Goal: Task Accomplishment & Management: Use online tool/utility

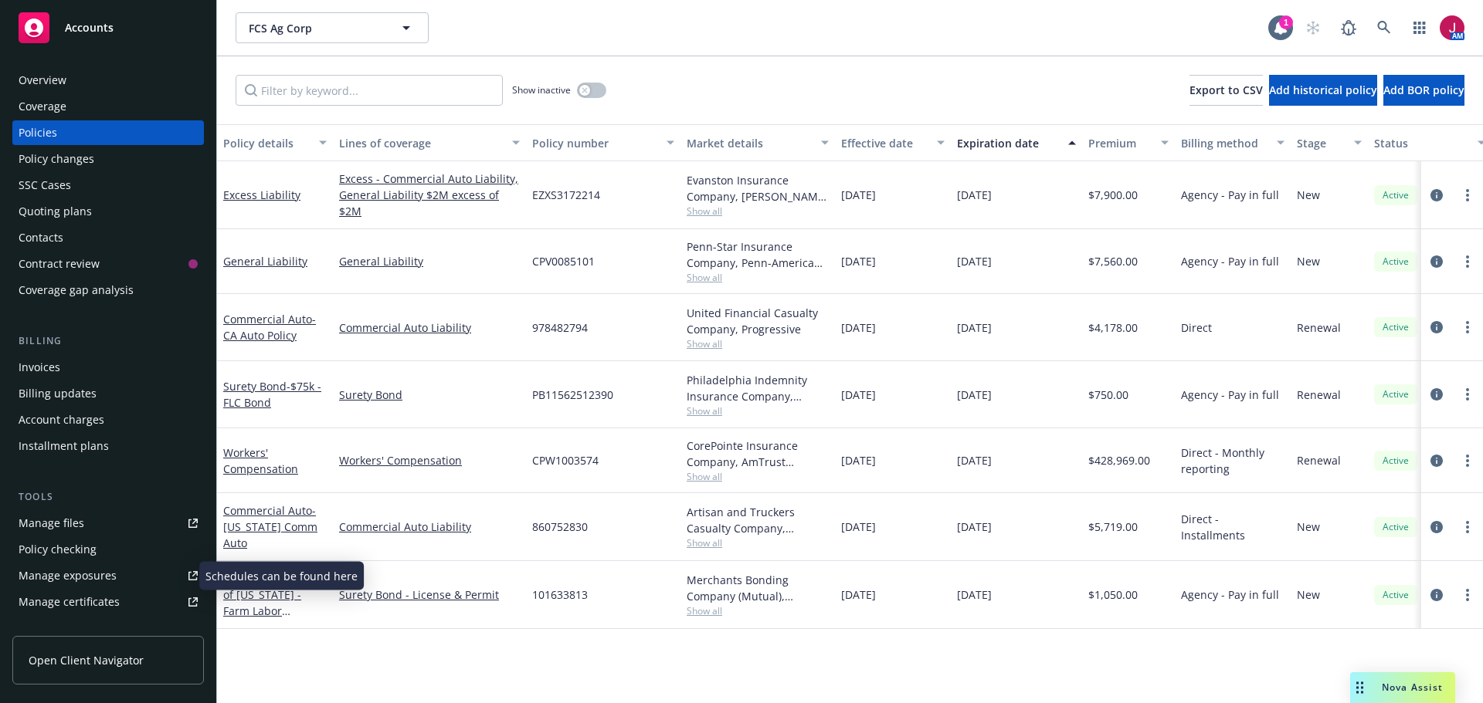
click at [87, 582] on div "Manage exposures" at bounding box center [68, 576] width 98 height 25
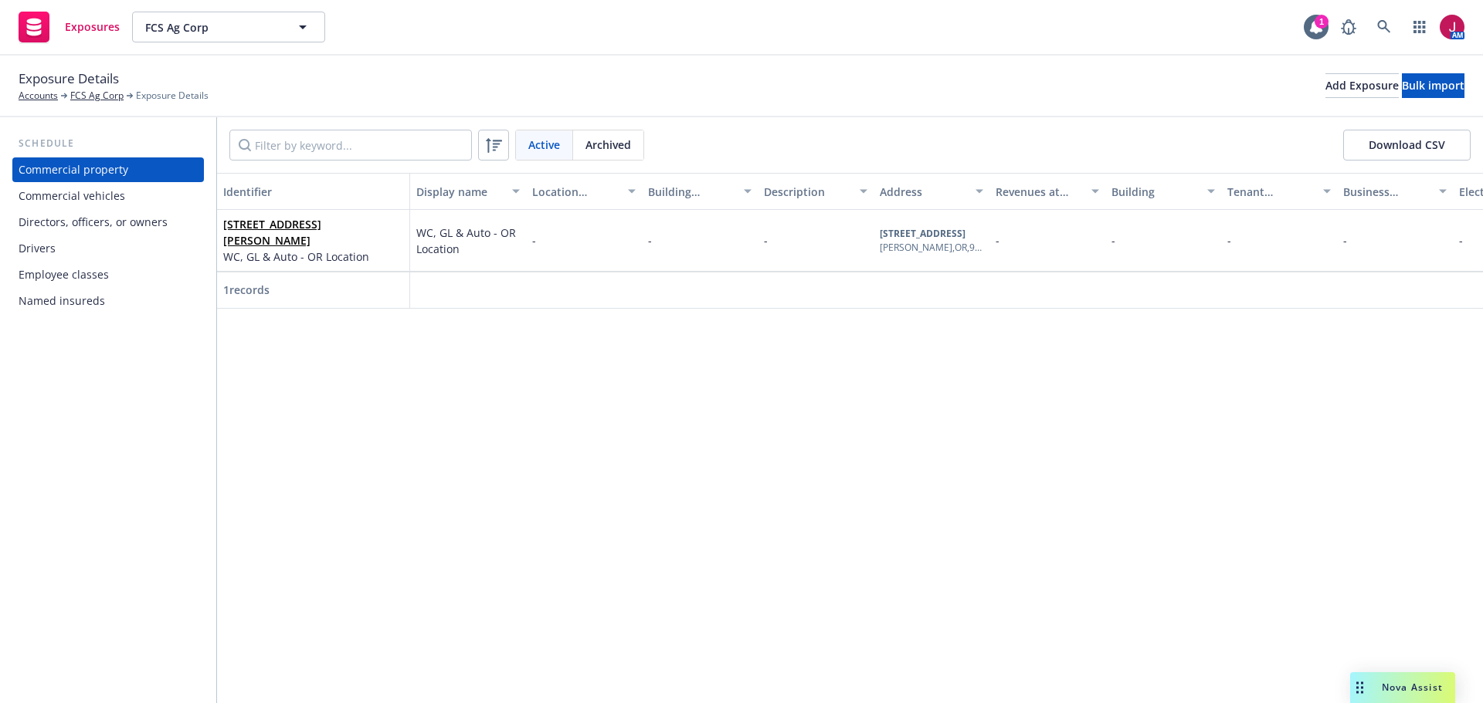
click at [66, 252] on div "Drivers" at bounding box center [108, 248] width 179 height 25
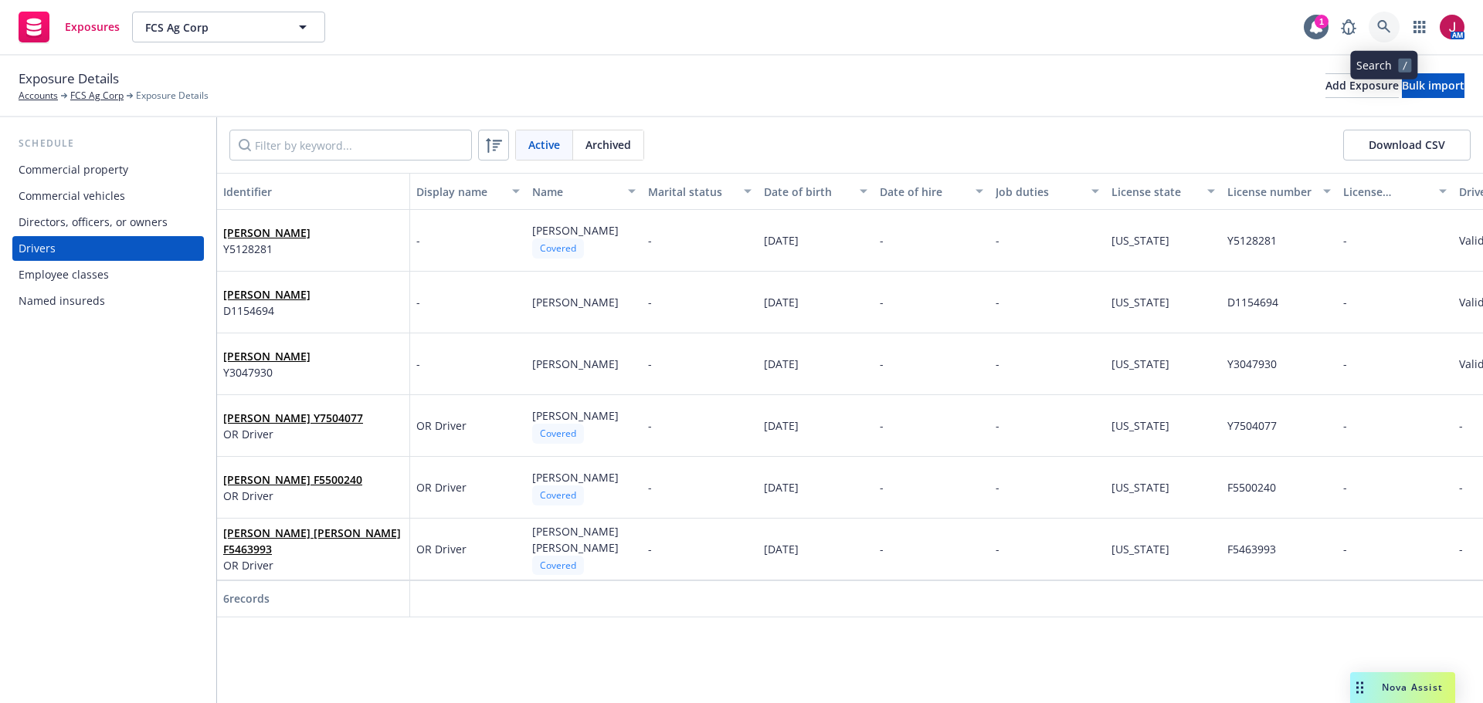
click at [1387, 25] on icon at bounding box center [1384, 27] width 14 height 14
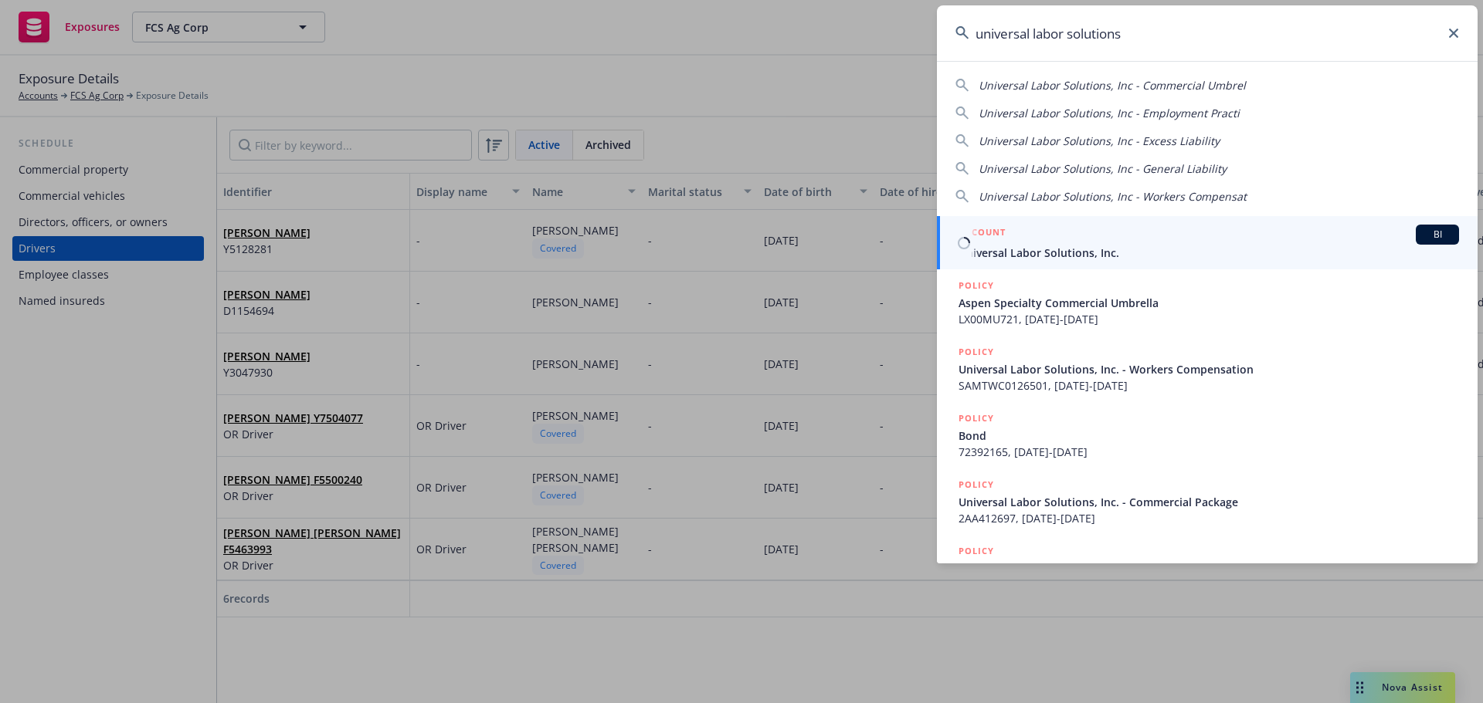
type input "universal labor solutions"
click at [1063, 256] on span "Universal Labor Solutions, Inc." at bounding box center [1208, 253] width 500 height 16
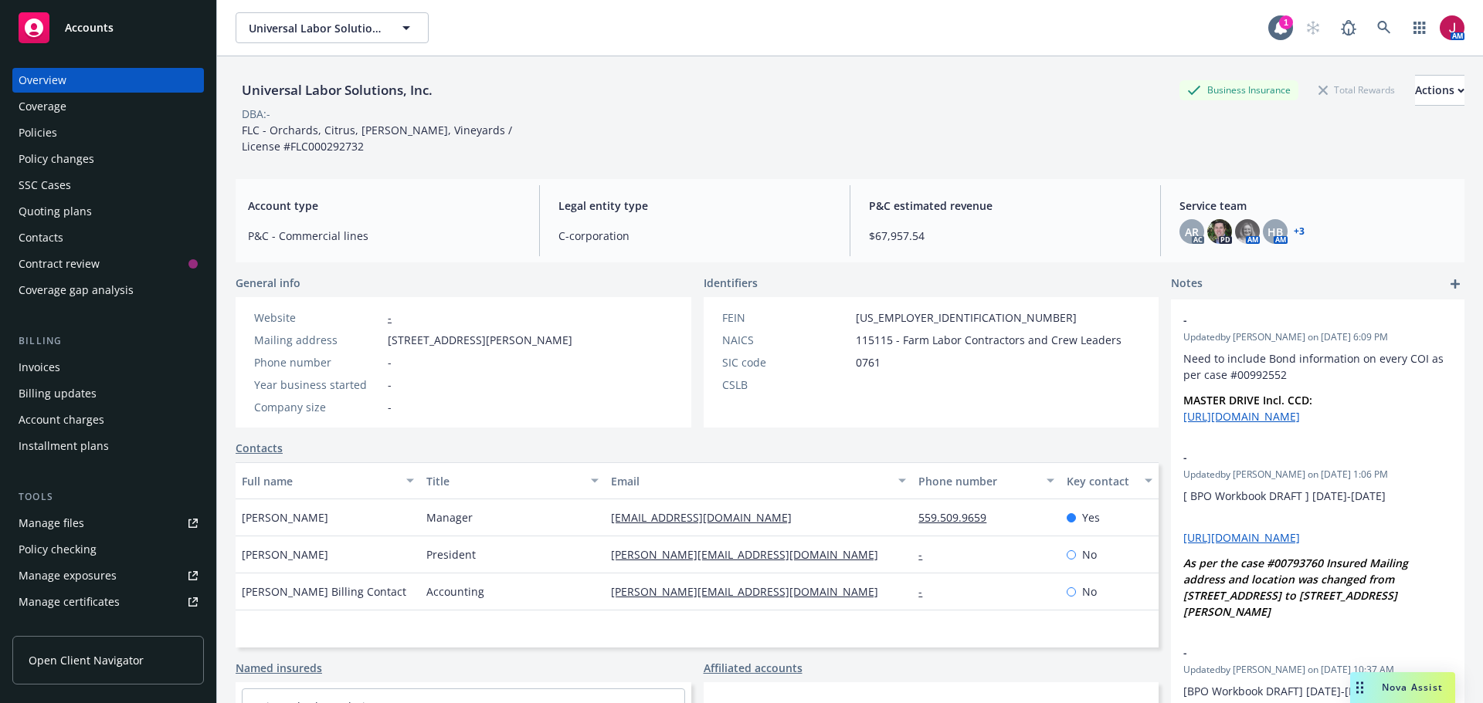
click at [57, 144] on div "Policies" at bounding box center [108, 132] width 179 height 25
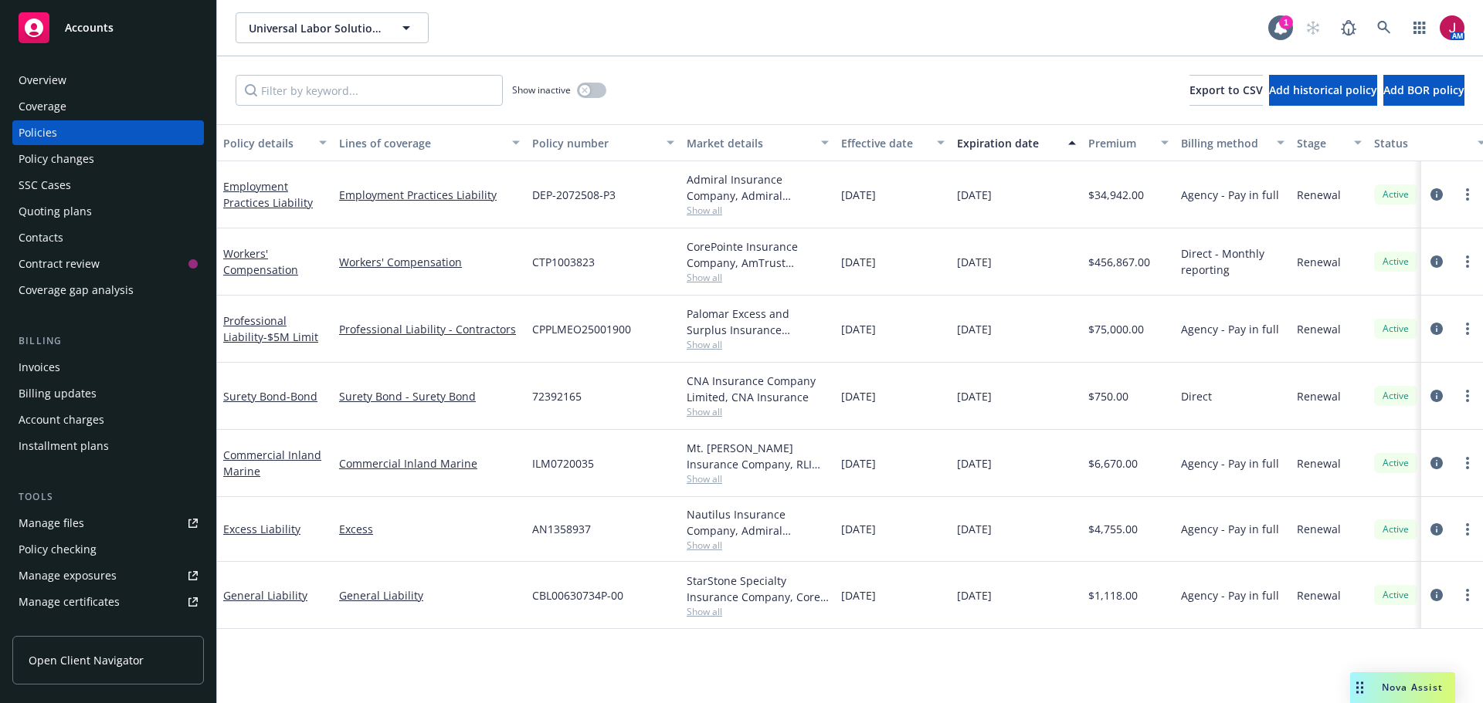
click at [696, 614] on span "Show all" at bounding box center [757, 611] width 142 height 13
click at [586, 93] on div "button" at bounding box center [584, 90] width 11 height 11
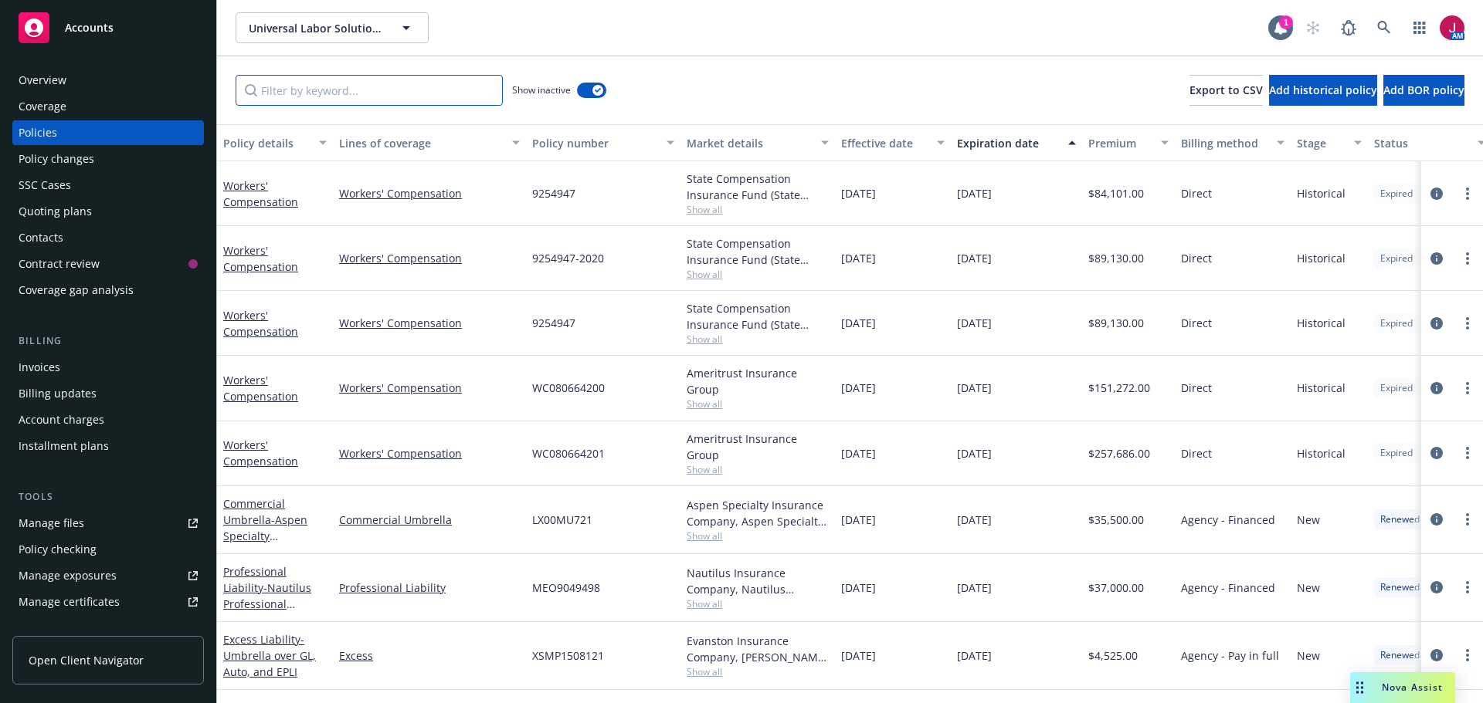
click at [371, 83] on input "Filter by keyword..." at bounding box center [369, 90] width 267 height 31
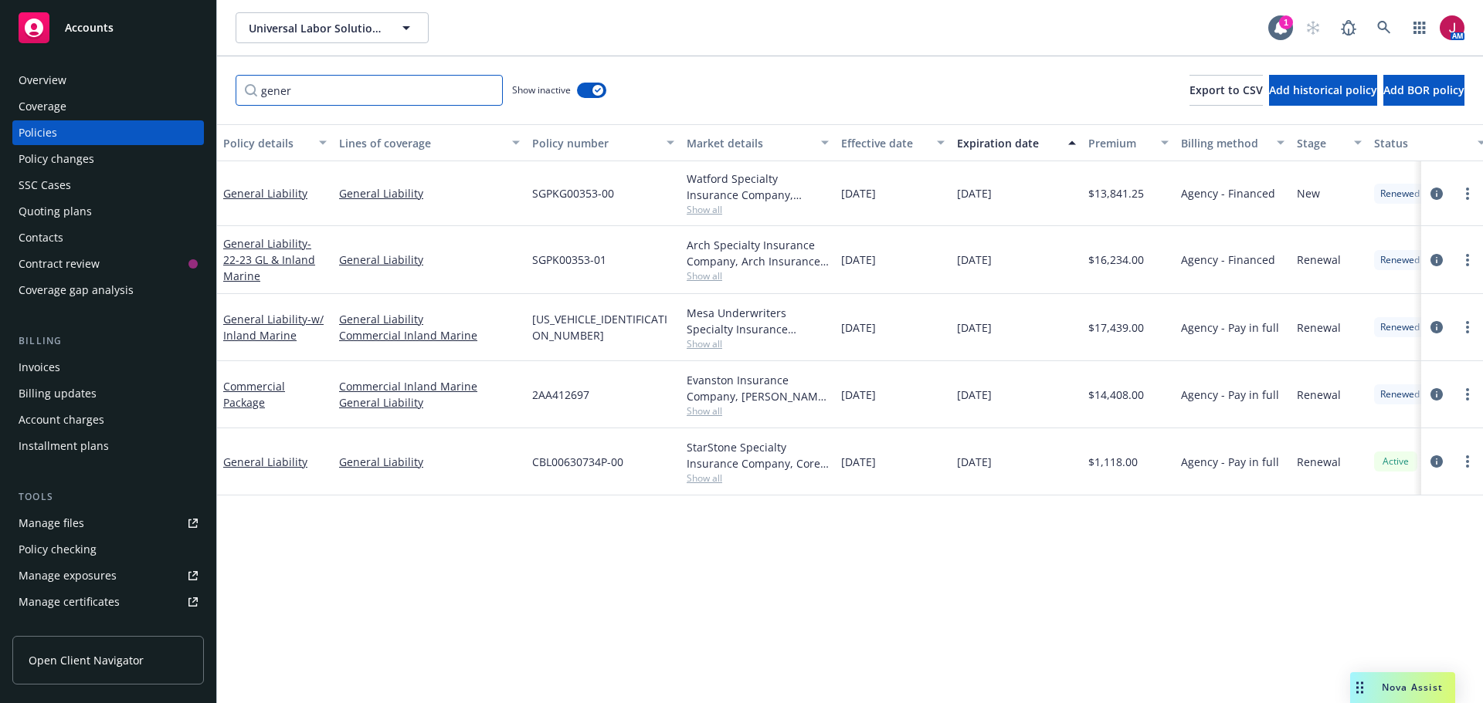
type input "gener"
click at [710, 409] on span "Show all" at bounding box center [757, 411] width 142 height 13
click at [1439, 389] on icon "circleInformation" at bounding box center [1436, 394] width 12 height 12
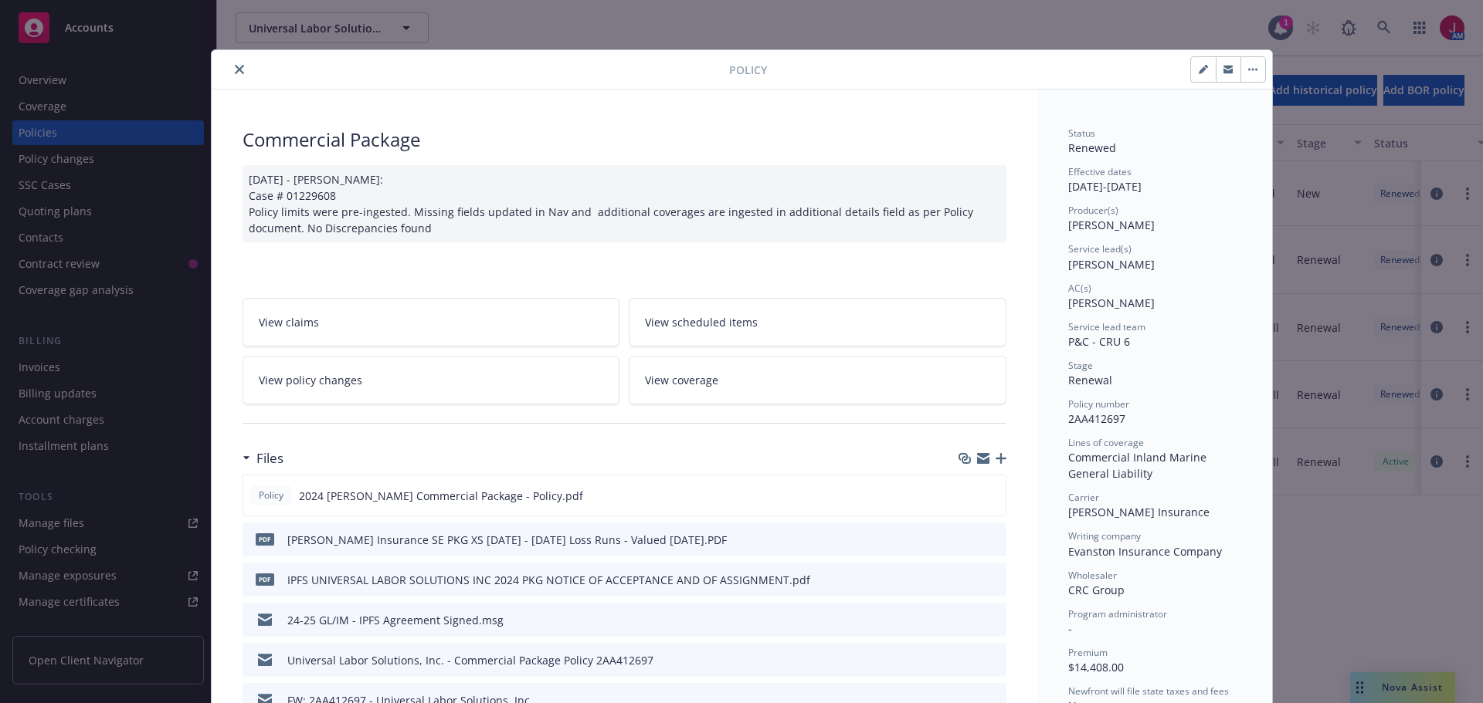
click at [236, 70] on icon "close" at bounding box center [239, 69] width 9 height 9
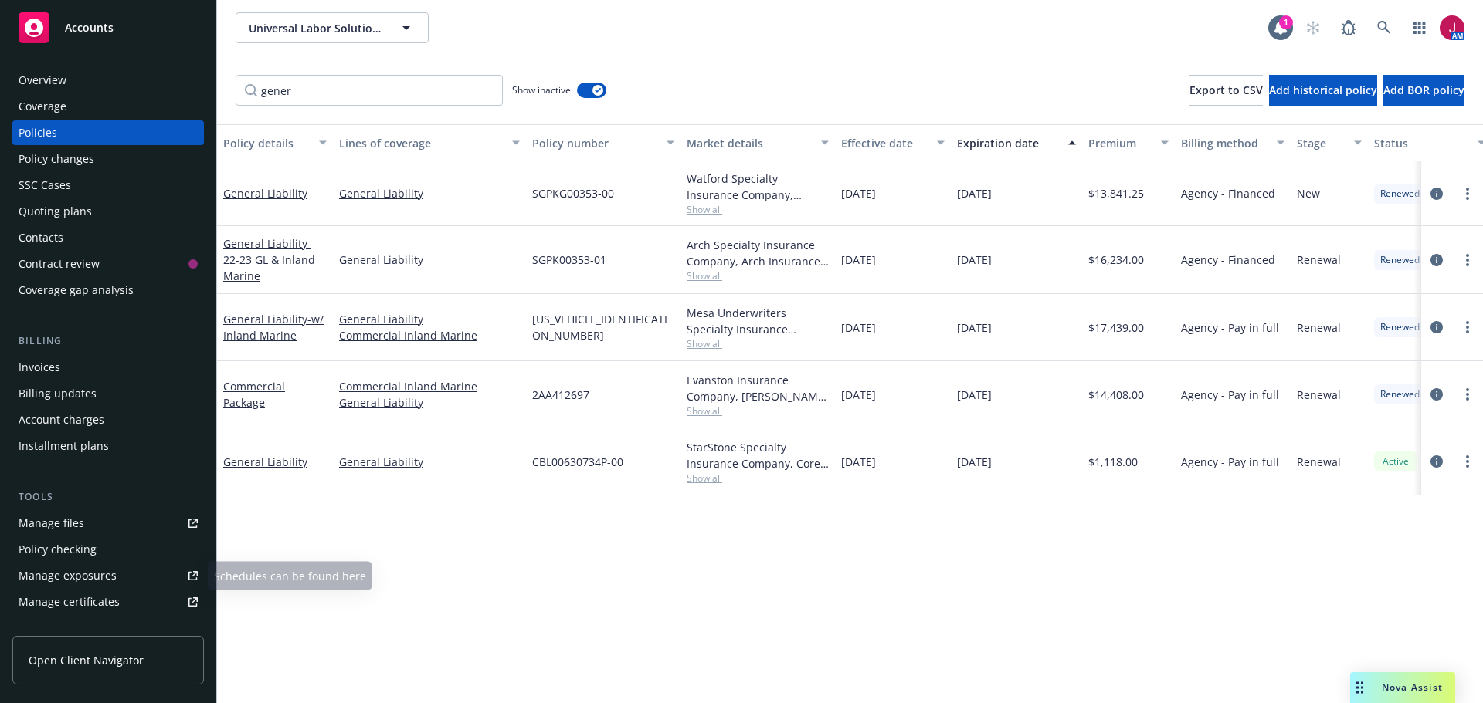
click at [125, 463] on div "Overview Coverage Policies Policy changes SSC Cases Quoting plans Contacts Cont…" at bounding box center [107, 510] width 191 height 885
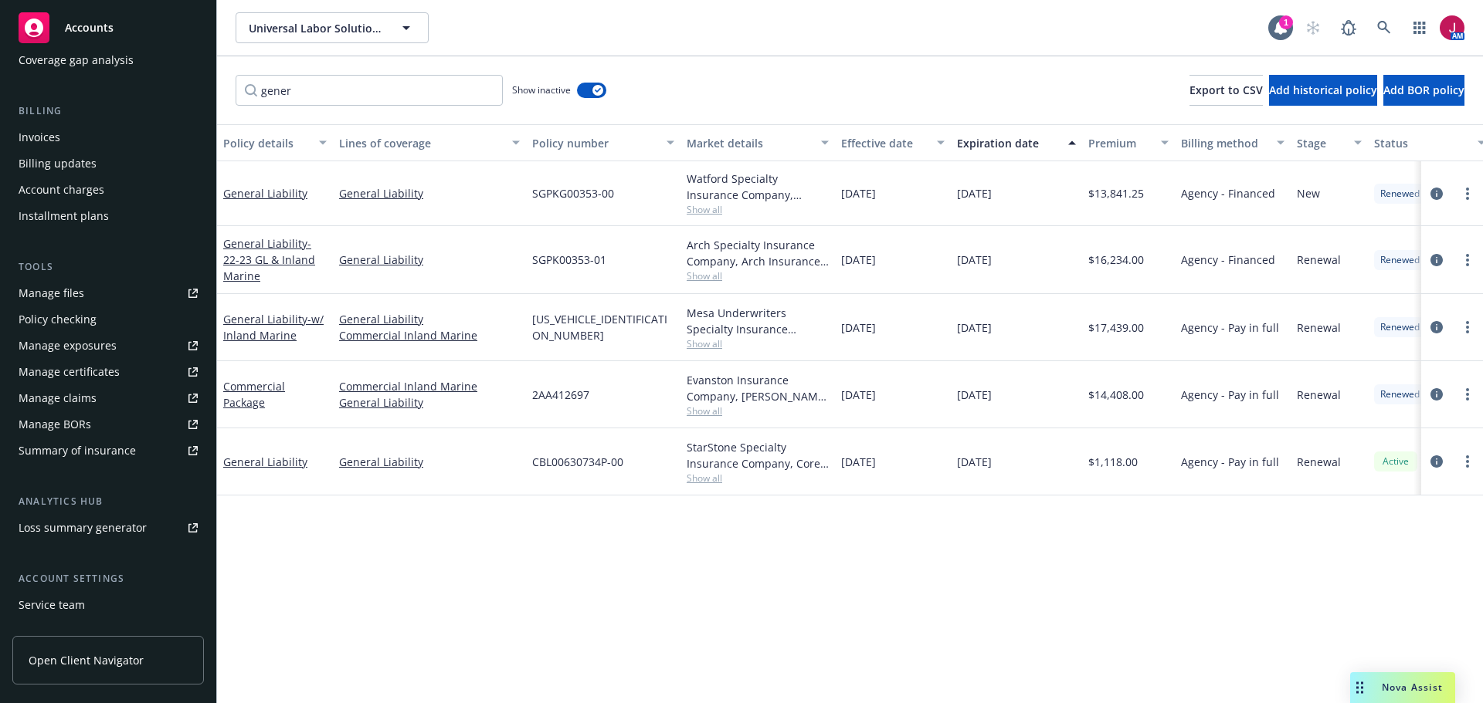
scroll to position [232, 0]
click at [105, 398] on link "Manage claims" at bounding box center [107, 397] width 191 height 25
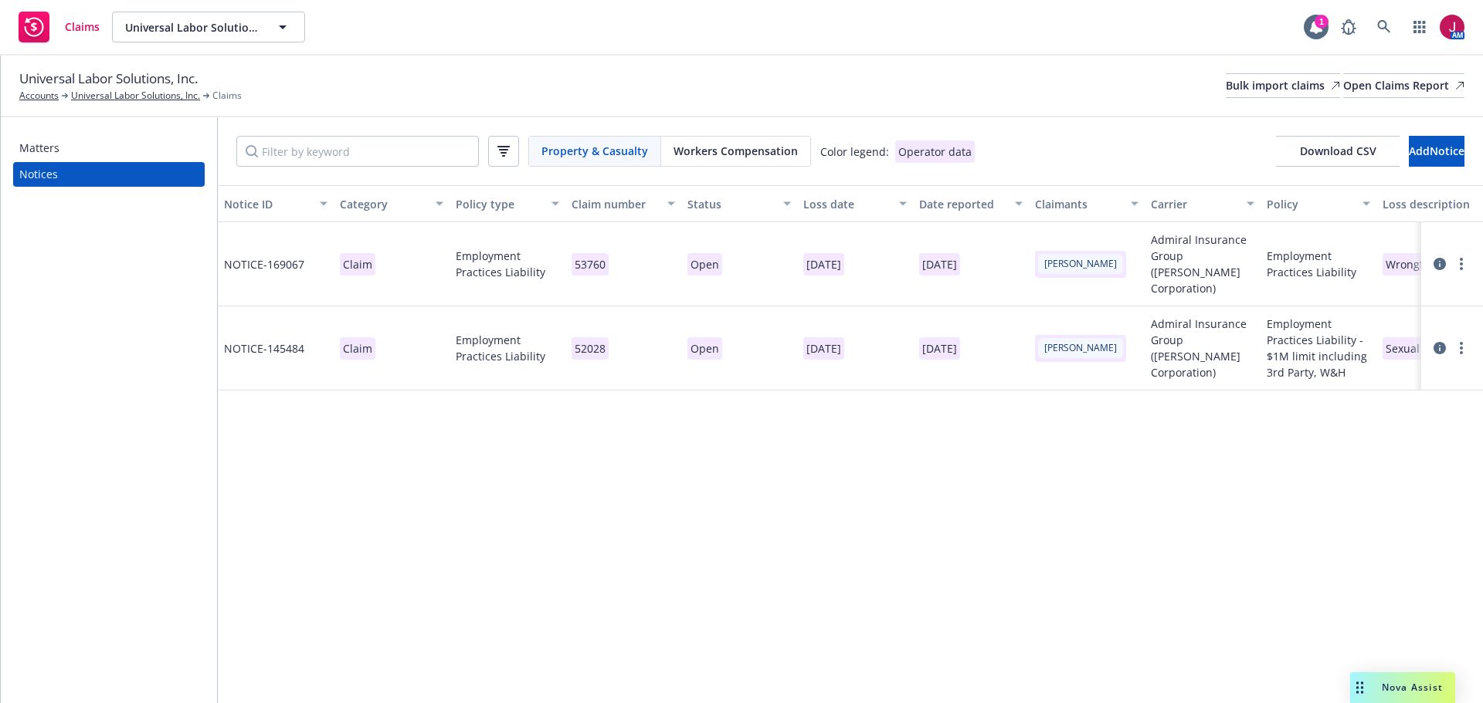
click at [141, 151] on div "Matters" at bounding box center [108, 148] width 179 height 25
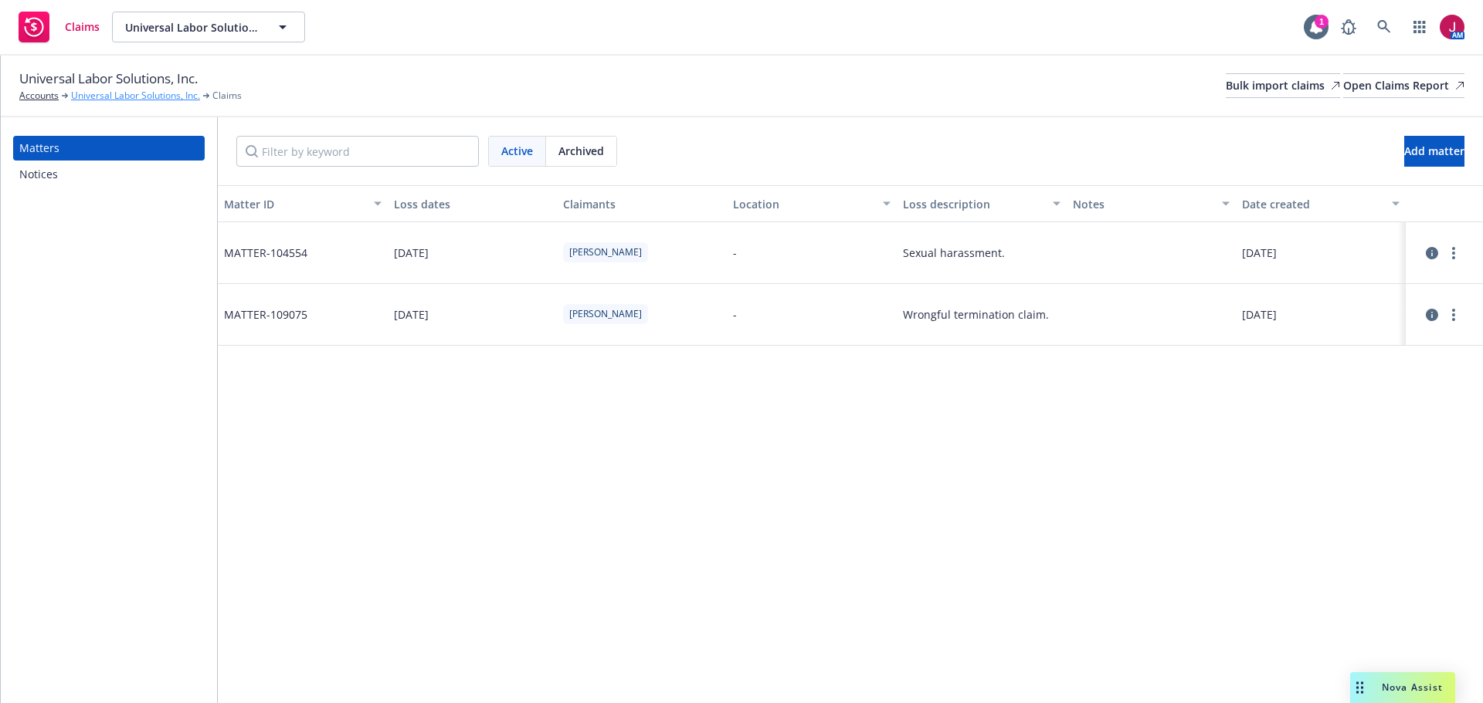
click at [171, 93] on link "Universal Labor Solutions, Inc." at bounding box center [135, 96] width 129 height 14
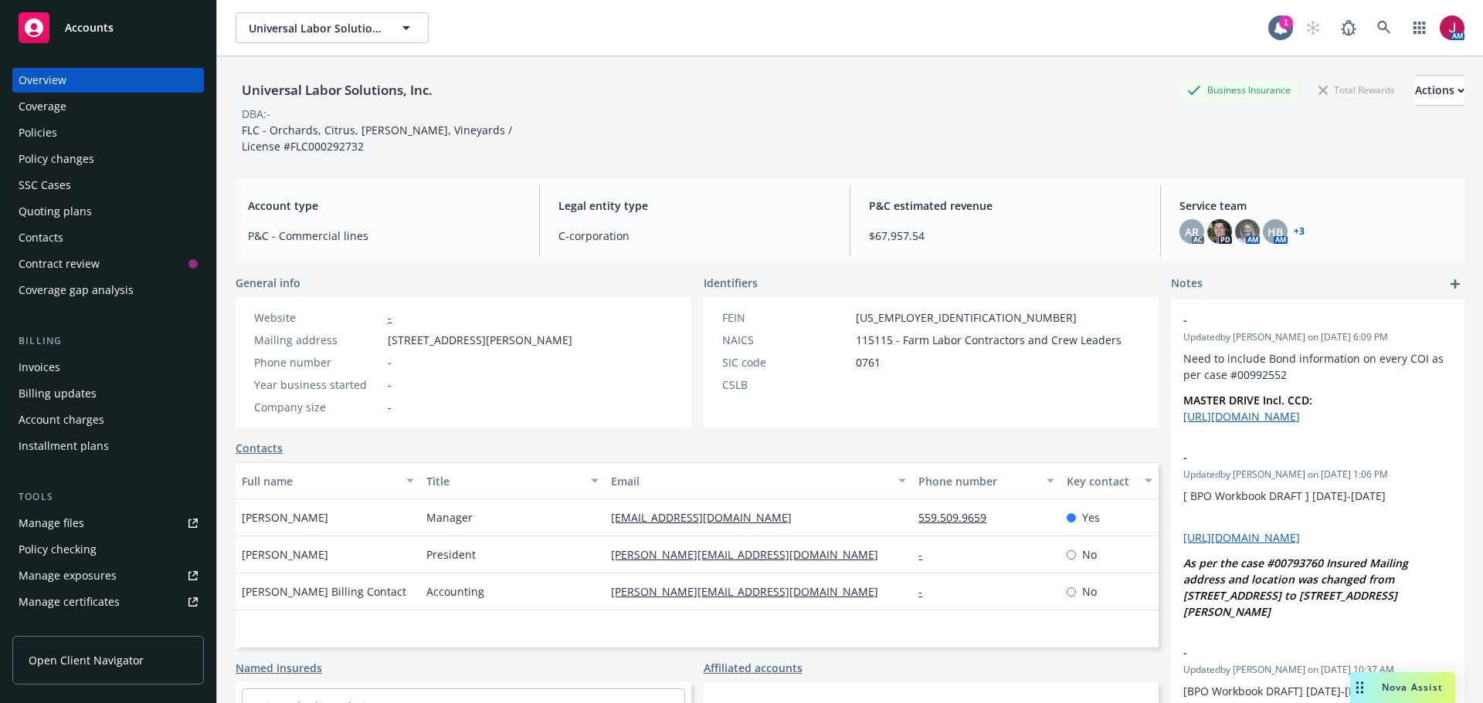
click at [105, 236] on div "Contacts" at bounding box center [108, 237] width 179 height 25
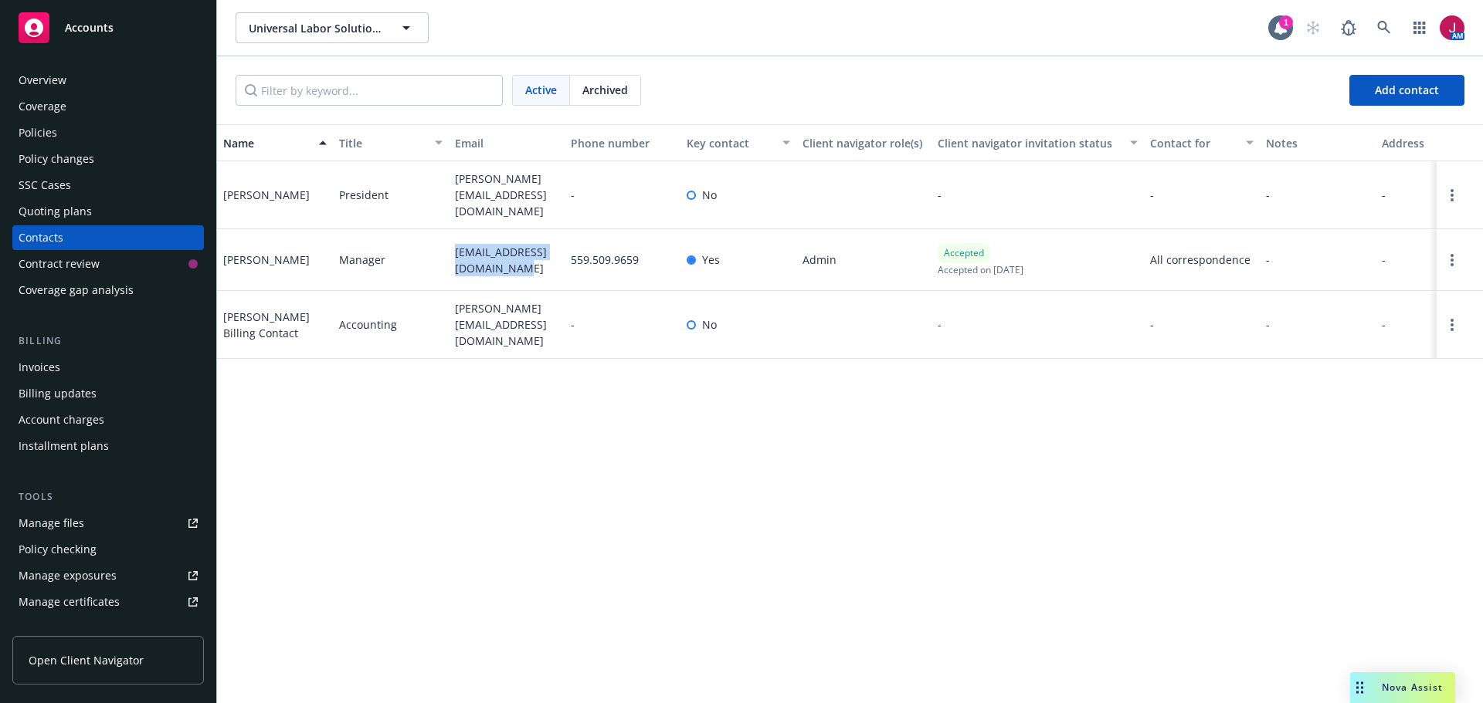
drag, startPoint x: 449, startPoint y: 239, endPoint x: 513, endPoint y: 270, distance: 70.4
click at [513, 270] on div "luist.compliance@gmail.com" at bounding box center [507, 260] width 116 height 62
copy span "luist.compliance@gmail.com"
click at [95, 138] on div "Policies" at bounding box center [108, 132] width 179 height 25
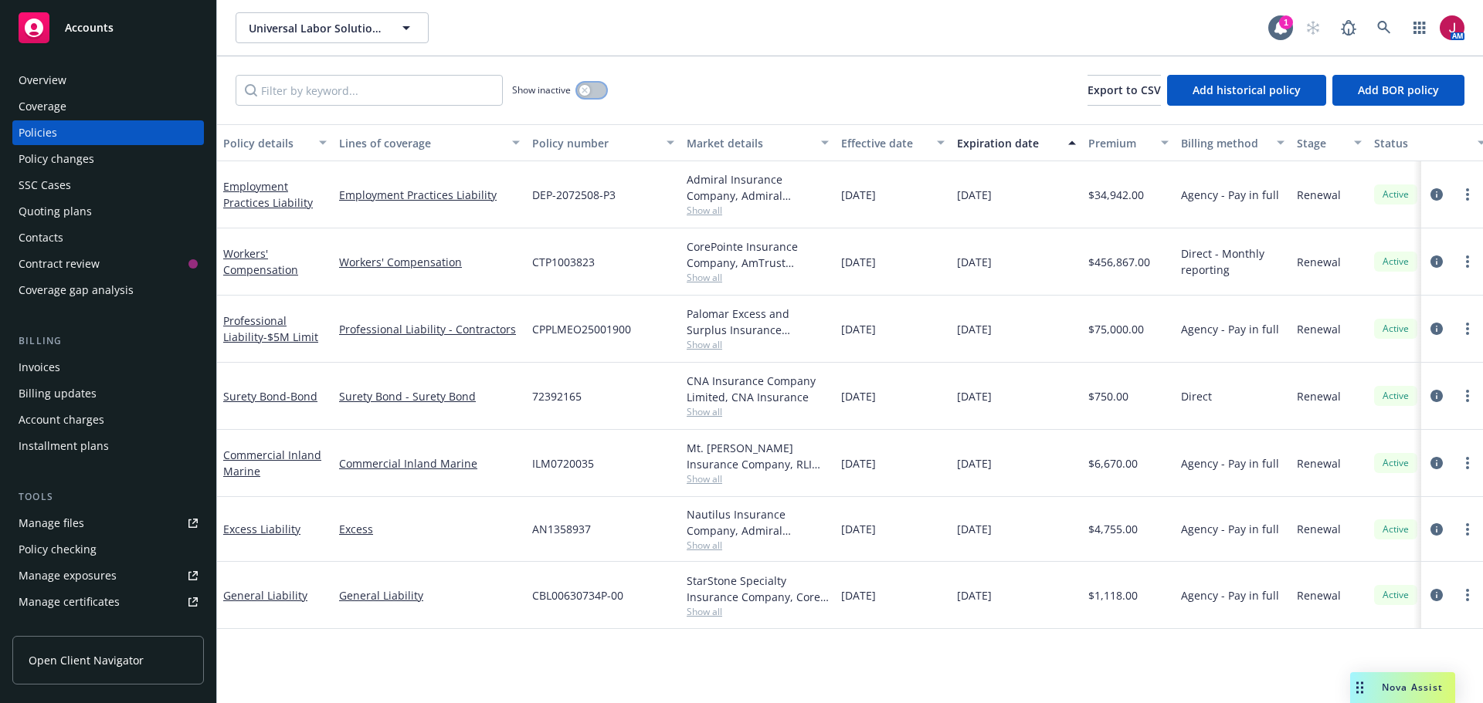
click at [581, 92] on icon "button" at bounding box center [584, 90] width 6 height 6
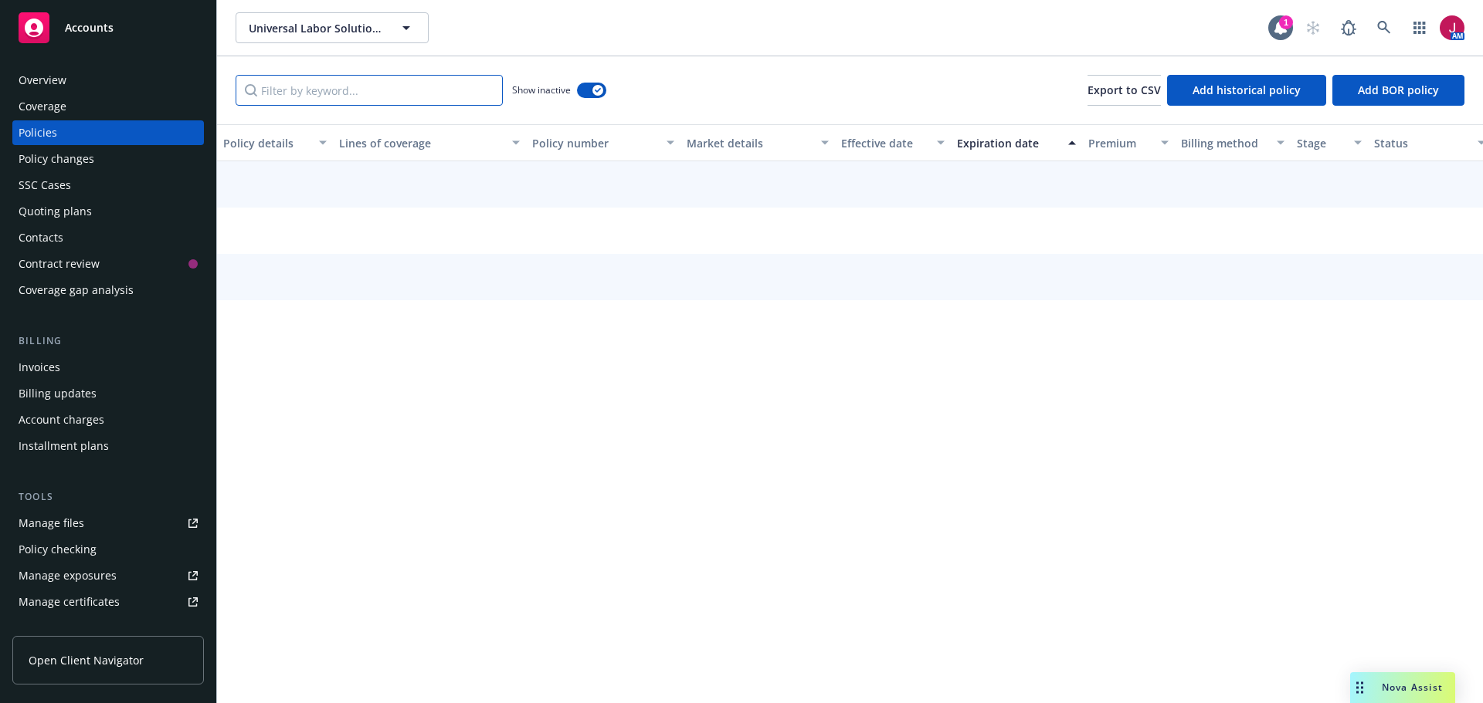
click at [442, 88] on input "Filter by keyword..." at bounding box center [369, 90] width 267 height 31
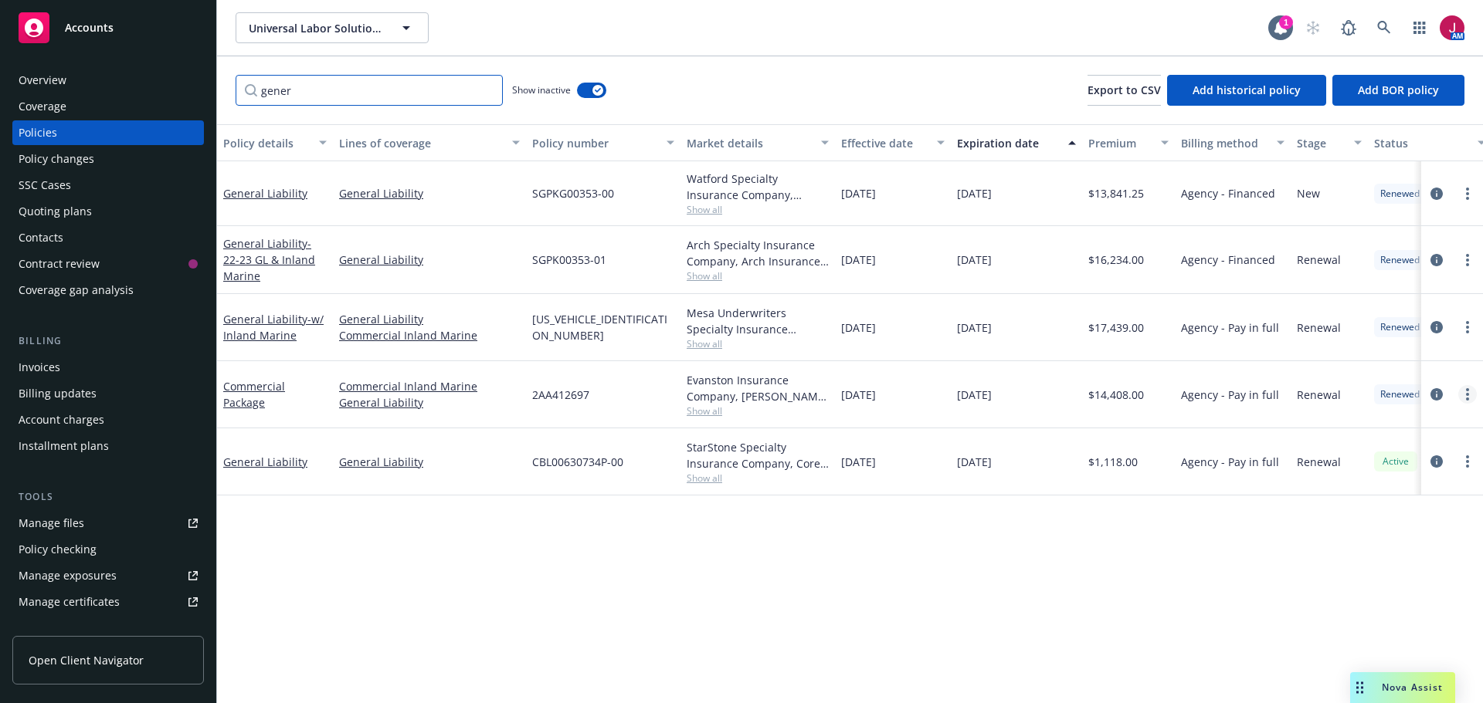
type input "gener"
click at [1464, 392] on link "more" at bounding box center [1467, 394] width 19 height 19
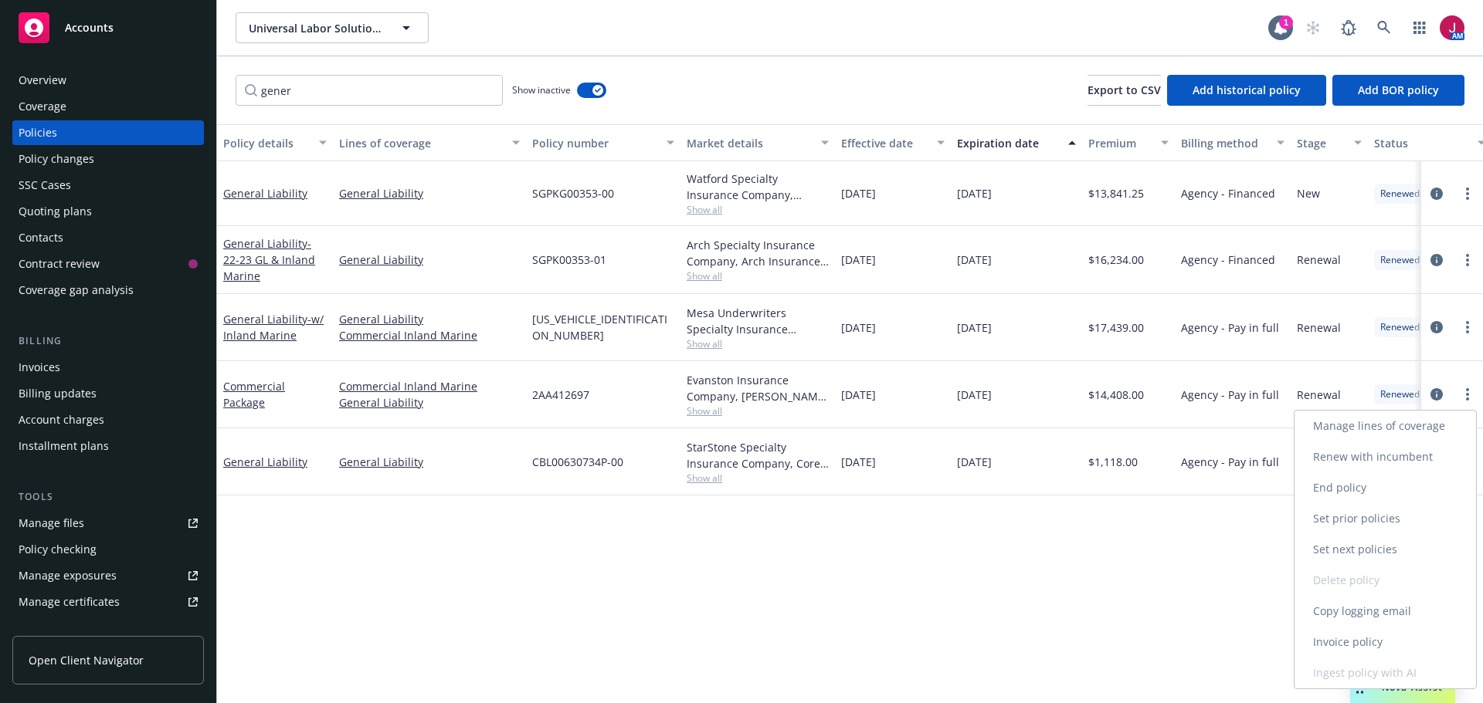
click at [1389, 612] on link "Copy logging email" at bounding box center [1384, 611] width 181 height 31
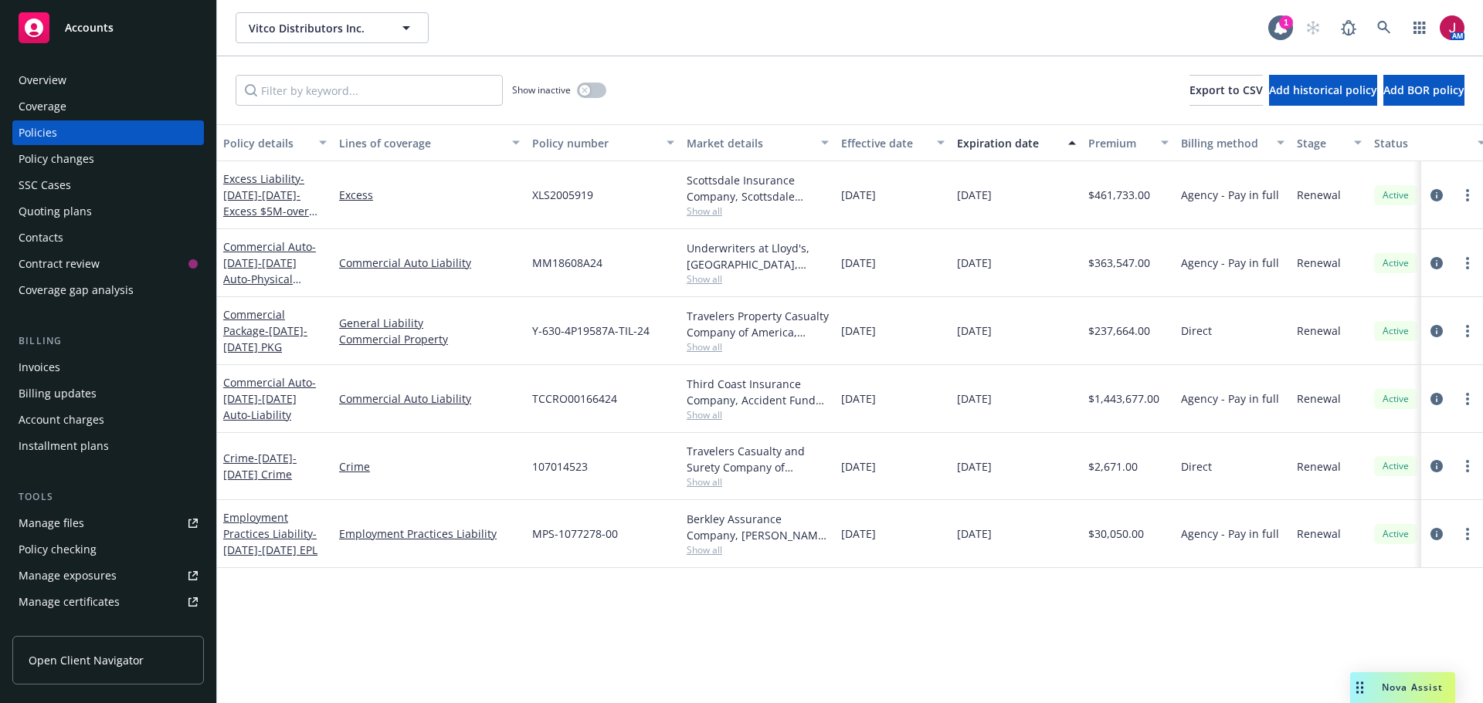
click at [88, 208] on div "Quoting plans" at bounding box center [55, 211] width 73 height 25
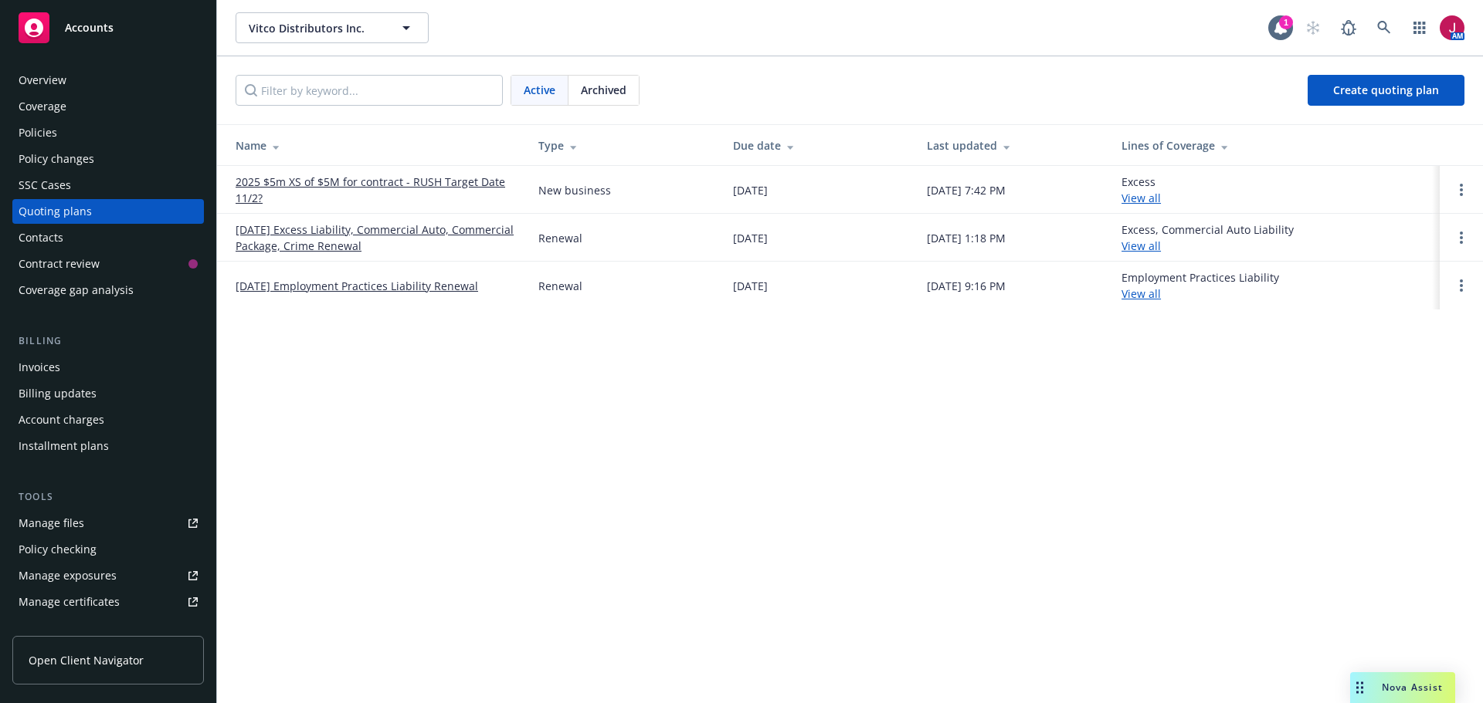
click at [317, 229] on link "[DATE] Excess Liability, Commercial Auto, Commercial Package, Crime Renewal" at bounding box center [375, 238] width 278 height 32
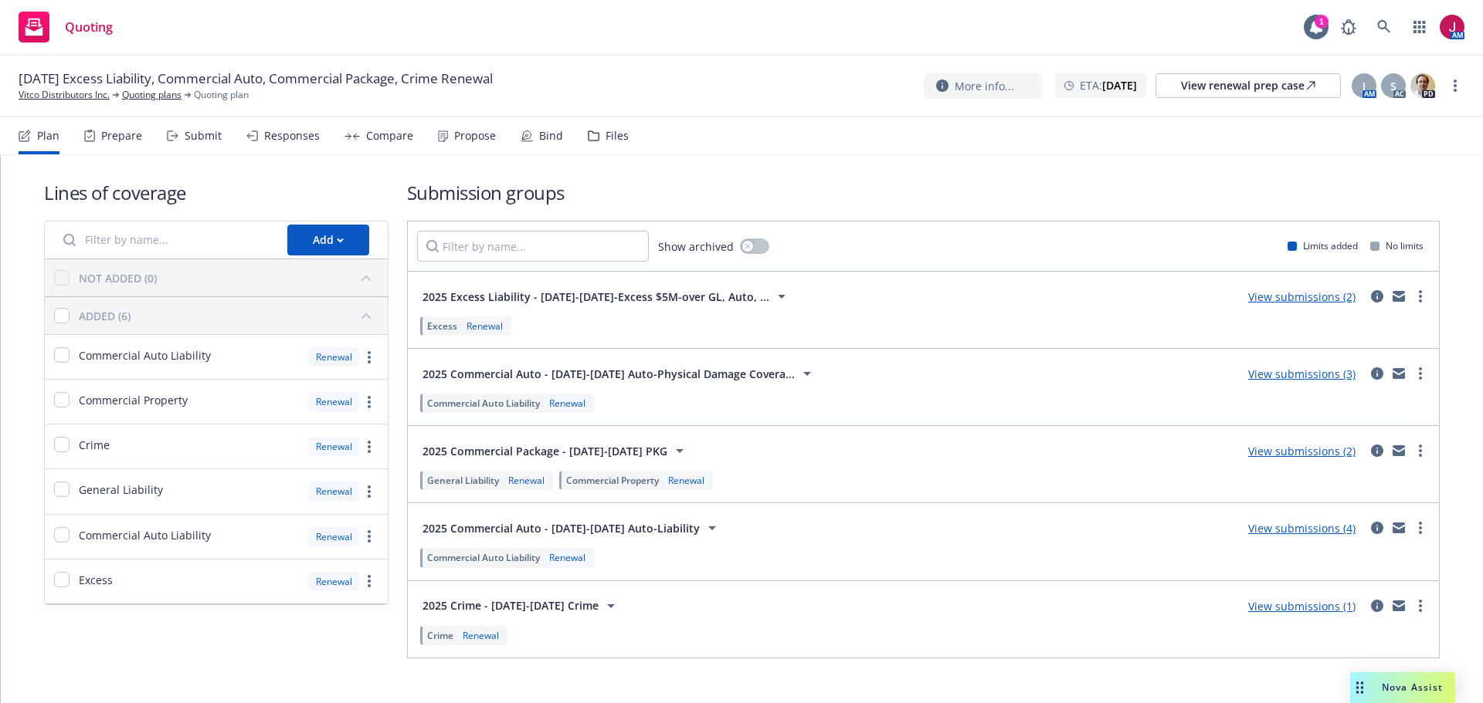
click at [194, 137] on div "Submit" at bounding box center [203, 136] width 37 height 12
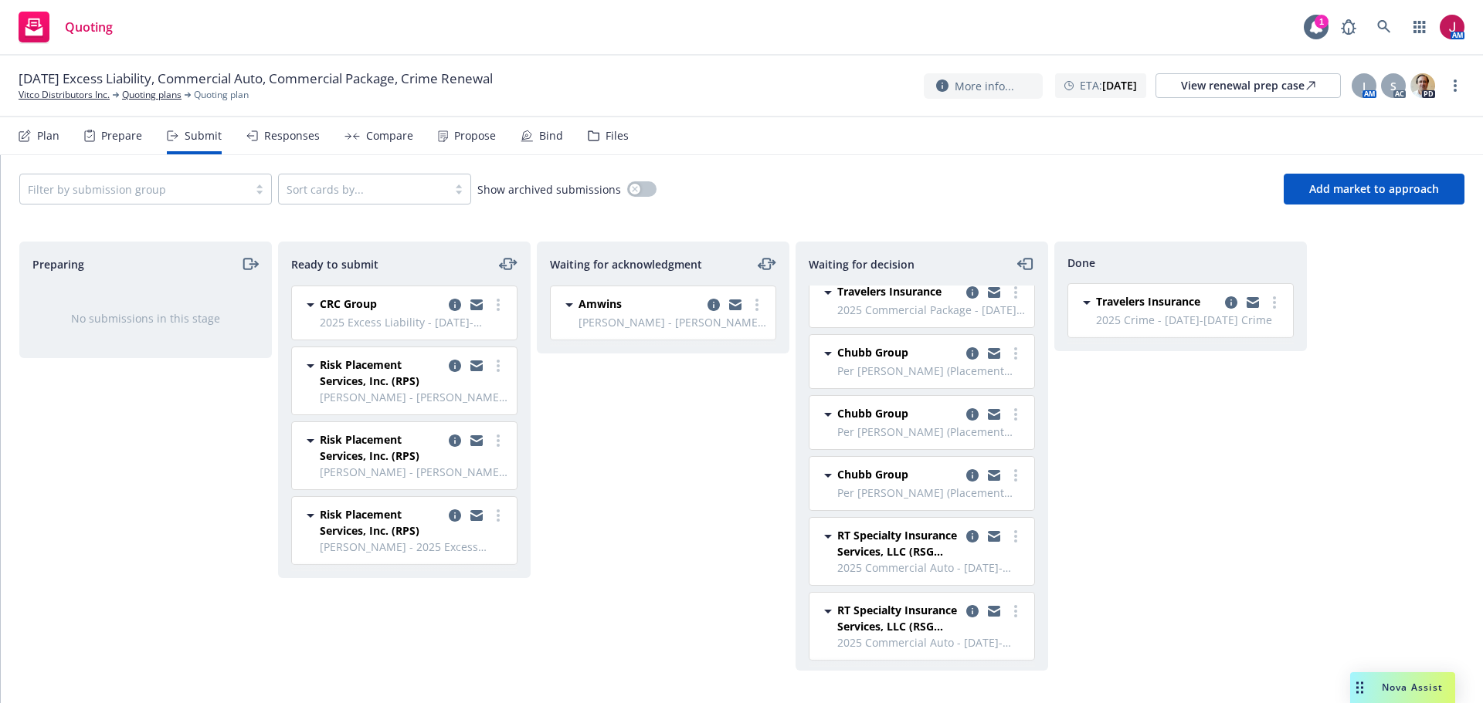
scroll to position [15, 0]
click at [966, 534] on icon "copy logging email" at bounding box center [972, 533] width 12 height 12
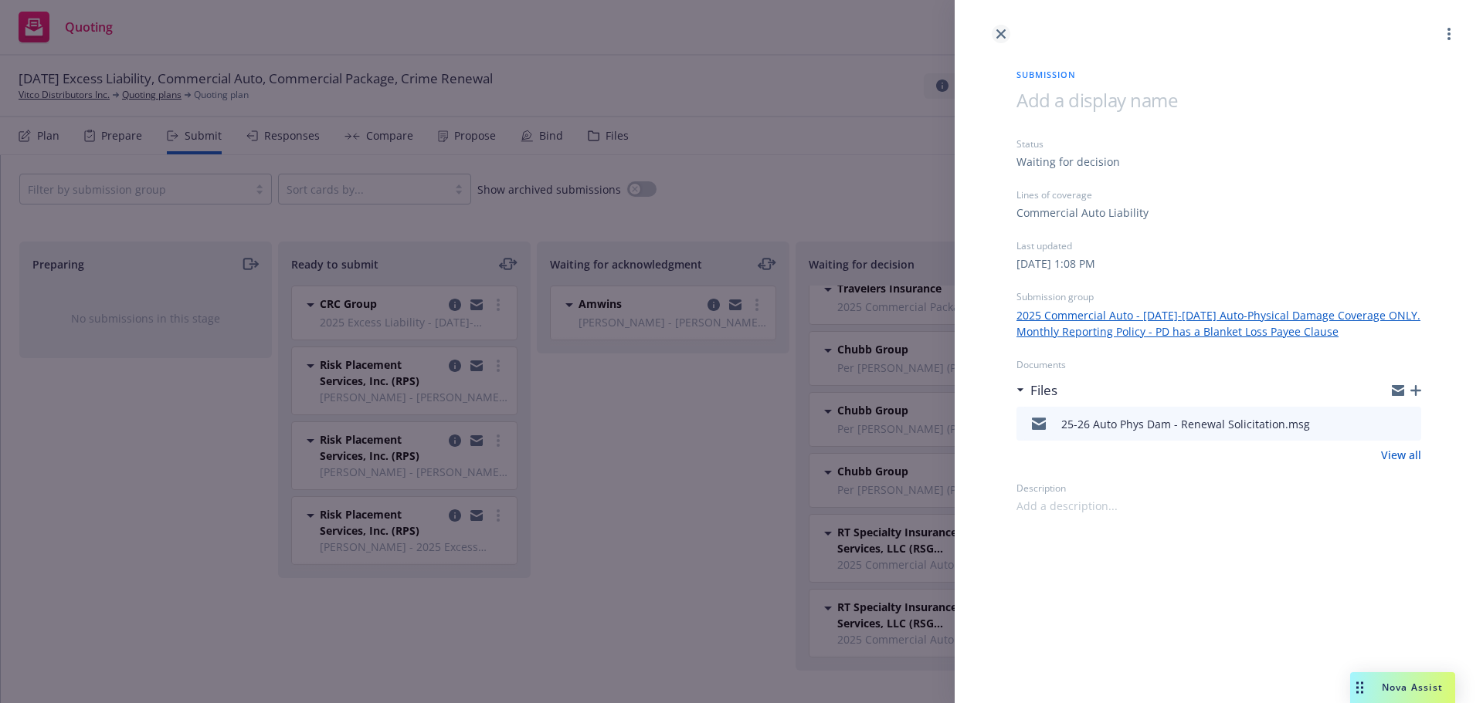
click at [999, 30] on icon "close" at bounding box center [1000, 33] width 9 height 9
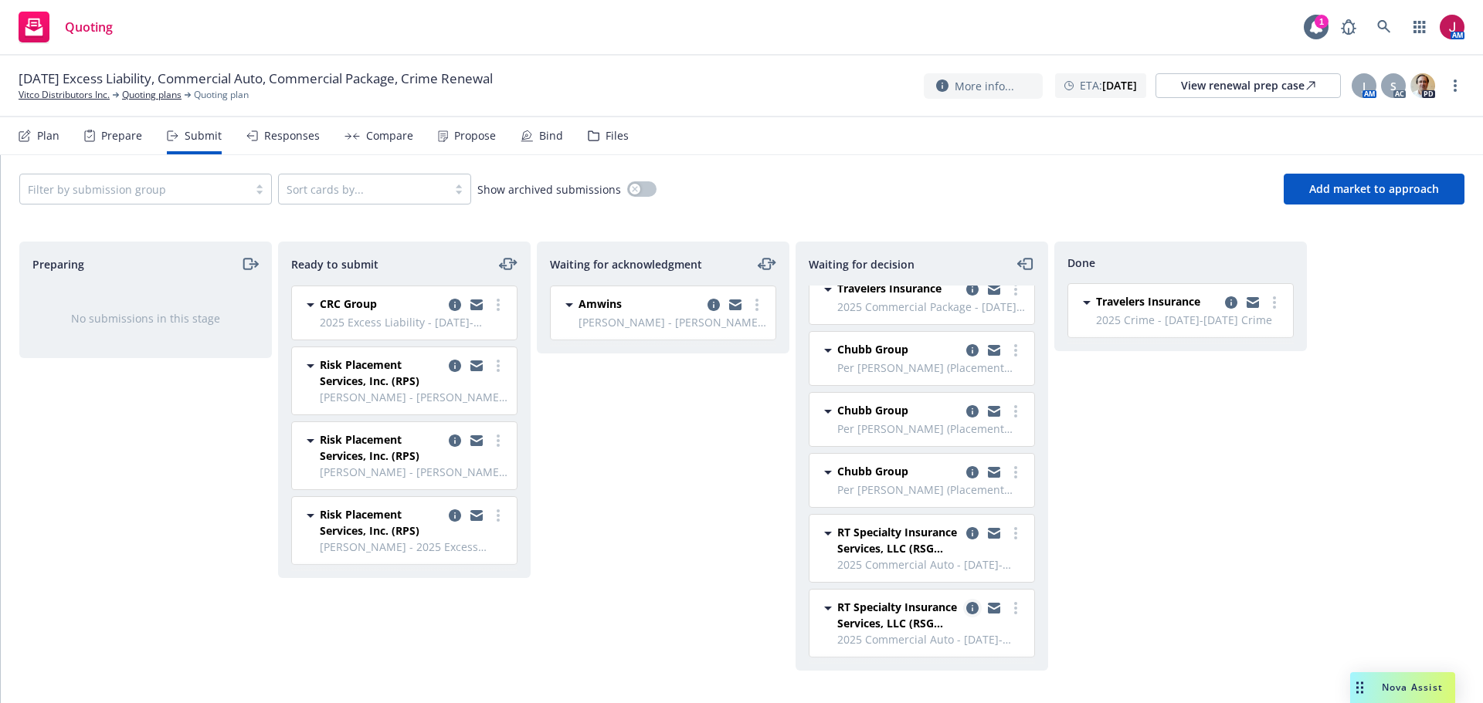
click at [966, 611] on icon "copy logging email" at bounding box center [972, 608] width 12 height 12
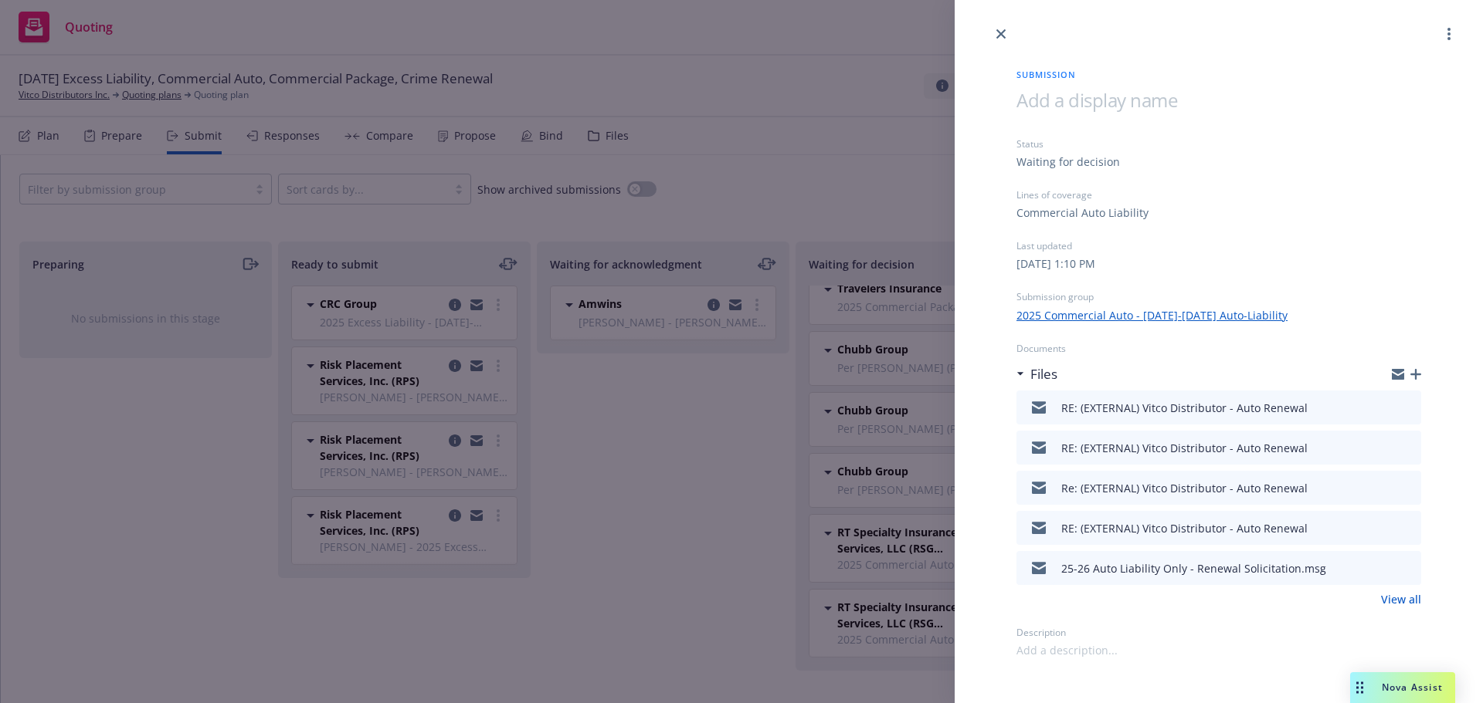
click at [1408, 406] on icon "preview file" at bounding box center [1406, 407] width 14 height 11
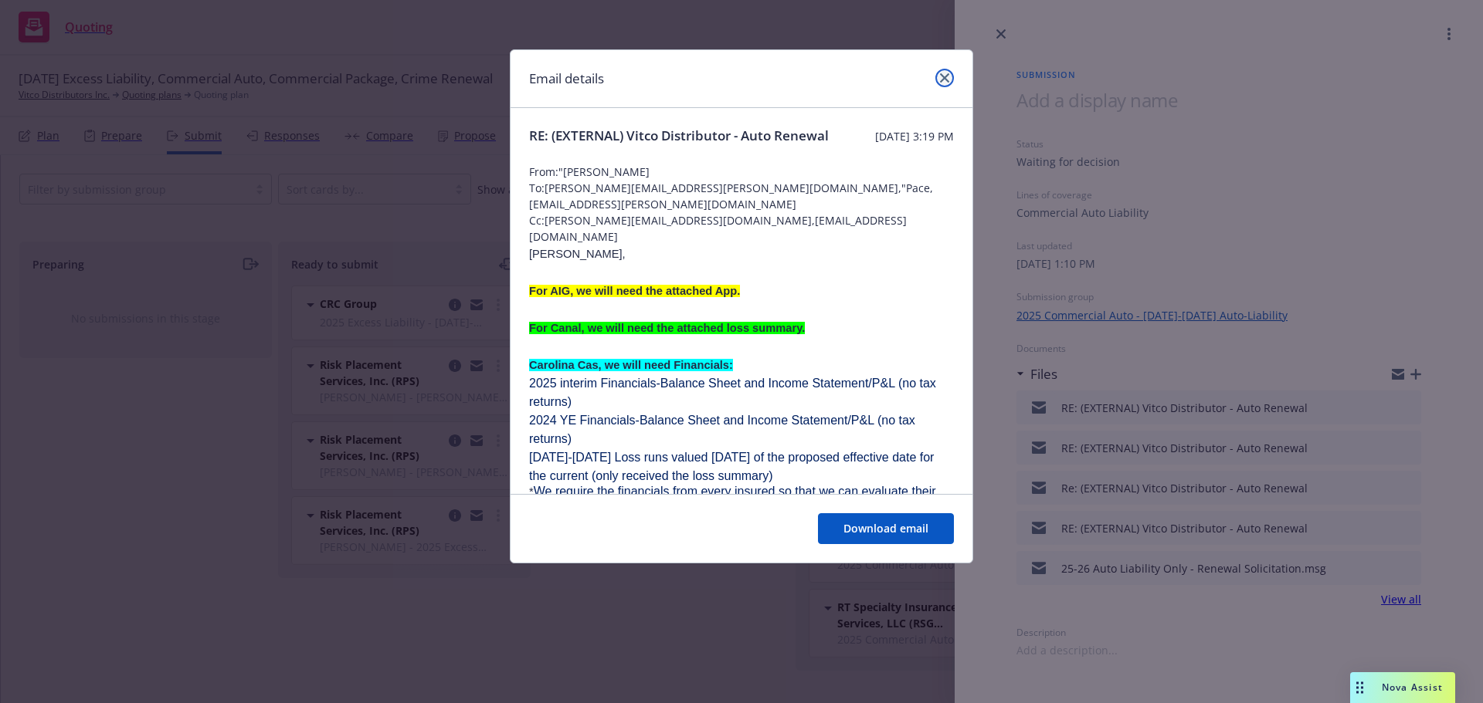
click at [939, 76] on link "close" at bounding box center [944, 78] width 19 height 19
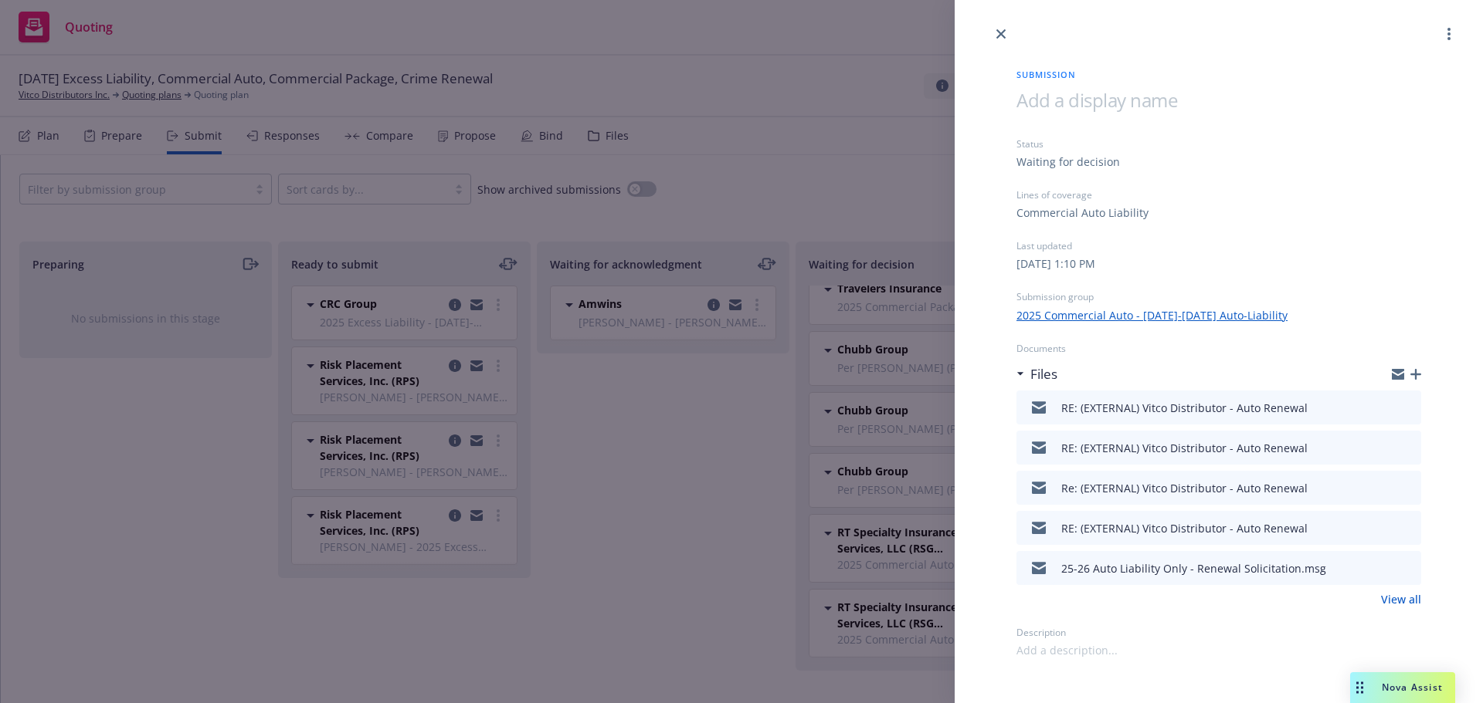
click at [1408, 529] on icon "preview file" at bounding box center [1406, 527] width 14 height 11
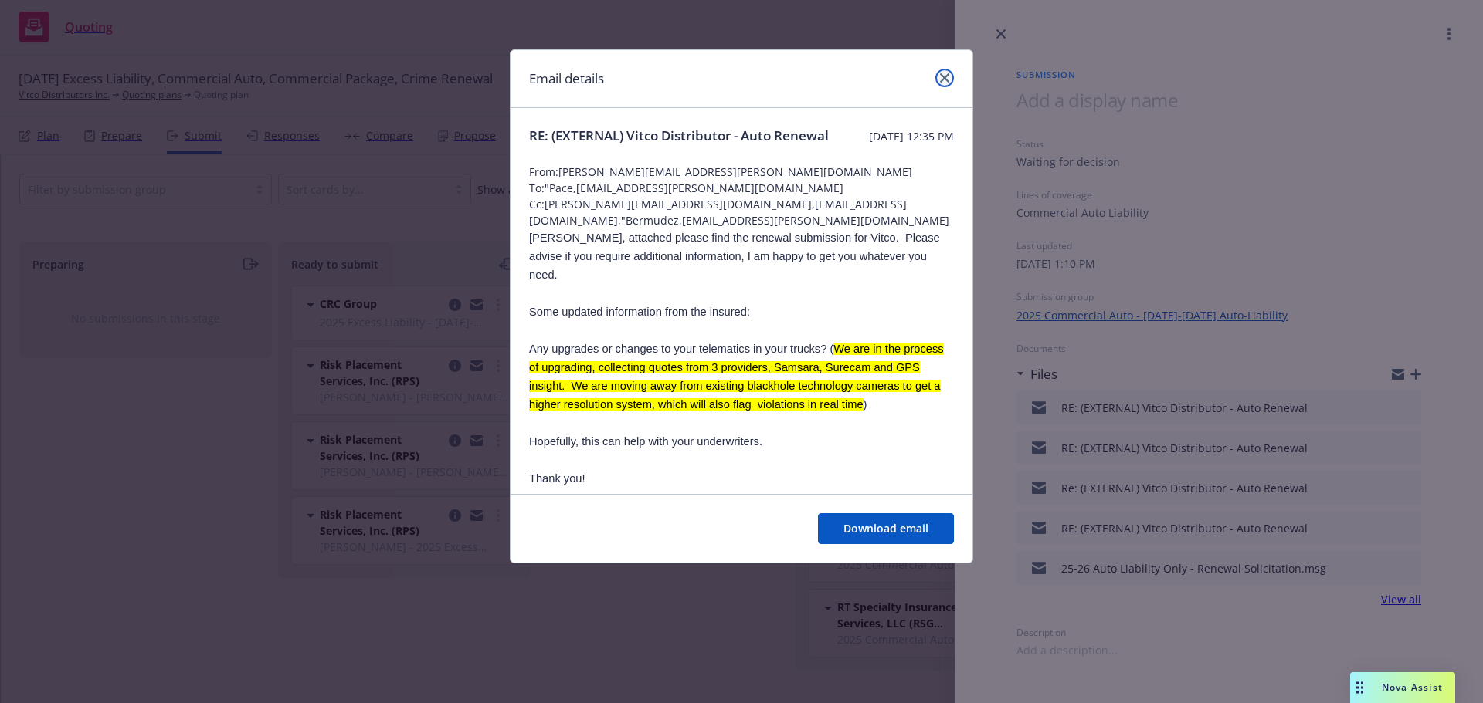
click at [947, 77] on icon "close" at bounding box center [944, 77] width 9 height 9
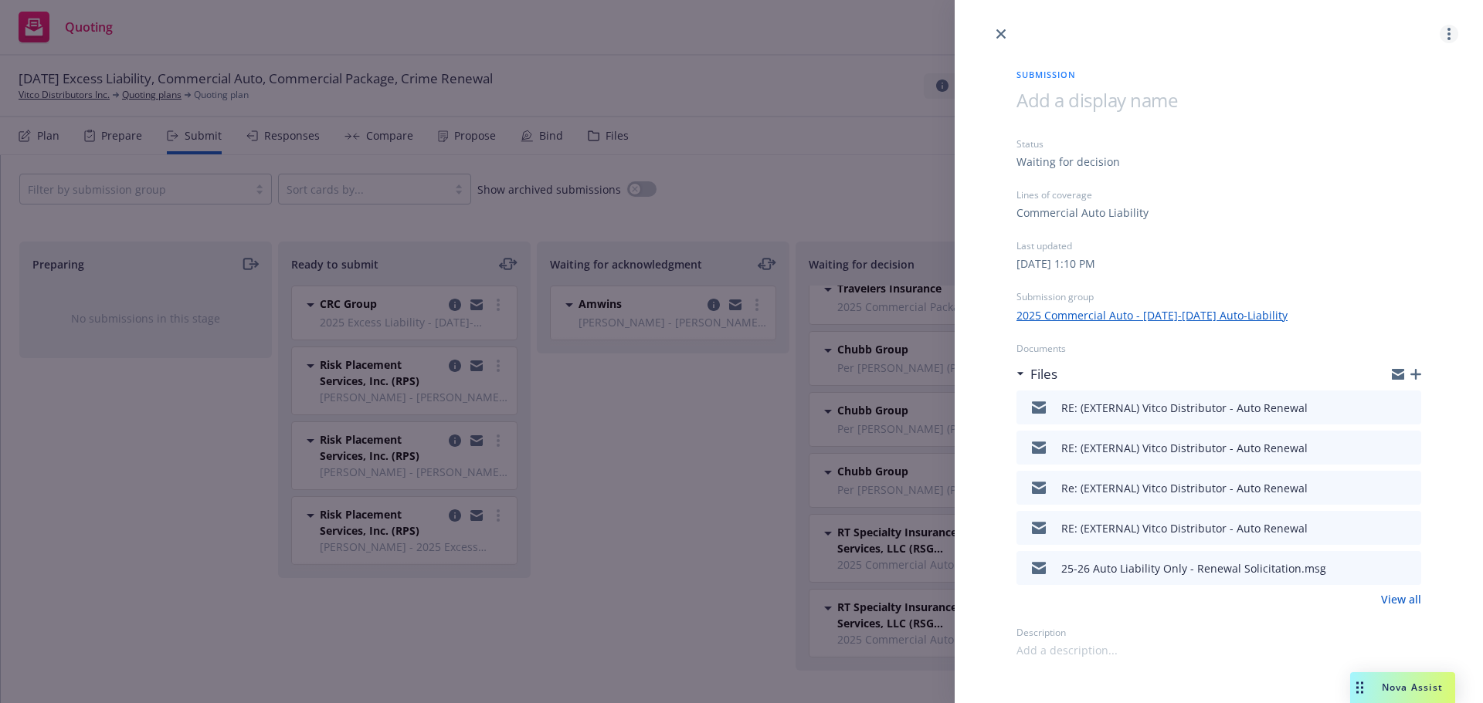
click at [1447, 33] on link "more" at bounding box center [1448, 34] width 19 height 19
click at [1388, 130] on span "Copy logging email" at bounding box center [1386, 133] width 135 height 15
click at [1001, 36] on icon "close" at bounding box center [1000, 33] width 9 height 9
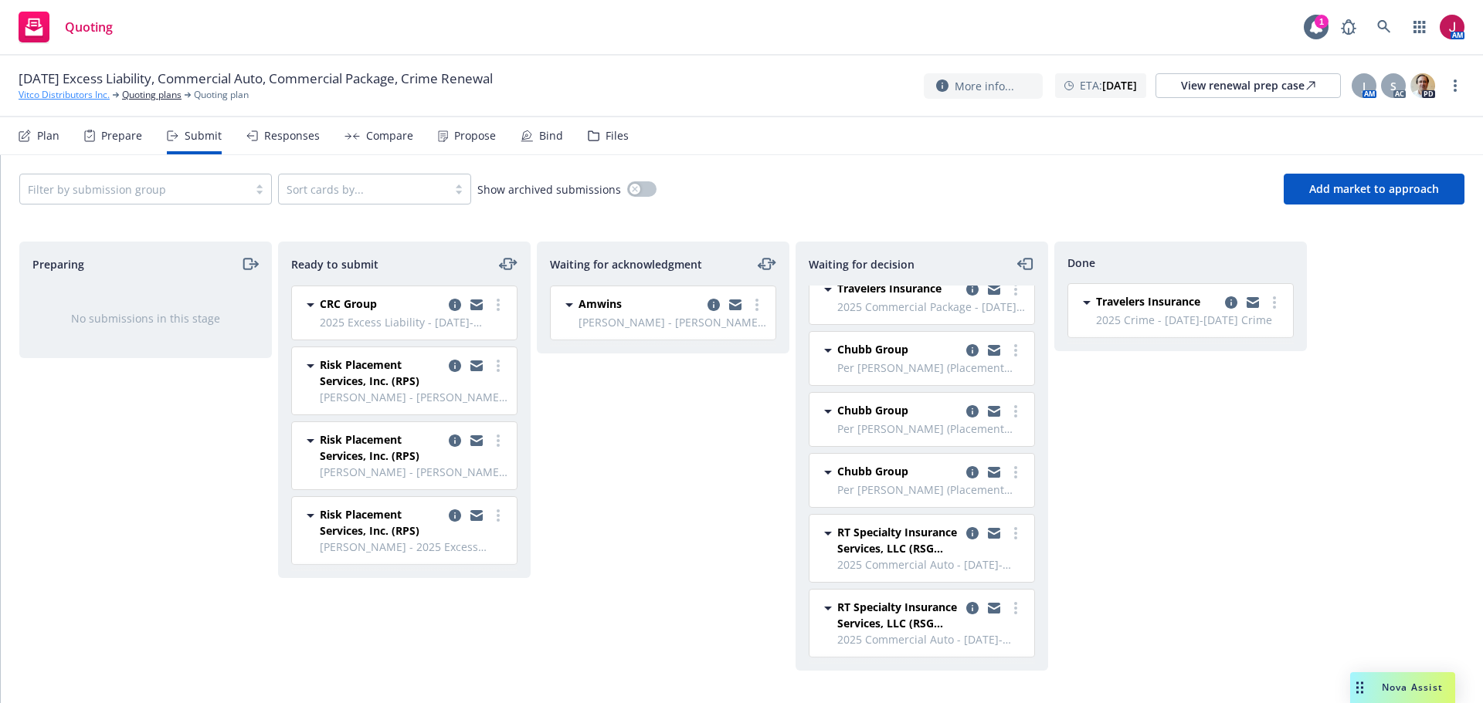
click at [65, 97] on link "Vitco Distributors Inc." at bounding box center [64, 95] width 91 height 14
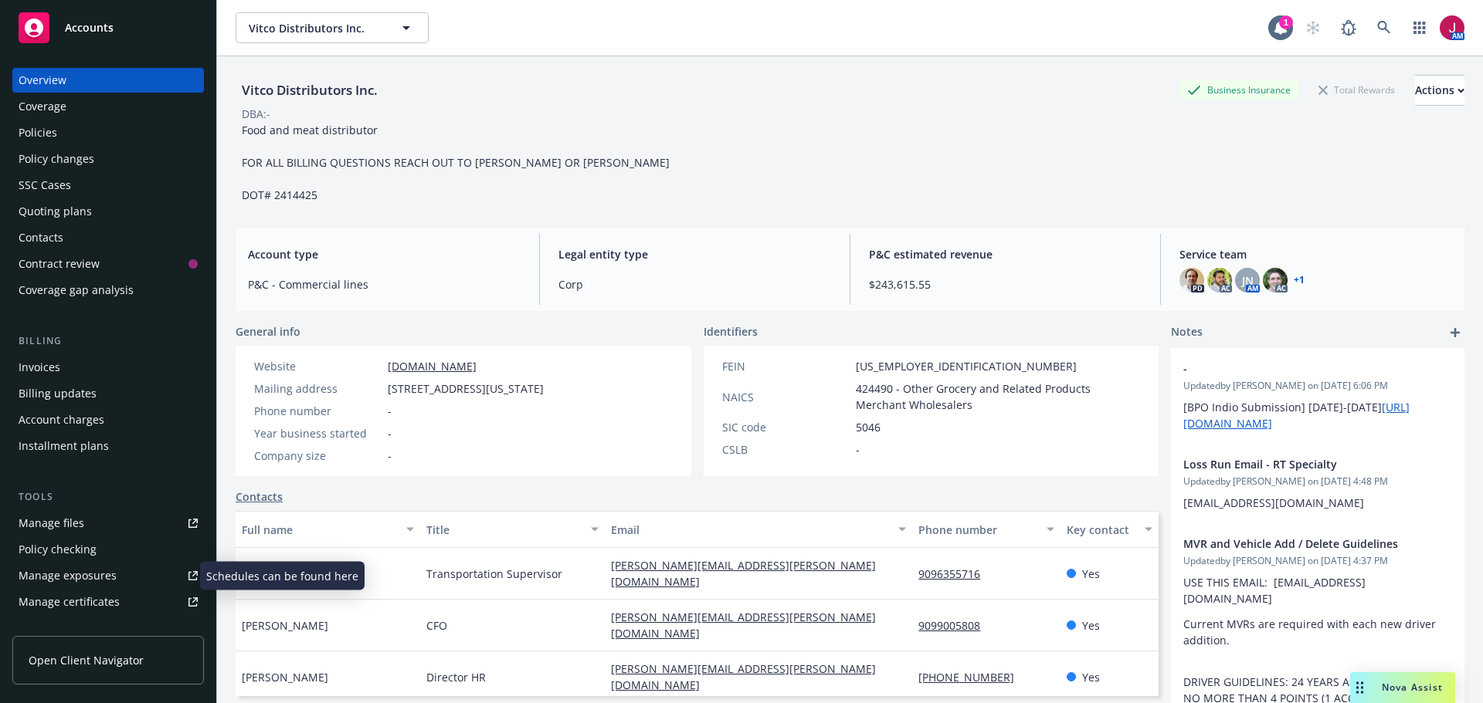
click at [127, 581] on link "Manage exposures" at bounding box center [107, 576] width 191 height 25
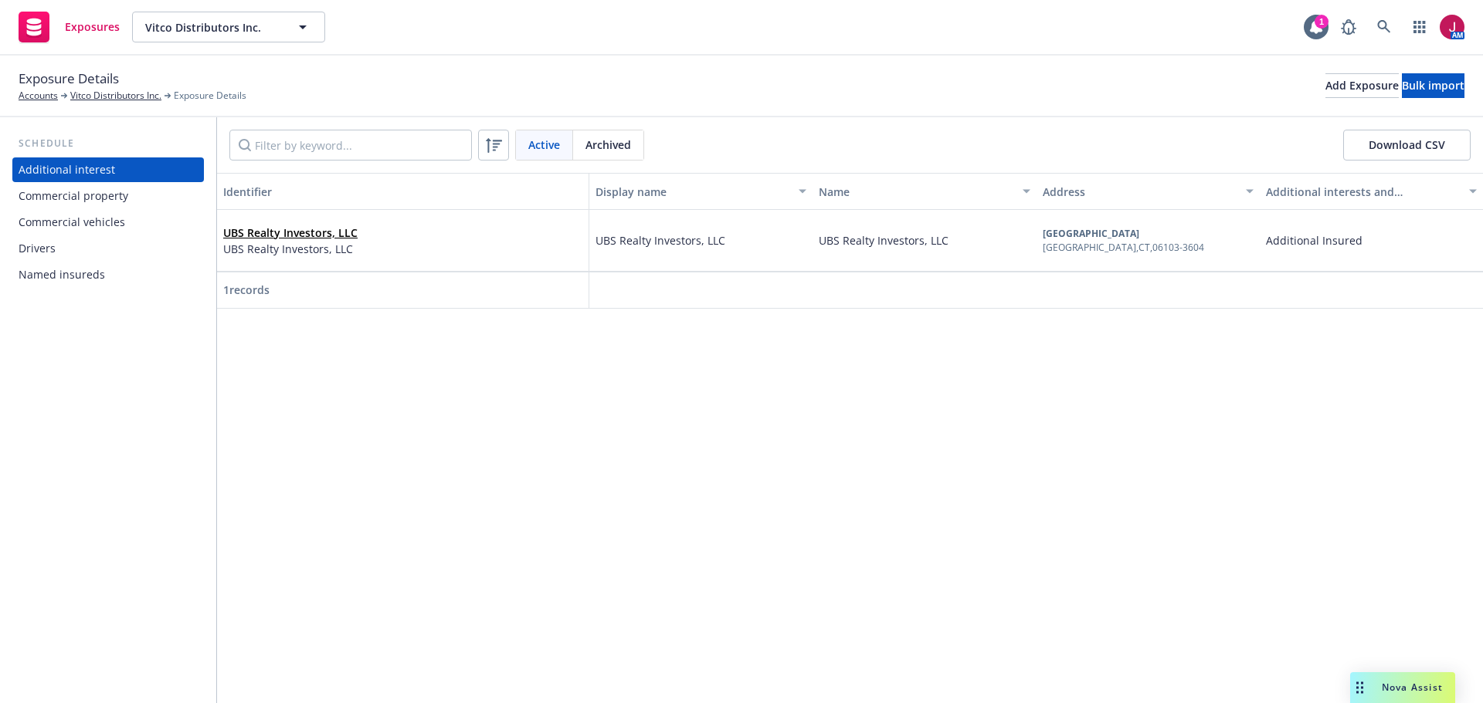
click at [101, 246] on div "Drivers" at bounding box center [108, 248] width 179 height 25
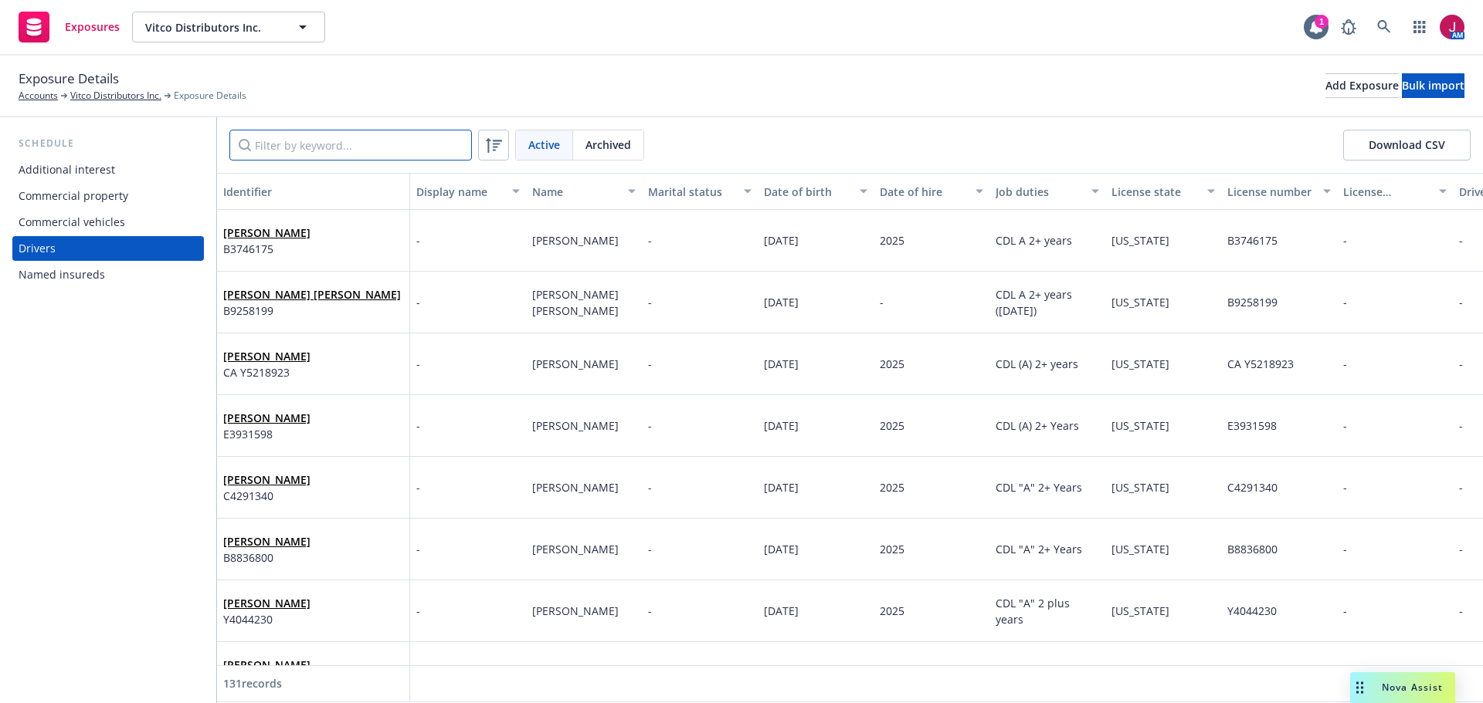
click at [376, 158] on input "Filter by keyword..." at bounding box center [350, 145] width 242 height 31
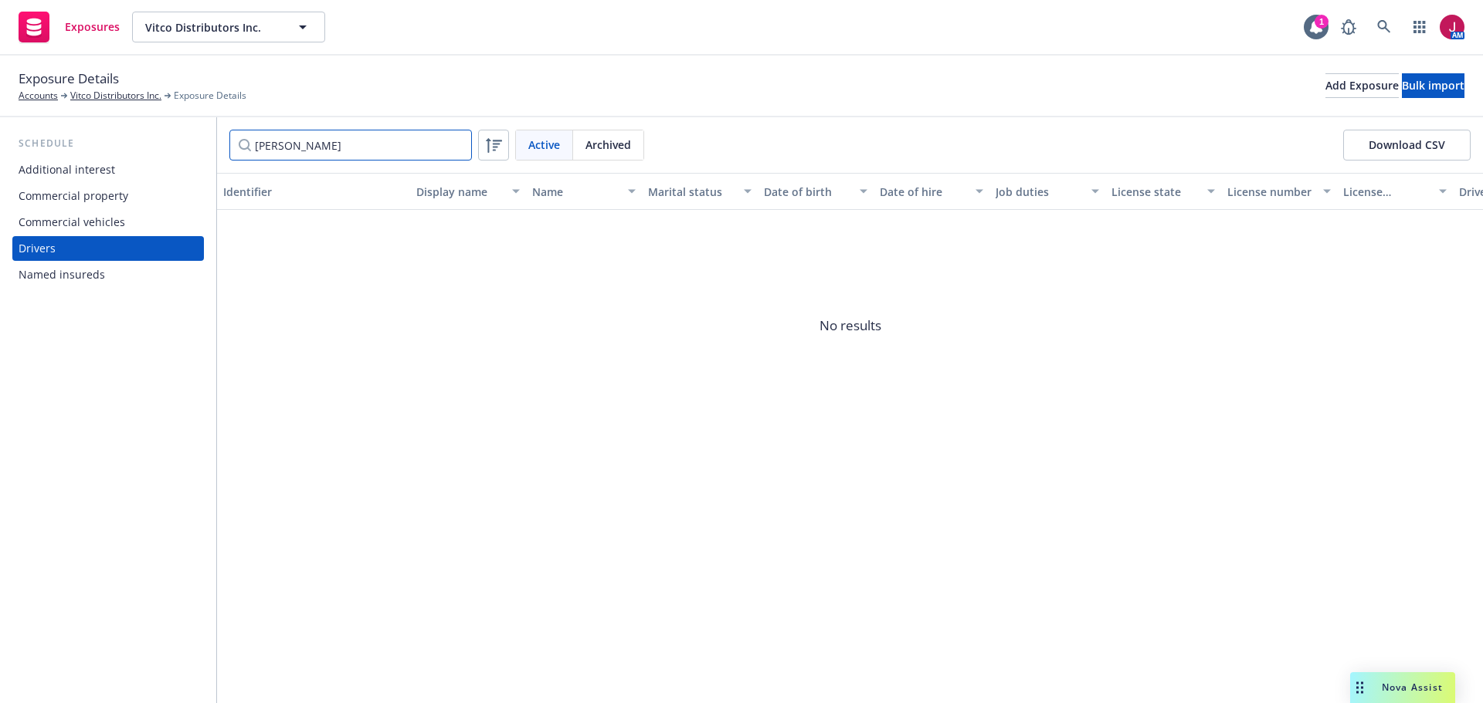
type input "anthony"
click at [609, 152] on div "Archived" at bounding box center [608, 144] width 70 height 29
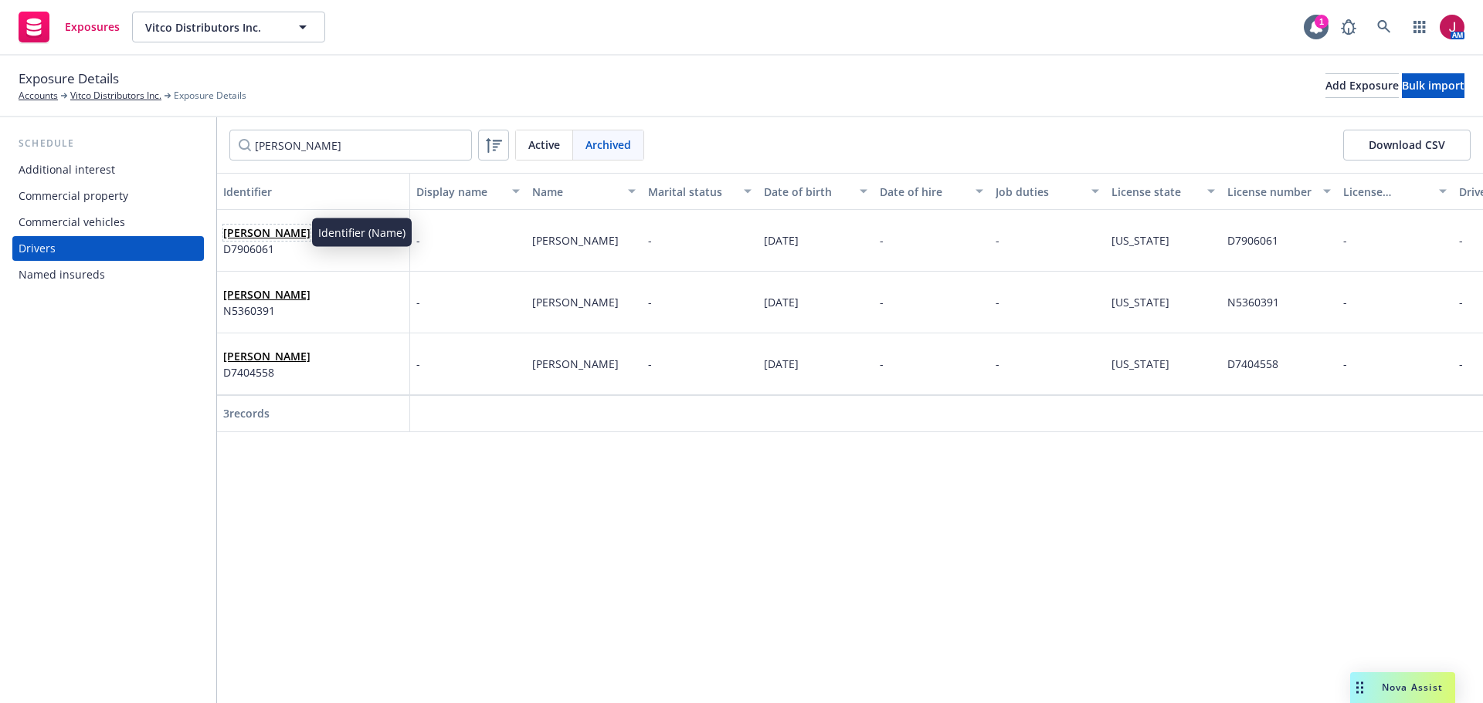
click at [252, 232] on link "Anthony Castro" at bounding box center [266, 232] width 87 height 15
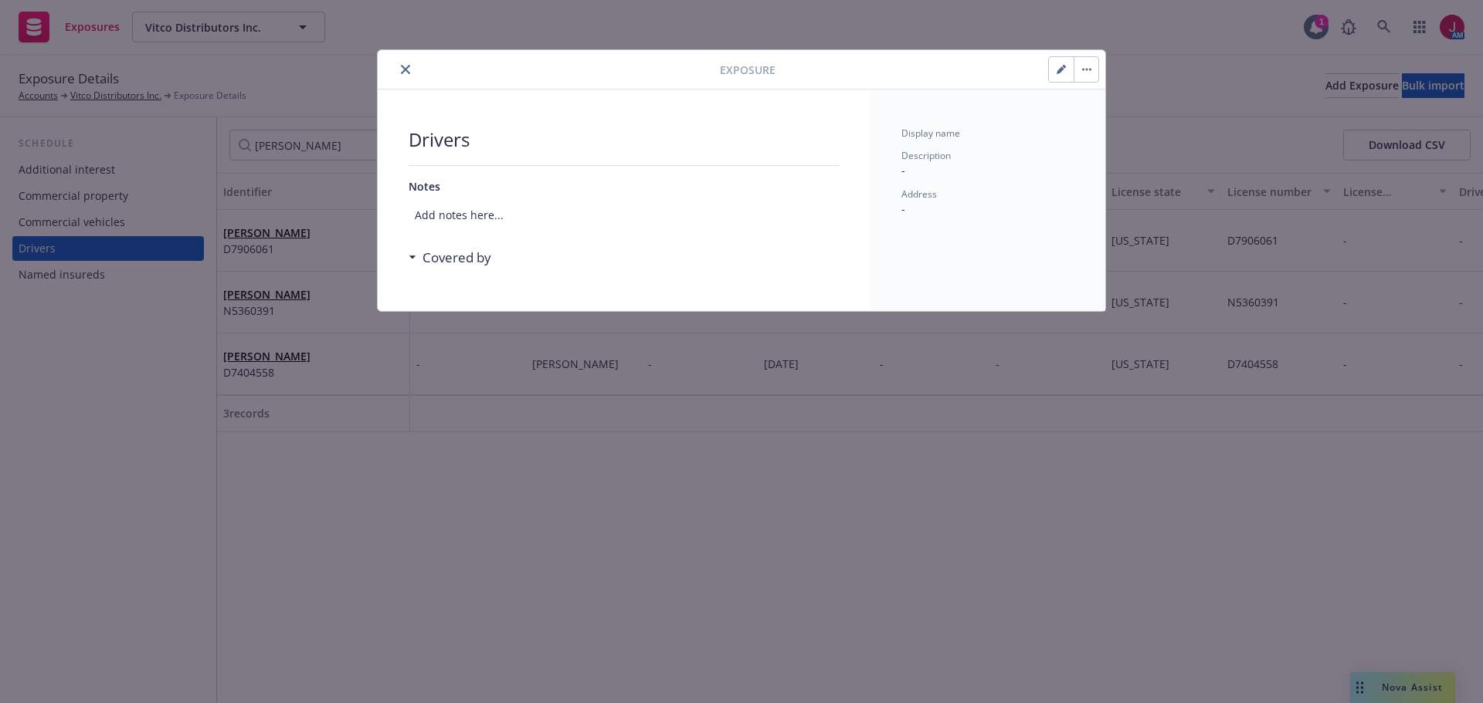
click at [1090, 75] on button "button" at bounding box center [1085, 69] width 25 height 25
click at [1119, 117] on link "Unarchive" at bounding box center [1125, 112] width 102 height 31
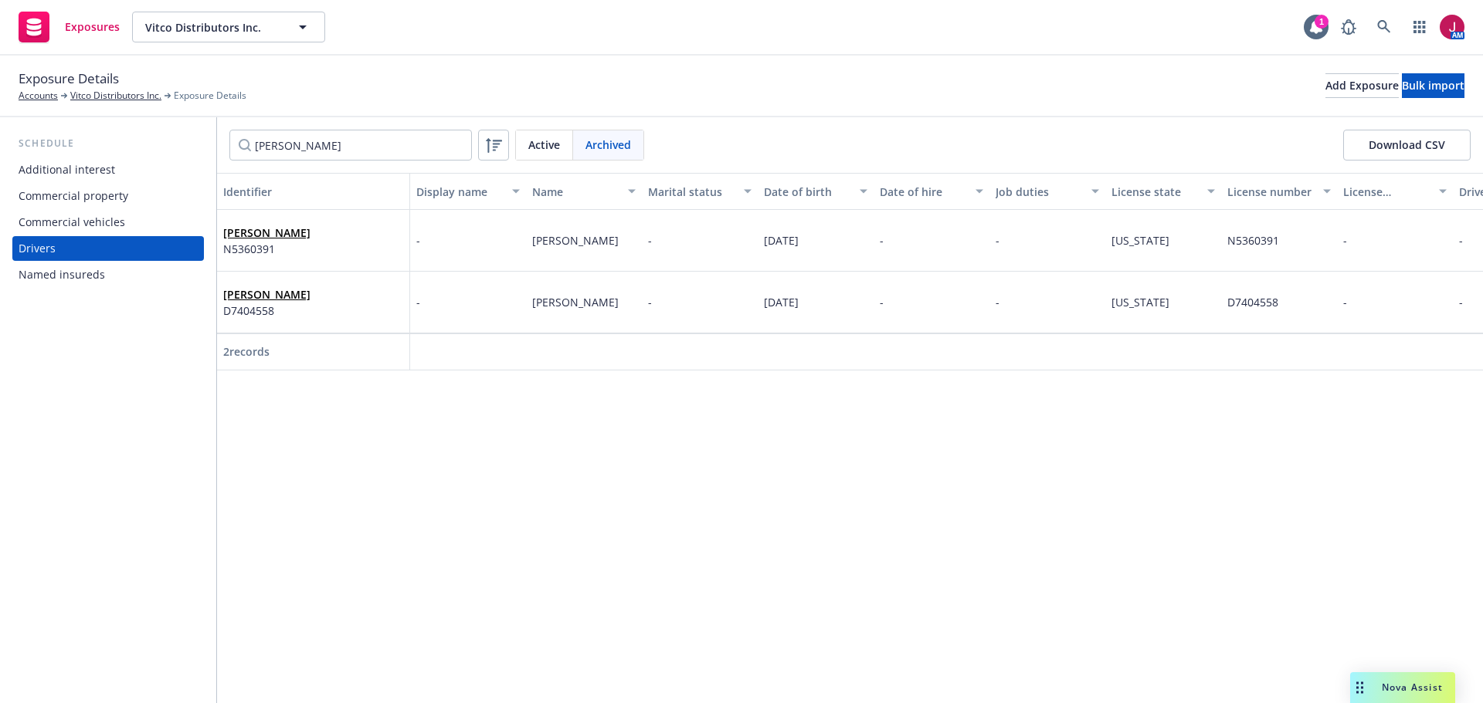
click at [537, 146] on span "Active" at bounding box center [544, 145] width 32 height 16
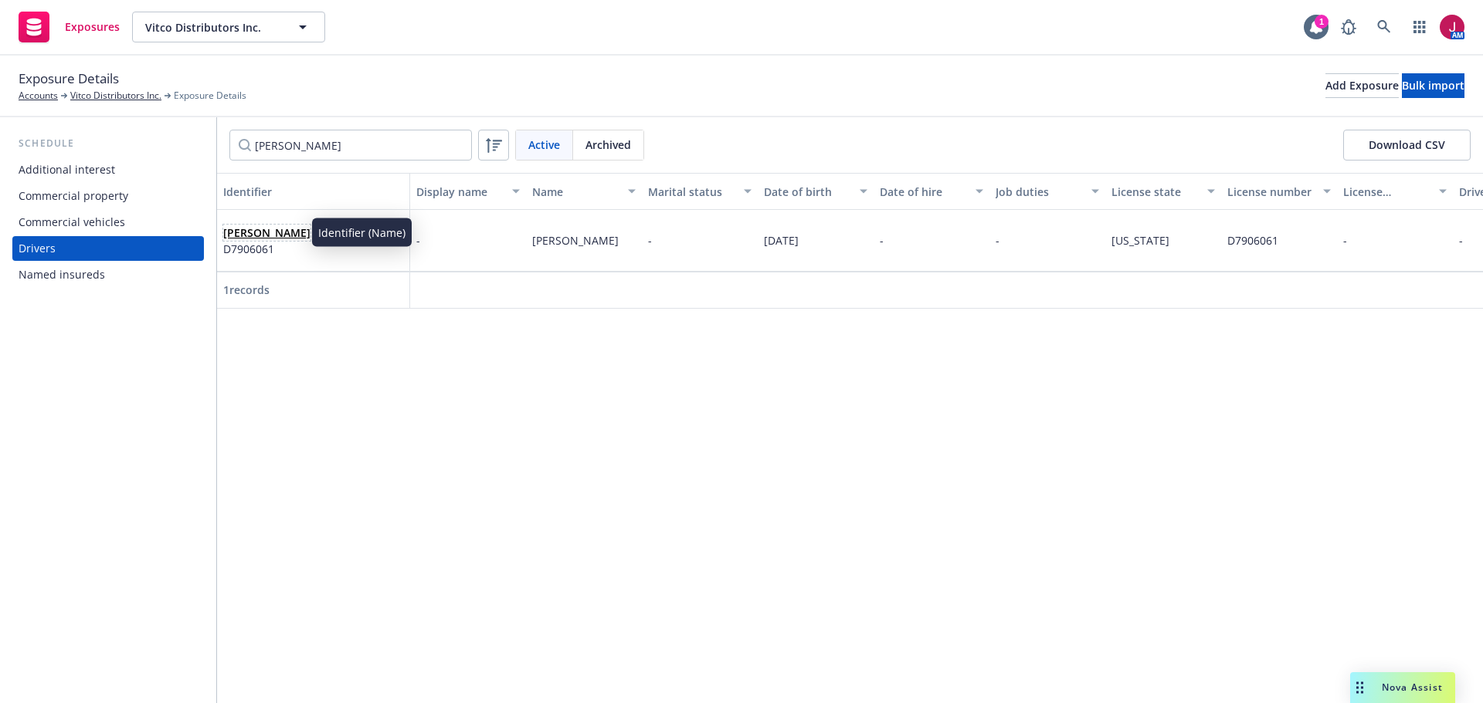
click at [283, 237] on link "Anthony Castro" at bounding box center [266, 232] width 87 height 15
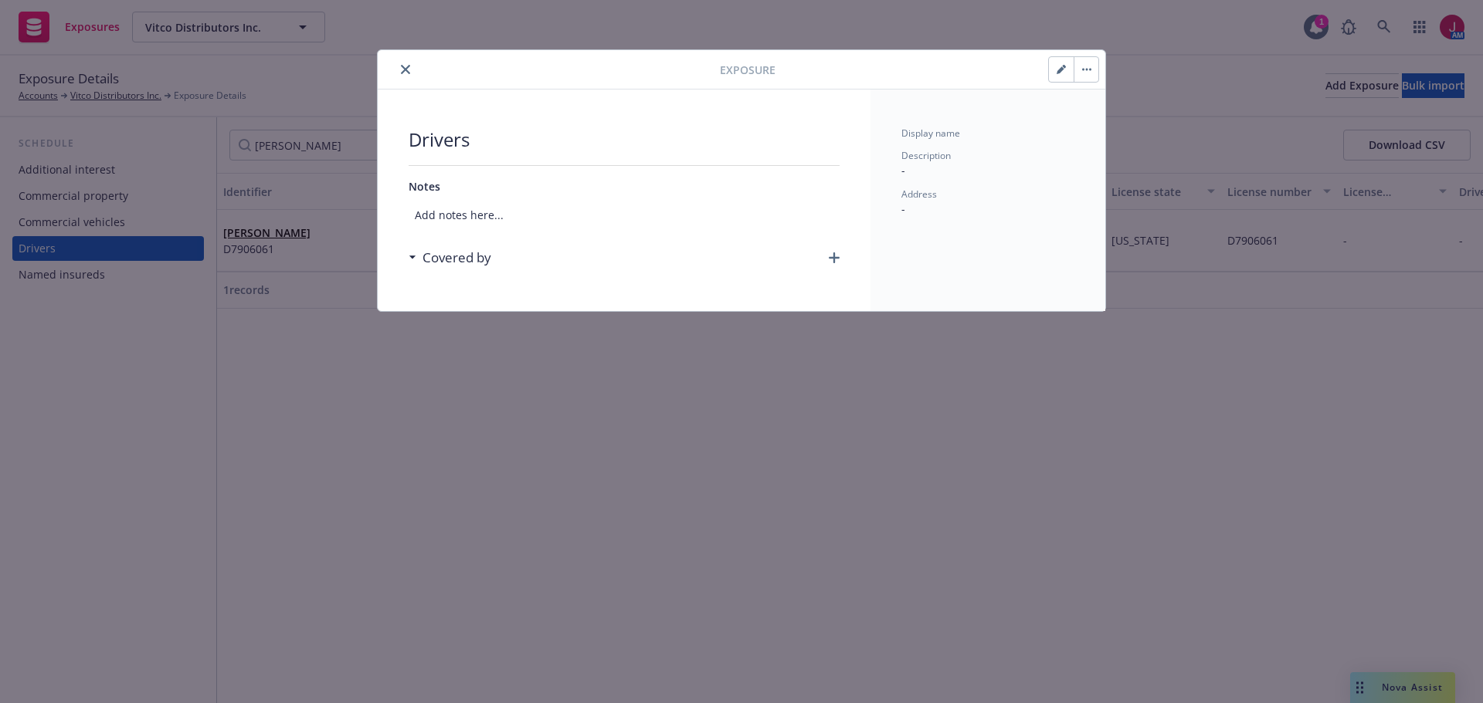
click at [1059, 64] on button "button" at bounding box center [1061, 69] width 25 height 25
select select "CA"
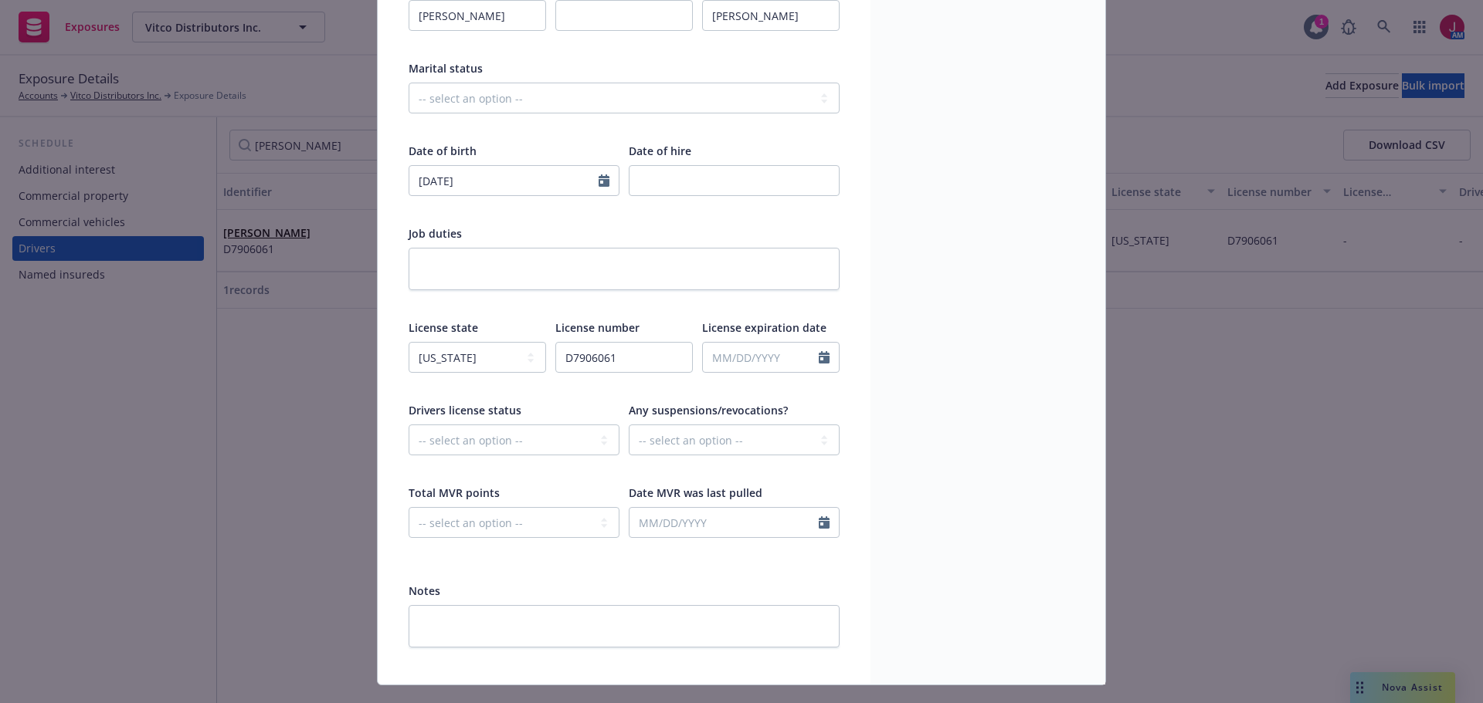
scroll to position [263, 0]
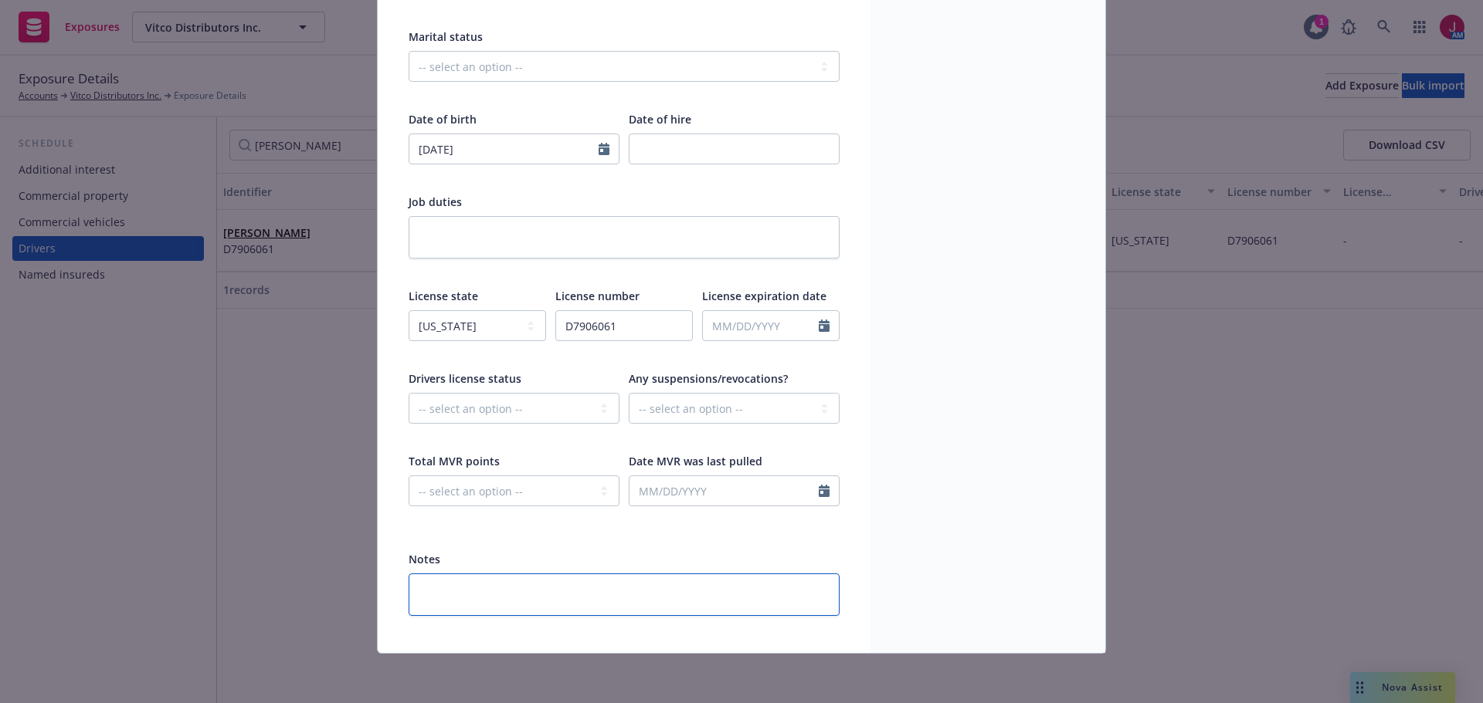
click at [526, 593] on textarea at bounding box center [623, 595] width 431 height 42
type textarea "x"
type textarea "C"
type textarea "x"
type textarea "CD"
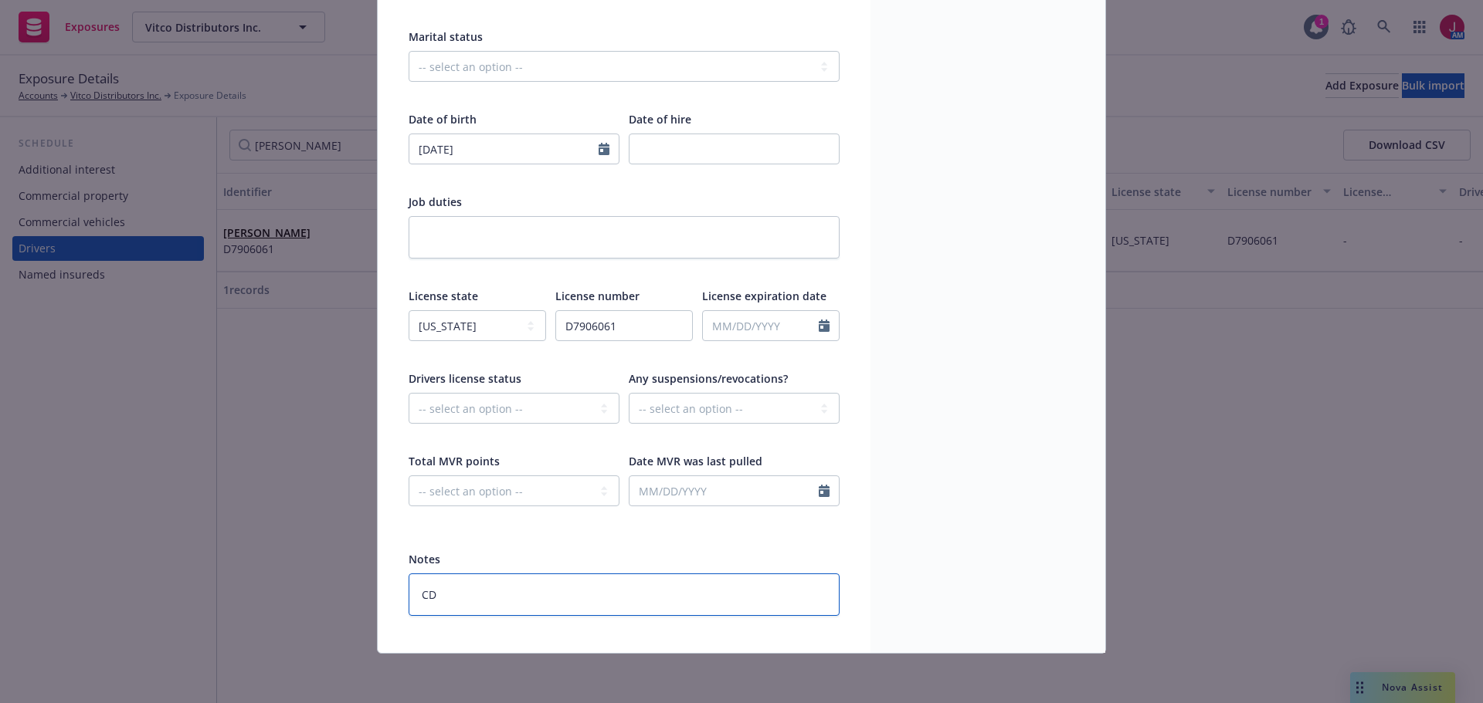
type textarea "x"
type textarea "CDL"
type textarea "x"
type textarea "CDL"
type textarea "x"
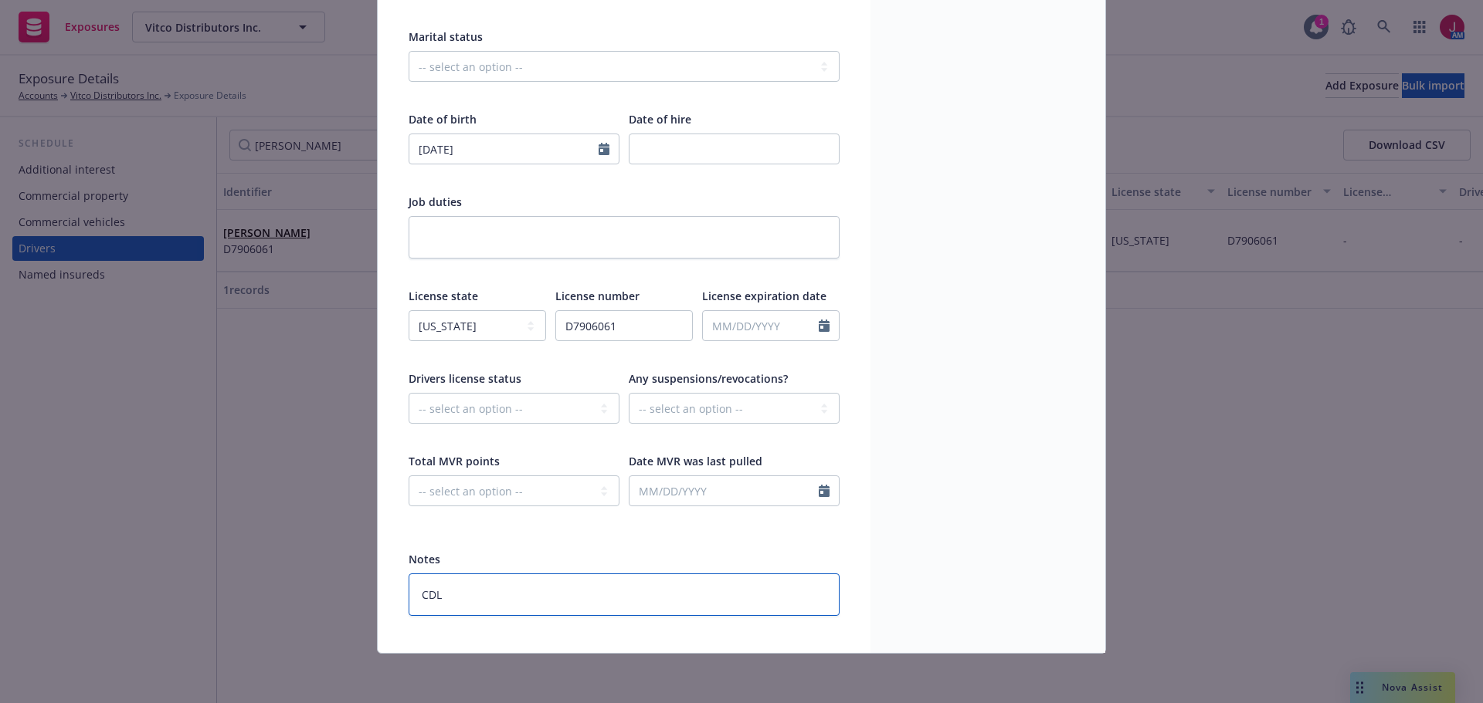
type textarea "CDL A"
type textarea "x"
type textarea "CDL A"
type textarea "x"
type textarea "CDL A D"
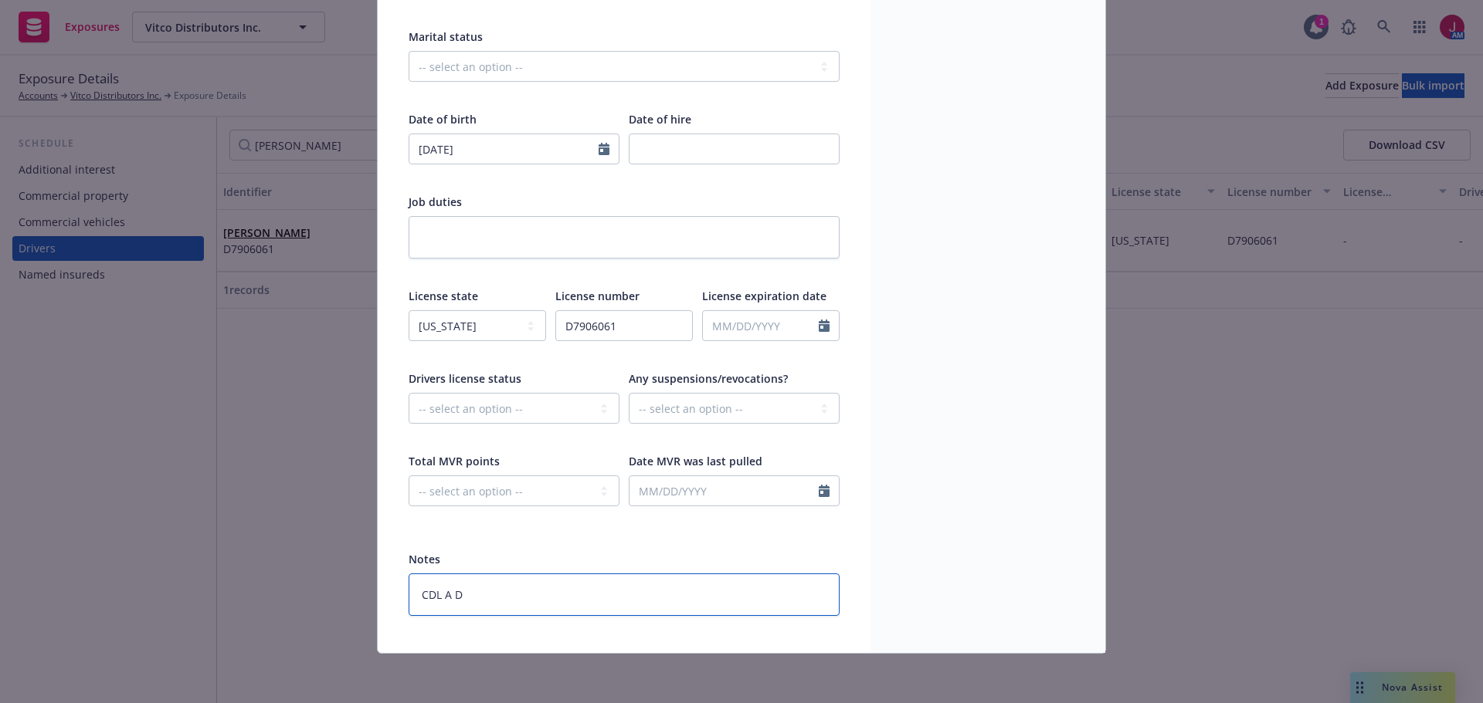
type textarea "x"
type textarea "CDL A Dr"
type textarea "x"
type textarea "CDL A Dri"
type textarea "x"
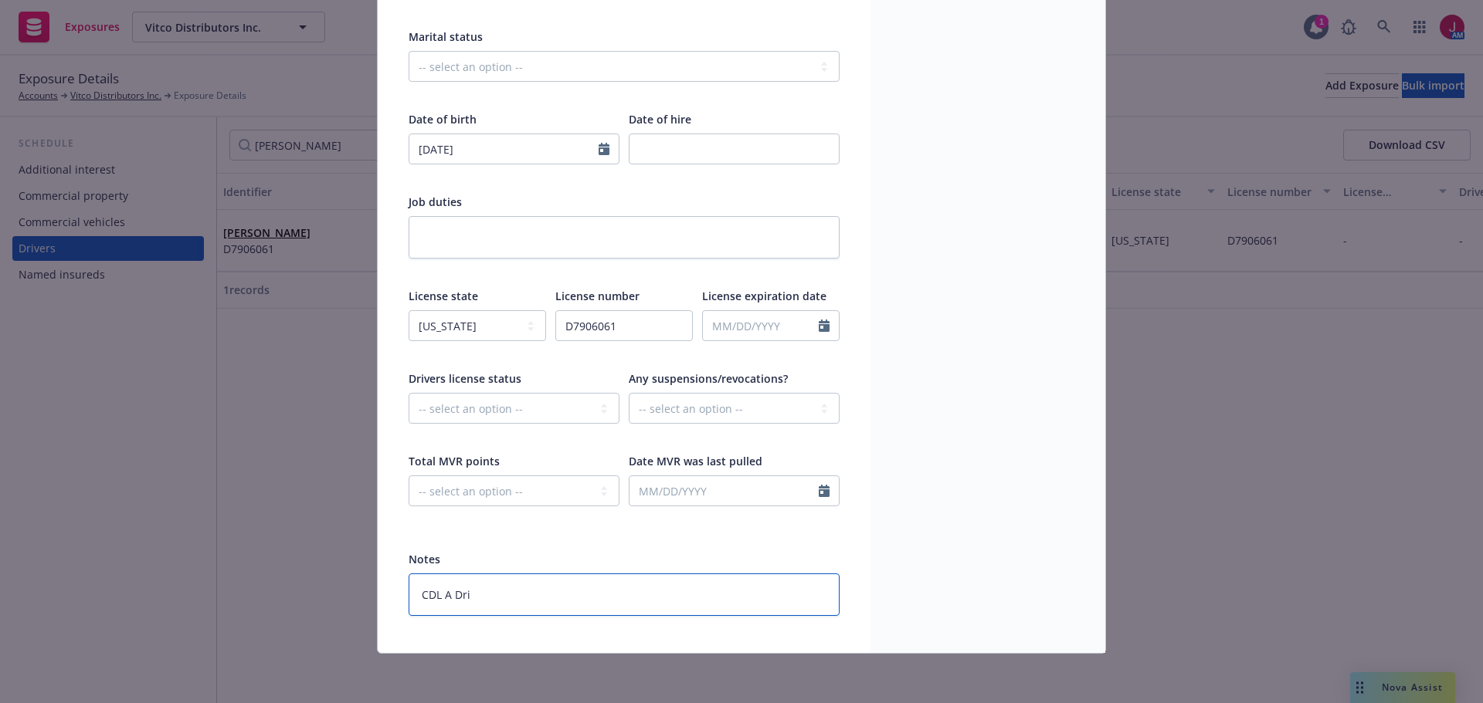
type textarea "CDL A Driv"
type textarea "x"
type textarea "CDL A Drive"
type textarea "x"
type textarea "CDL A Driver"
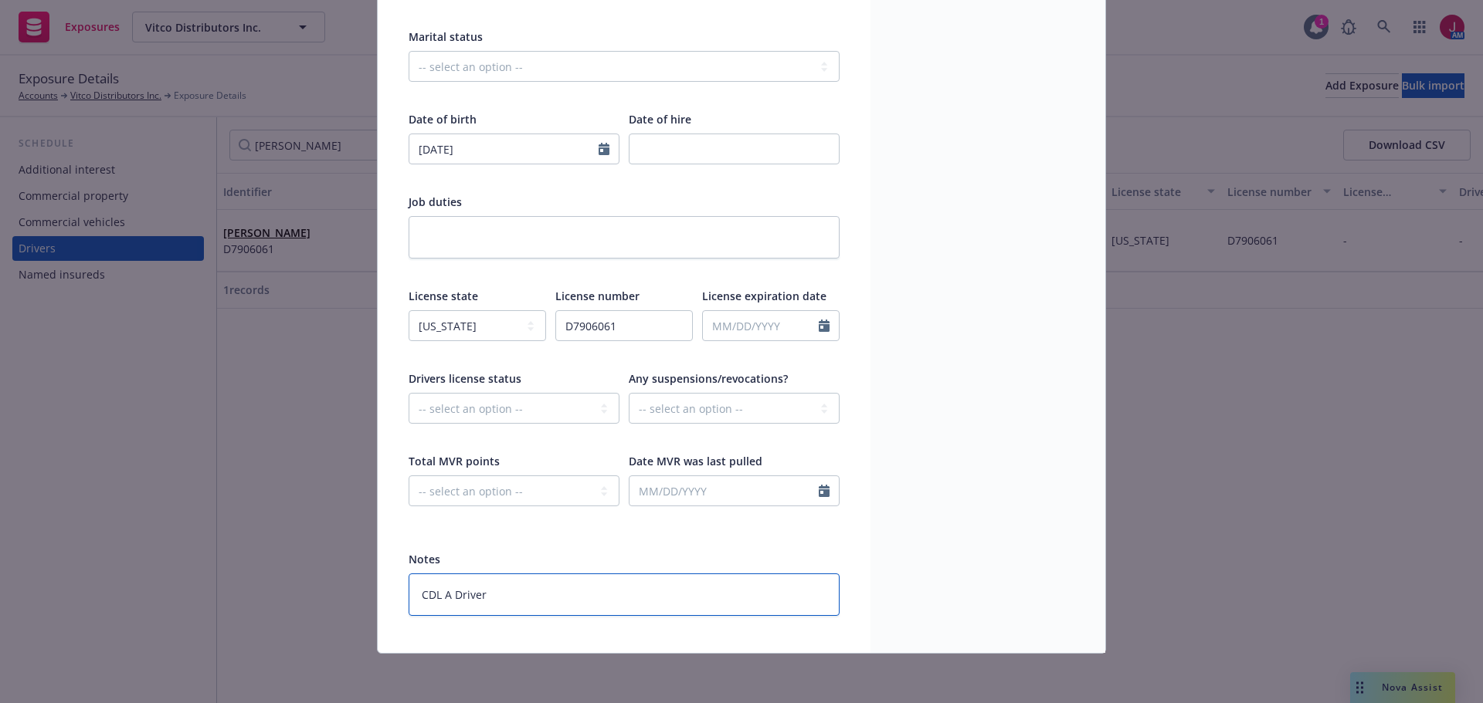
type textarea "x"
type textarea "CDL A Driver"
type textarea "x"
type textarea "CDL A Driver -"
type textarea "x"
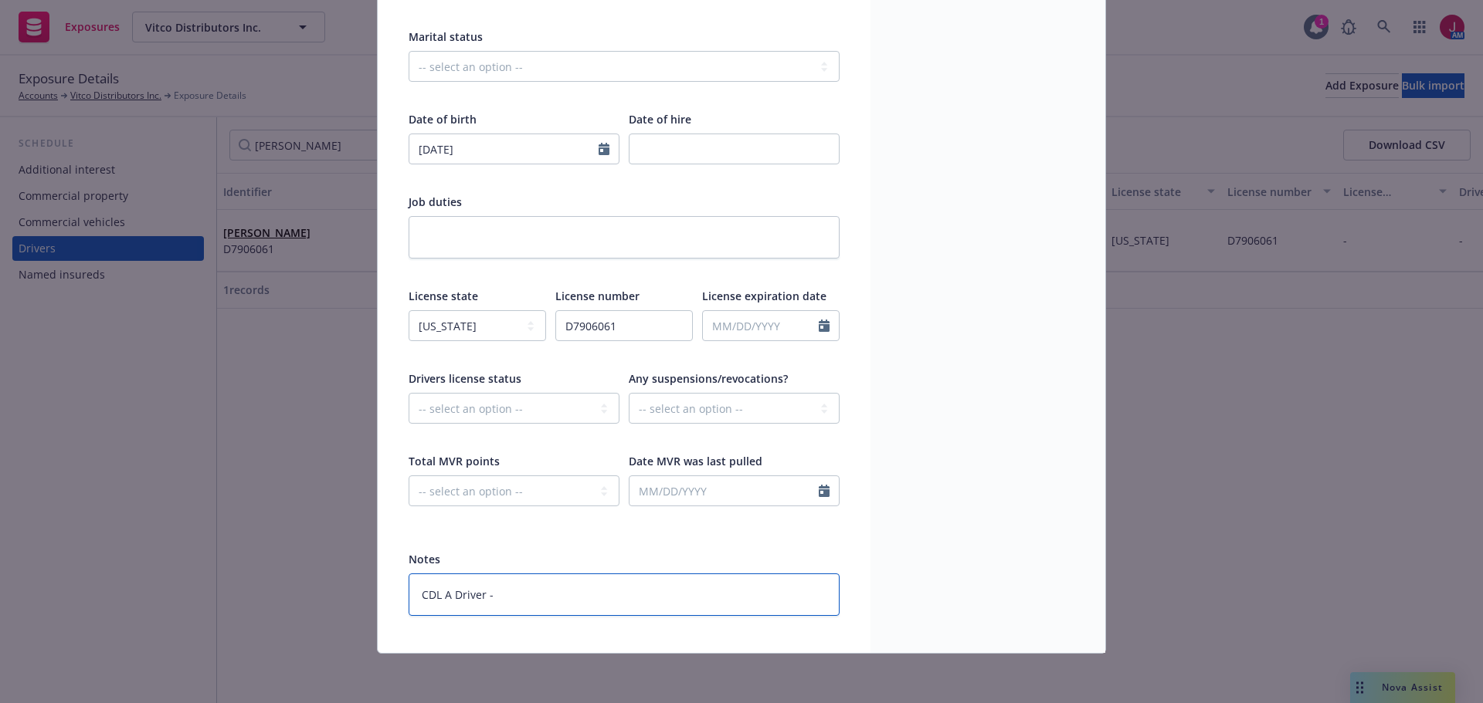
type textarea "CDL A Driver -"
type textarea "x"
type textarea "CDL A Driver - 2"
type textarea "x"
type textarea "CDL A Driver - 2"
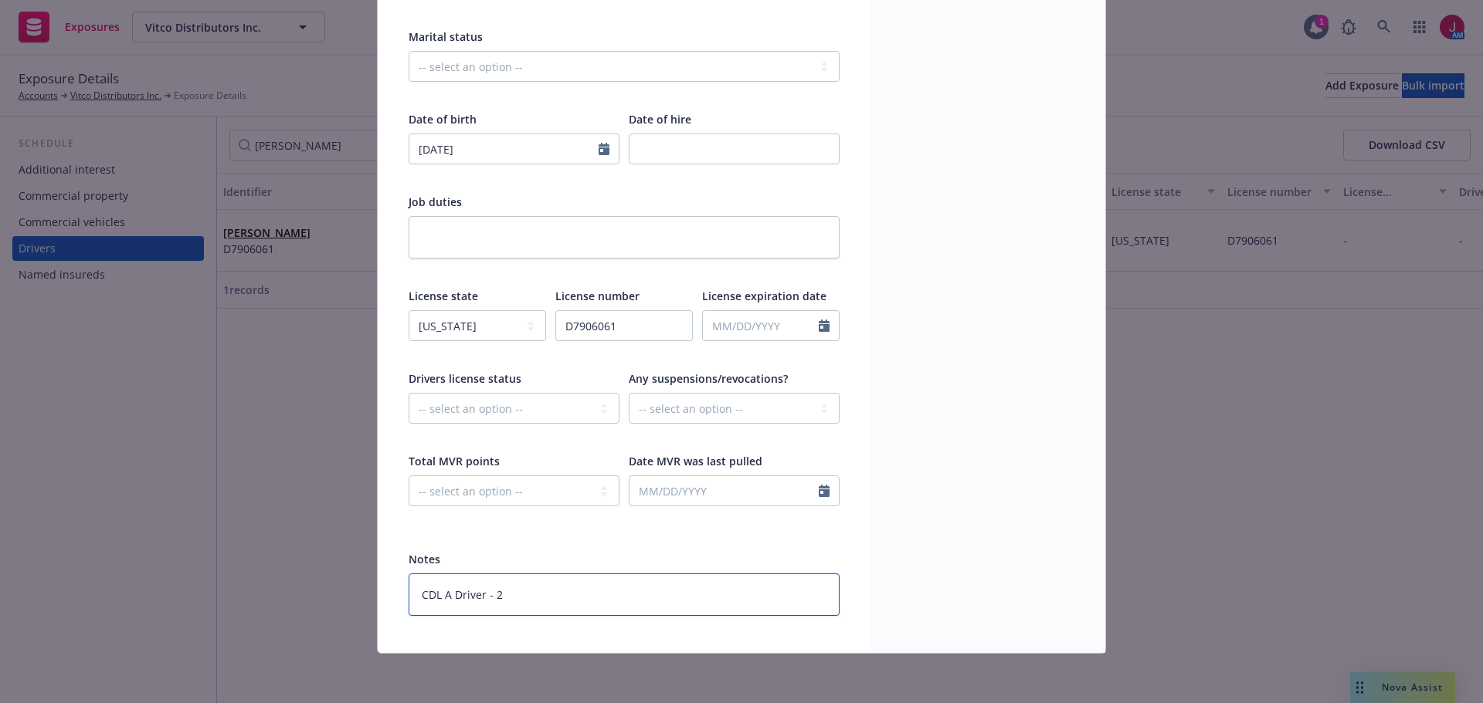
type textarea "x"
type textarea "CDL A Driver - 2 y"
type textarea "x"
type textarea "CDL A Driver - 2 ye"
type textarea "x"
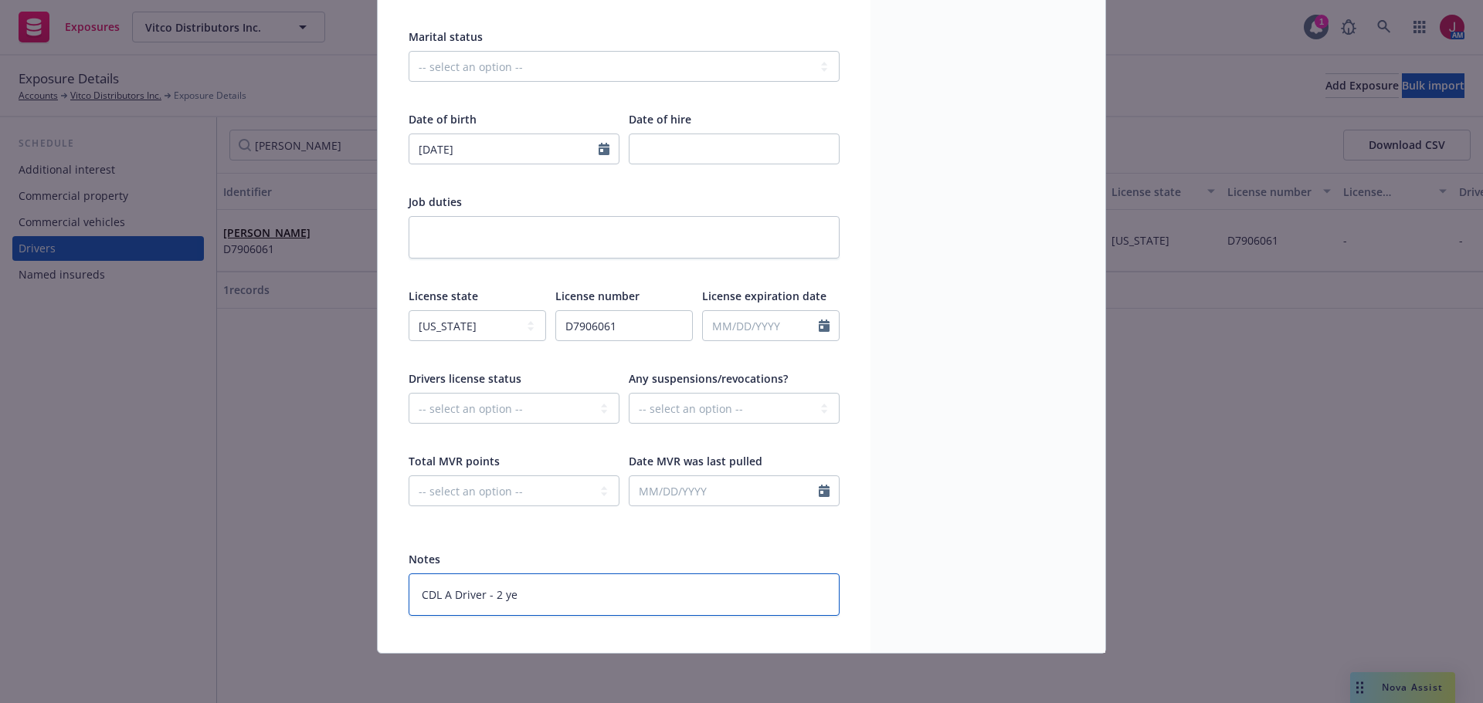
type textarea "CDL A Driver - 2 yea"
type textarea "x"
type textarea "CDL A Driver - 2 year"
type textarea "x"
type textarea "CDL A Driver - 2 years"
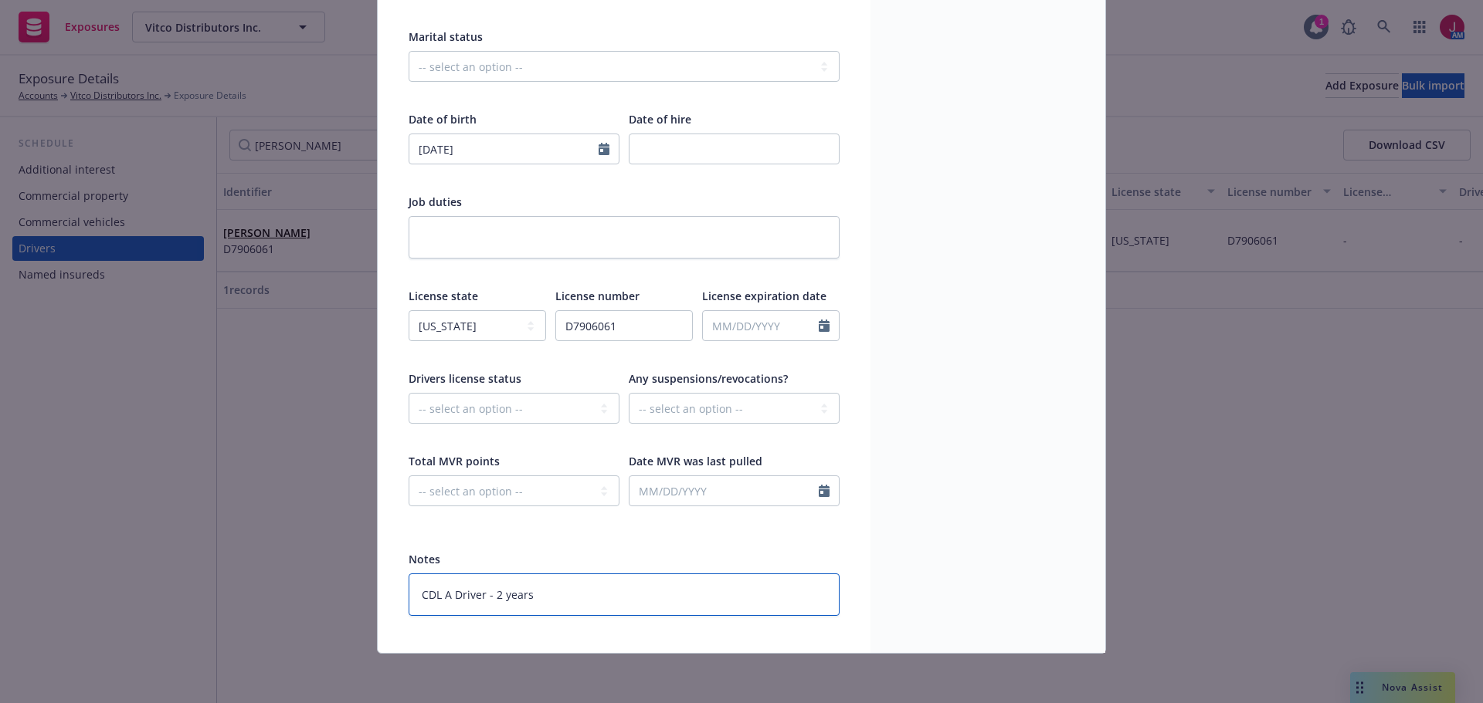
type textarea "x"
type textarea "CDL A Driver - 2 years"
type textarea "x"
type textarea "CDL A Driver - 2 years a"
type textarea "x"
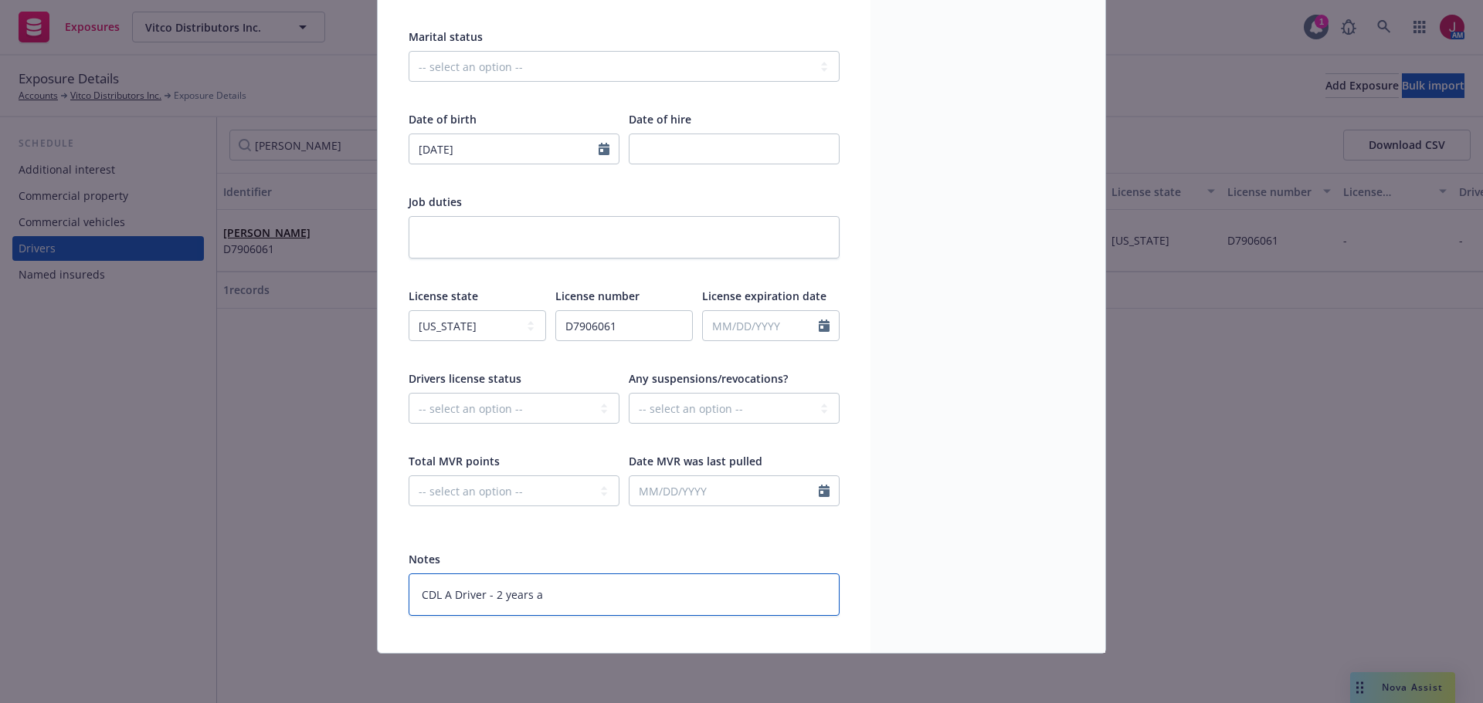
type textarea "CDL A Driver - 2 years as"
type textarea "x"
type textarea "CDL A Driver - 2 years as"
type textarea "x"
type textarea "CDL A Driver - 2 years as o"
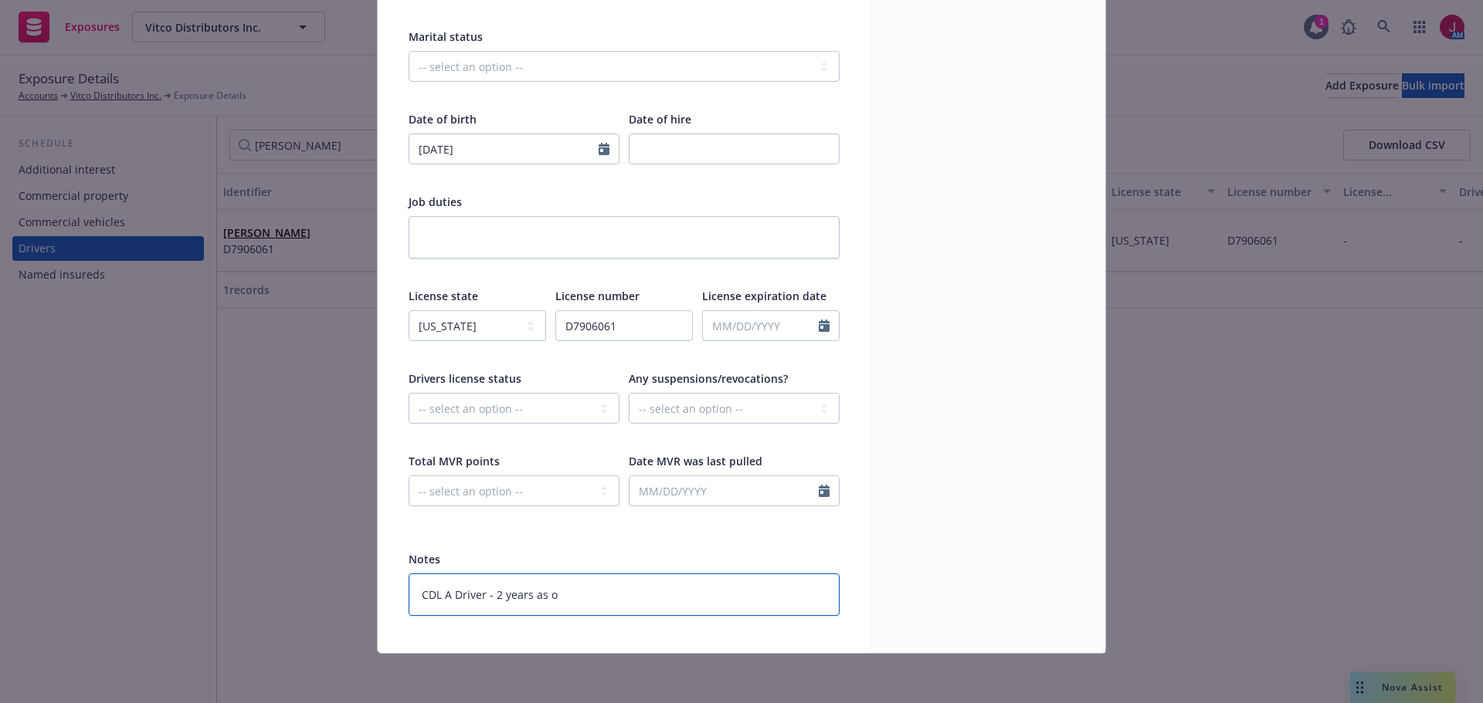
type textarea "x"
type textarea "CDL A Driver - 2 years as of"
type textarea "x"
type textarea "CDL A Driver - 2 years as of"
type textarea "x"
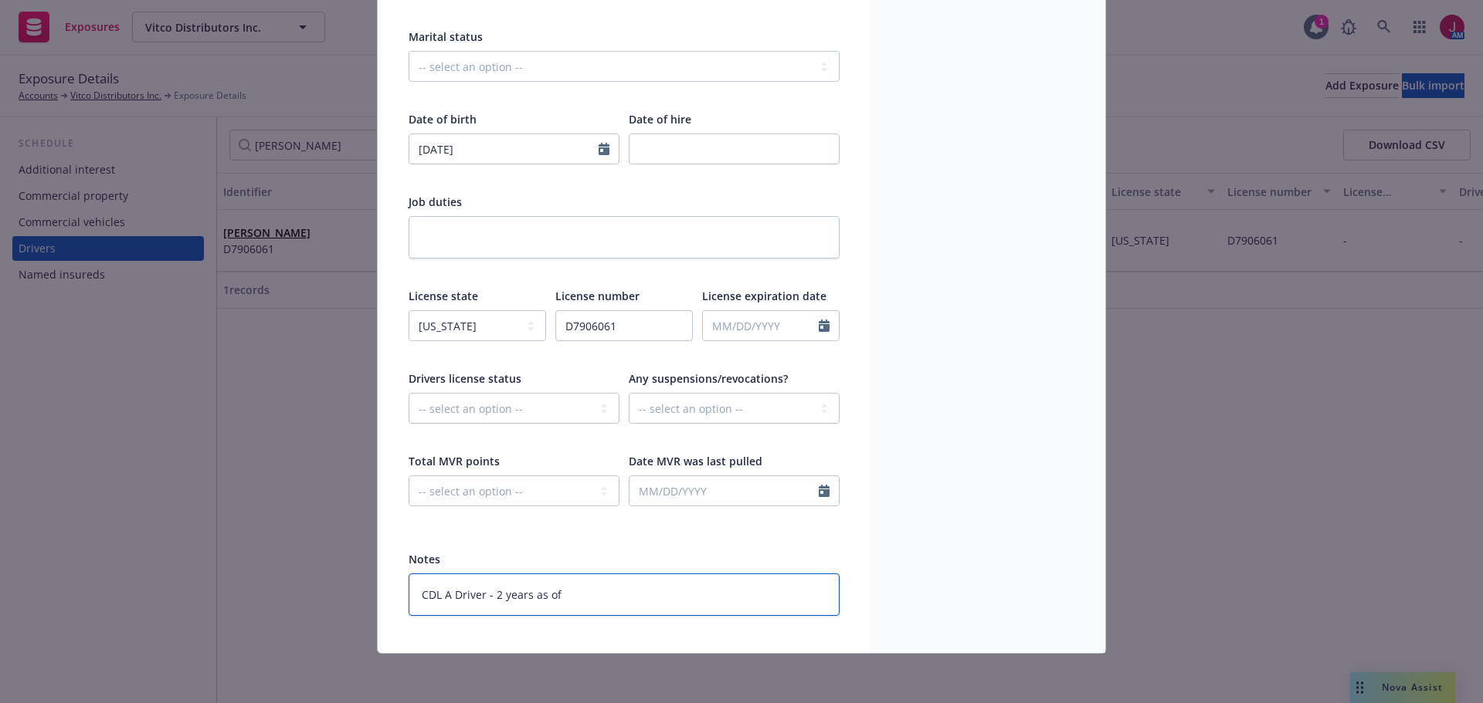
type textarea "CDL A Driver - 2 years as of 9"
type textarea "x"
type textarea "CDL A Driver - 2 years as of 9/"
type textarea "x"
type textarea "CDL A Driver - 2 years as of 9/2"
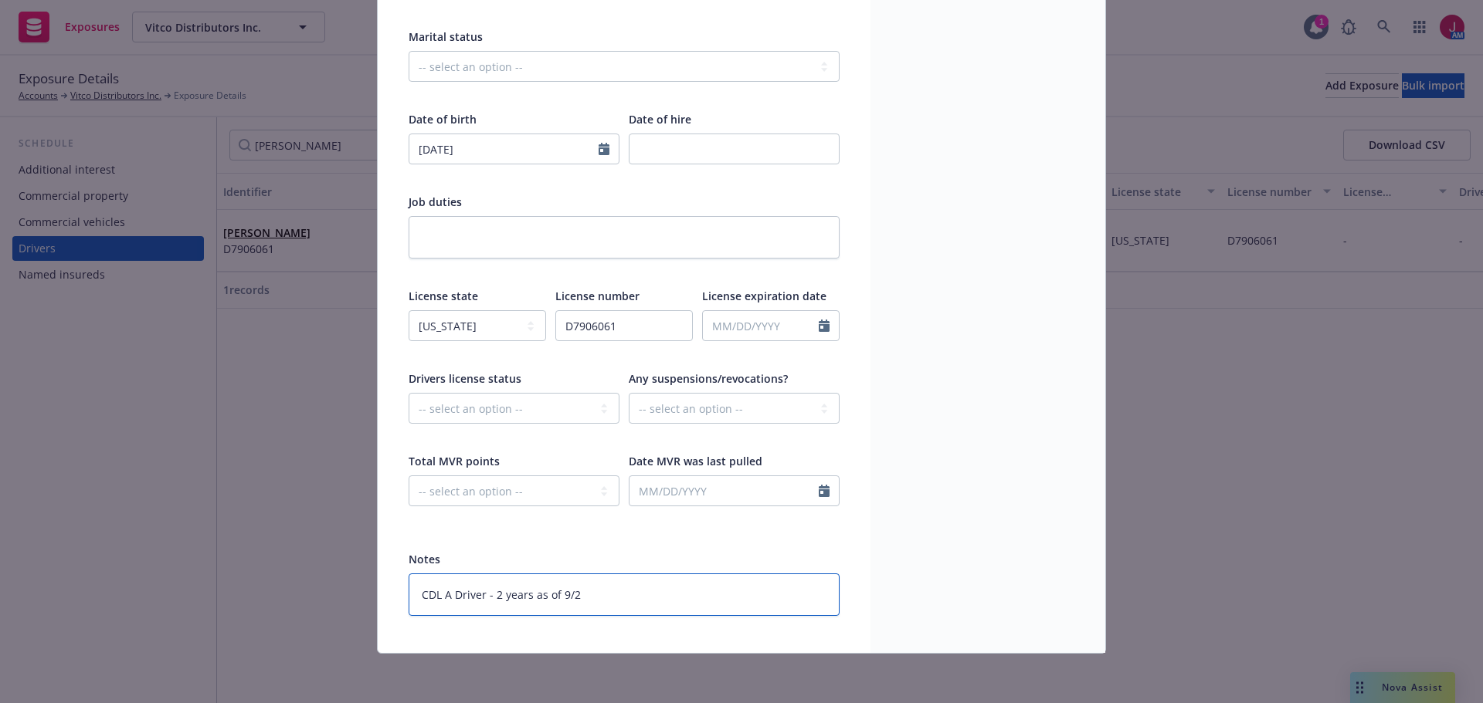
type textarea "x"
type textarea "CDL A Driver - 2 years as of 9/20"
type textarea "x"
type textarea "CDL A Driver - 2 years as of 9/202"
type textarea "x"
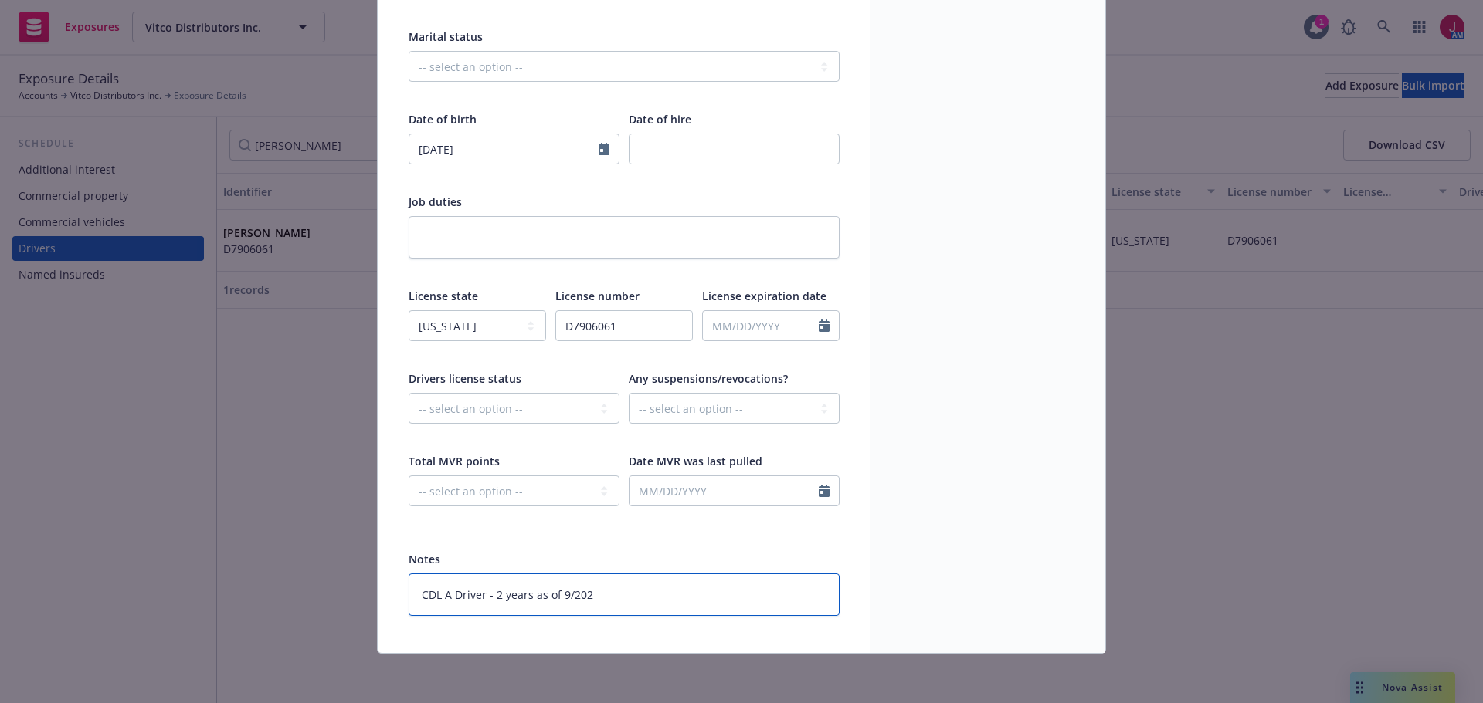
type textarea "CDL A Driver - 2 years as of 9/2025"
type textarea "x"
type textarea "CDL A Driver - 2 years as of 9/2025"
type textarea "x"
type textarea "CDL A Driver - 2 years as of 9/2025 -"
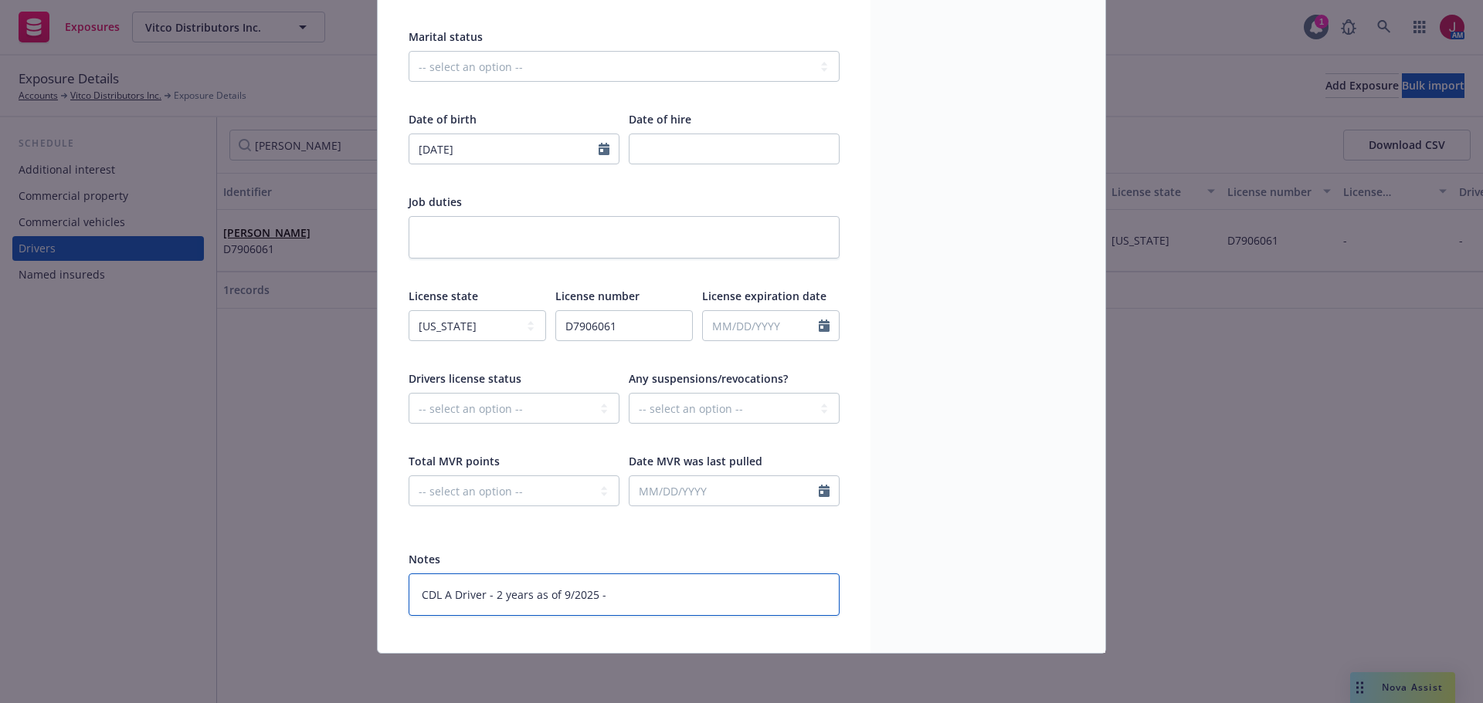
type textarea "x"
type textarea "CDL A Driver - 2 years as of 9/2025 -"
type textarea "x"
type textarea "CDL A Driver - 2 years as of 9/2025 - A"
type textarea "x"
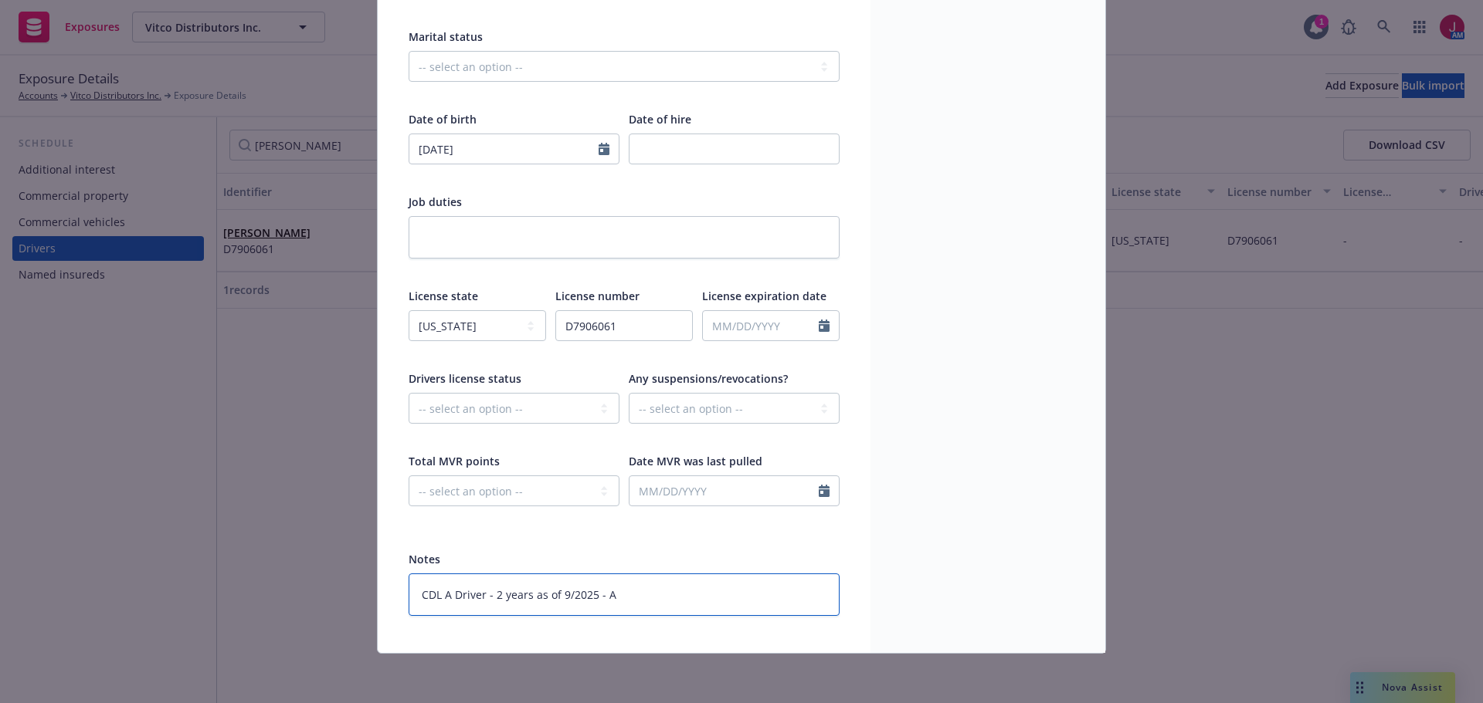
type textarea "CDL A Driver - 2 years as of 9/2025 - Ap"
type textarea "x"
type textarea "CDL A Driver - 2 years as of 9/2025 - App"
type textarea "x"
type textarea "CDL A Driver - 2 years as of 9/2025 - Appr"
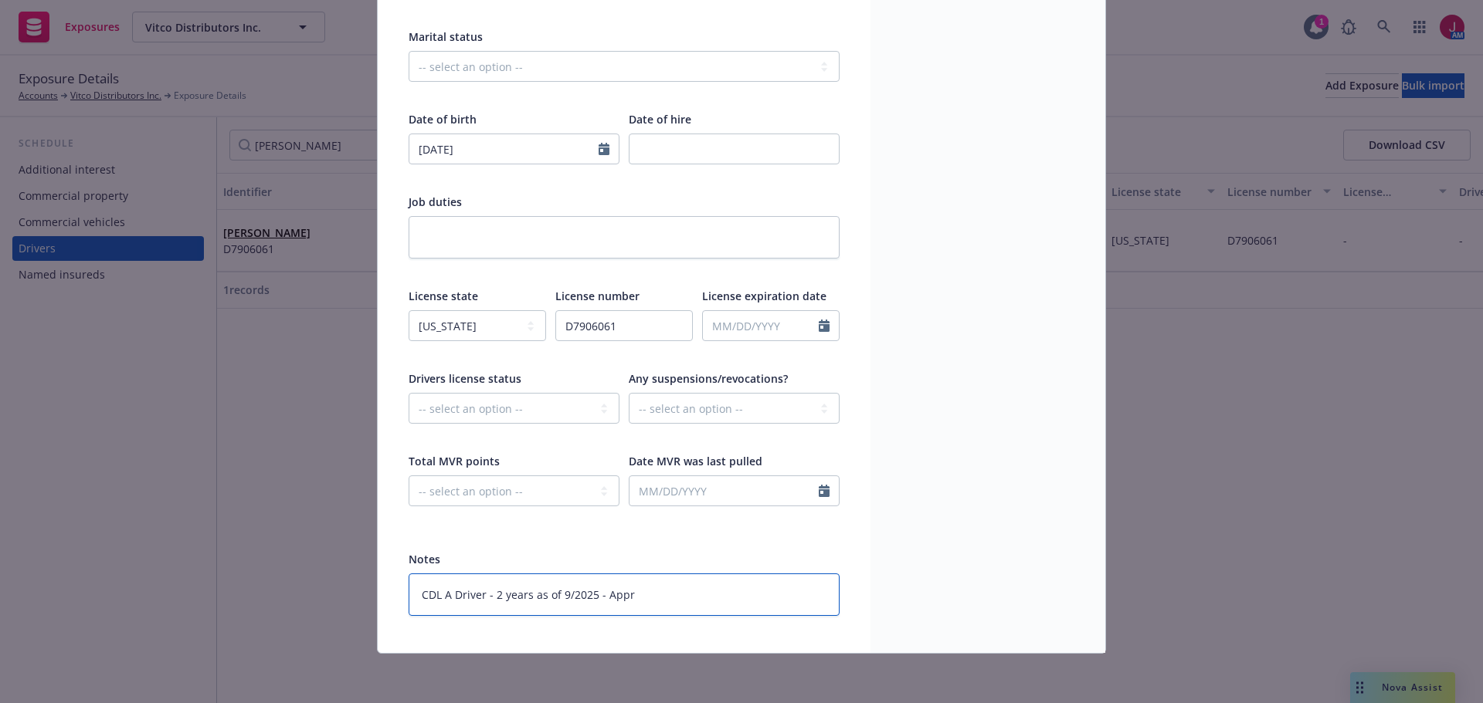
type textarea "x"
type textarea "CDL A Driver - 2 years as of 9/2025 - Appro"
type textarea "x"
type textarea "CDL A Driver - 2 years as of 9/2025 - Approv"
type textarea "x"
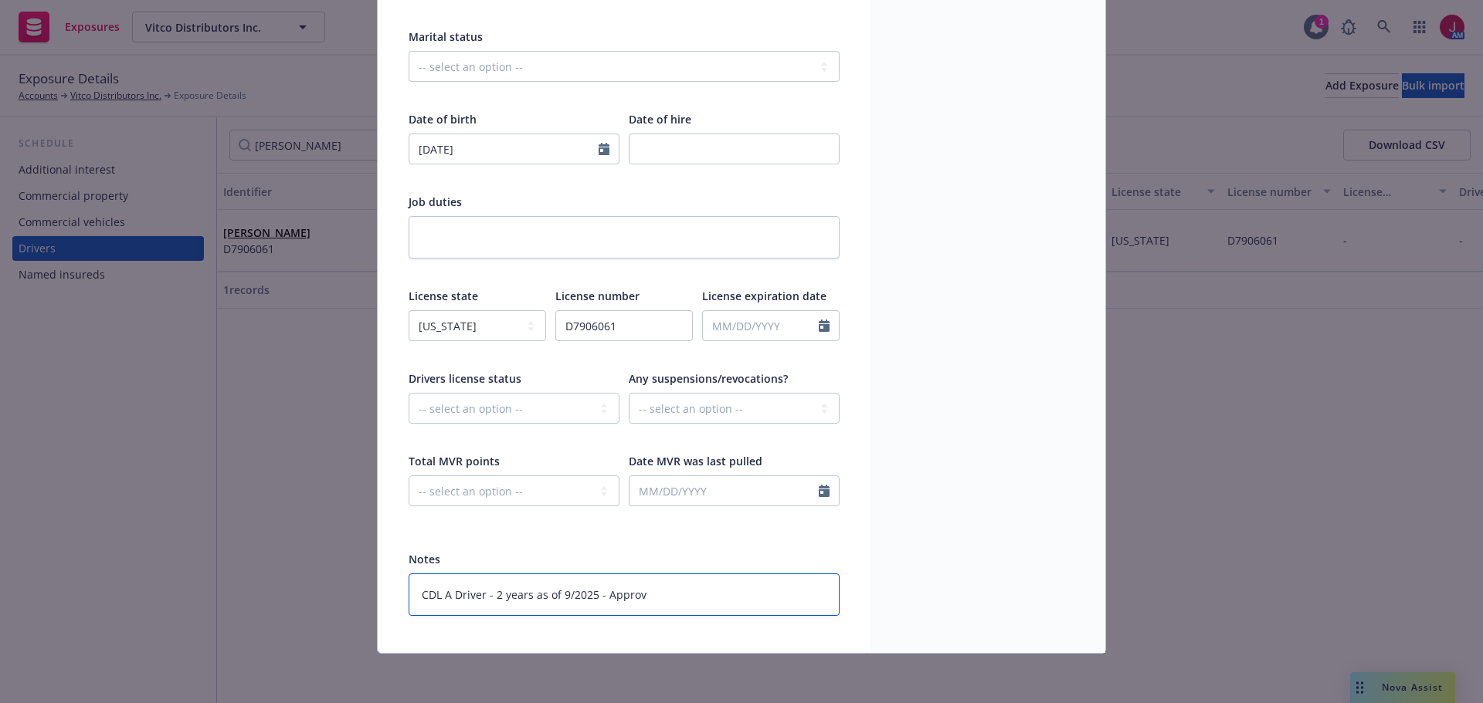
type textarea "CDL A Driver - 2 years as of 9/2025 - Approve"
type textarea "x"
type textarea "CDL A Driver - 2 years as of 9/2025 - Approved"
type textarea "x"
type textarea "CDL A Driver - 2 years as of 9/2025 - Approved"
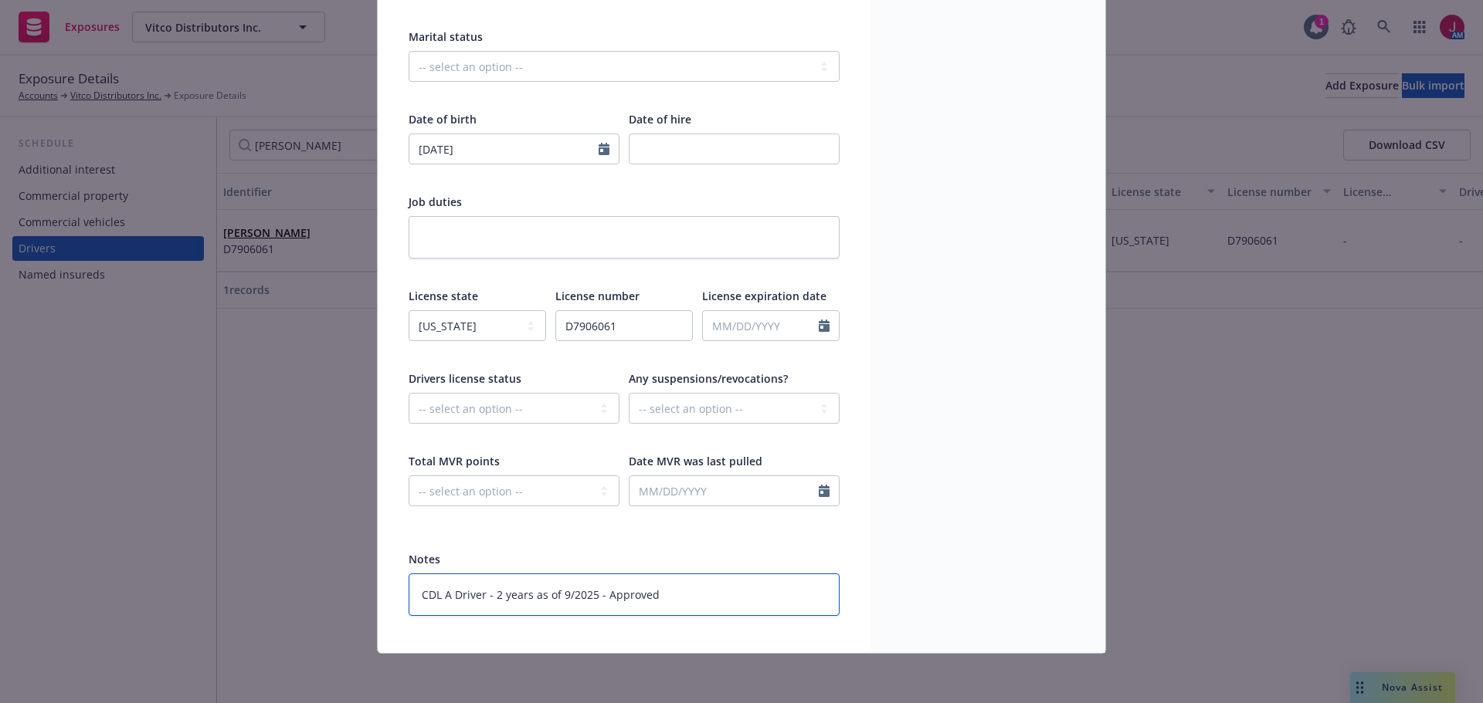
type textarea "x"
type textarea "CDL A Driver - 2 years as of 9/2025 - Approved m"
type textarea "x"
type textarea "CDL A Driver - 2 years as of 9/2025 - Approved"
type textarea "x"
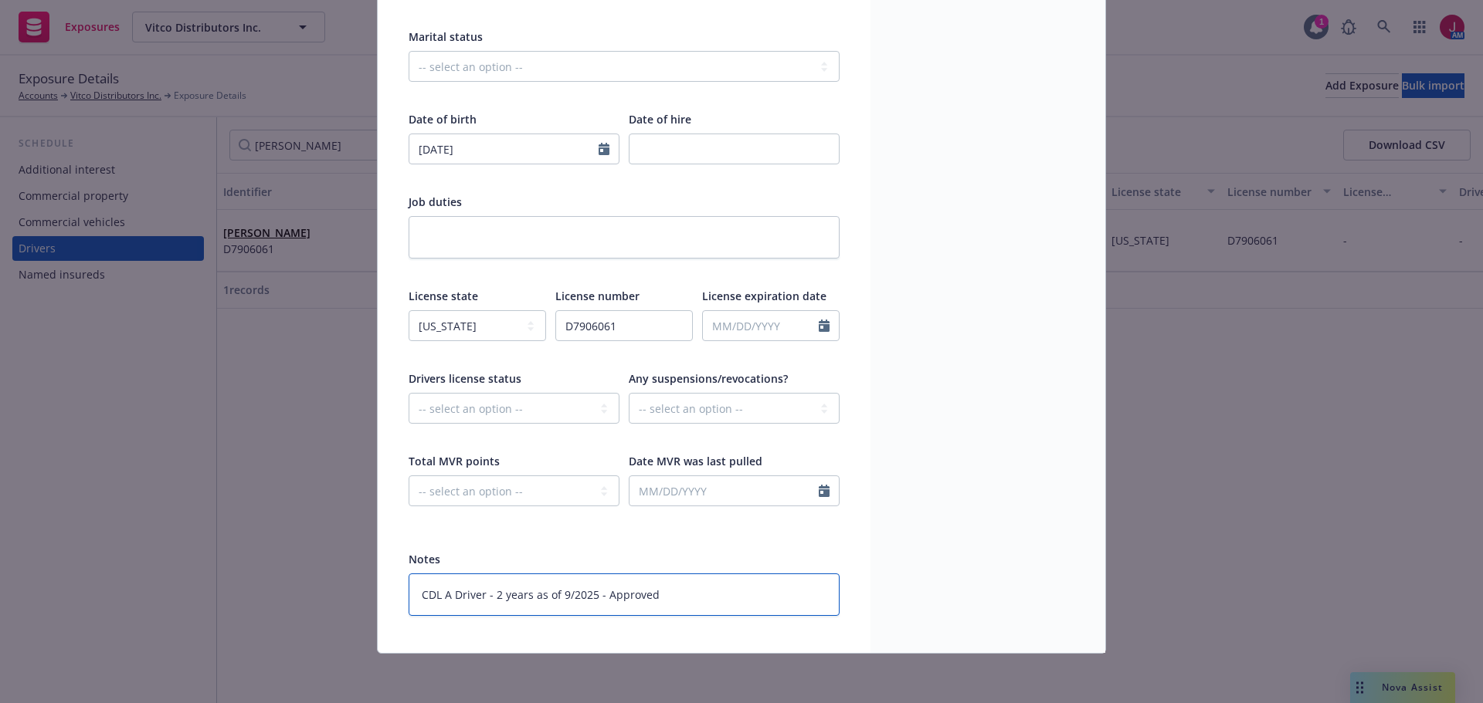
type textarea "CDL A Driver - 2 years as of 9/2025 - Approved b"
type textarea "x"
type textarea "CDL A Driver - 2 years as of 9/2025 - Approved by"
type textarea "x"
type textarea "CDL A Driver - 2 years as of 9/2025 - Approved by"
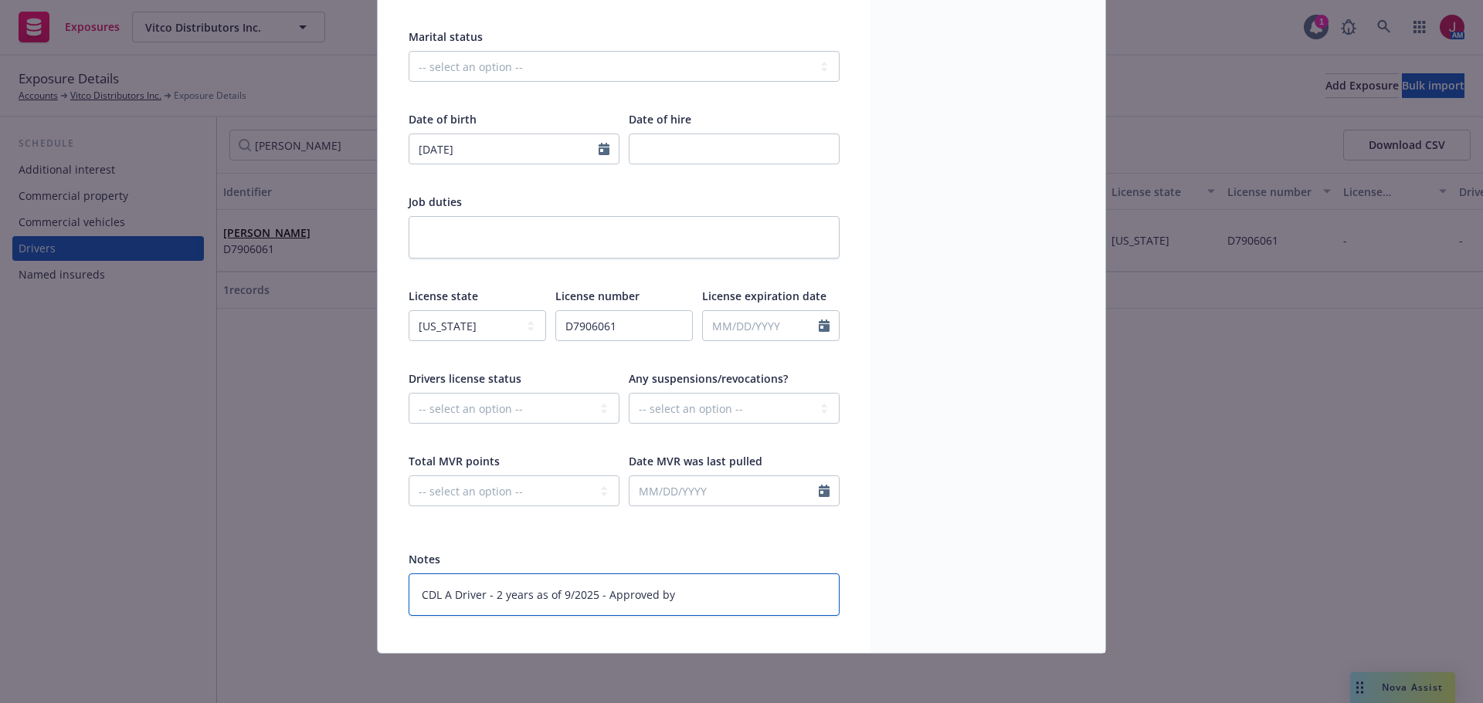
type textarea "x"
type textarea "CDL A Driver - 2 years as of 9/2025 - Approved by c"
type textarea "x"
type textarea "CDL A Driver - 2 years as of 9/2025 - Approved by ca"
type textarea "x"
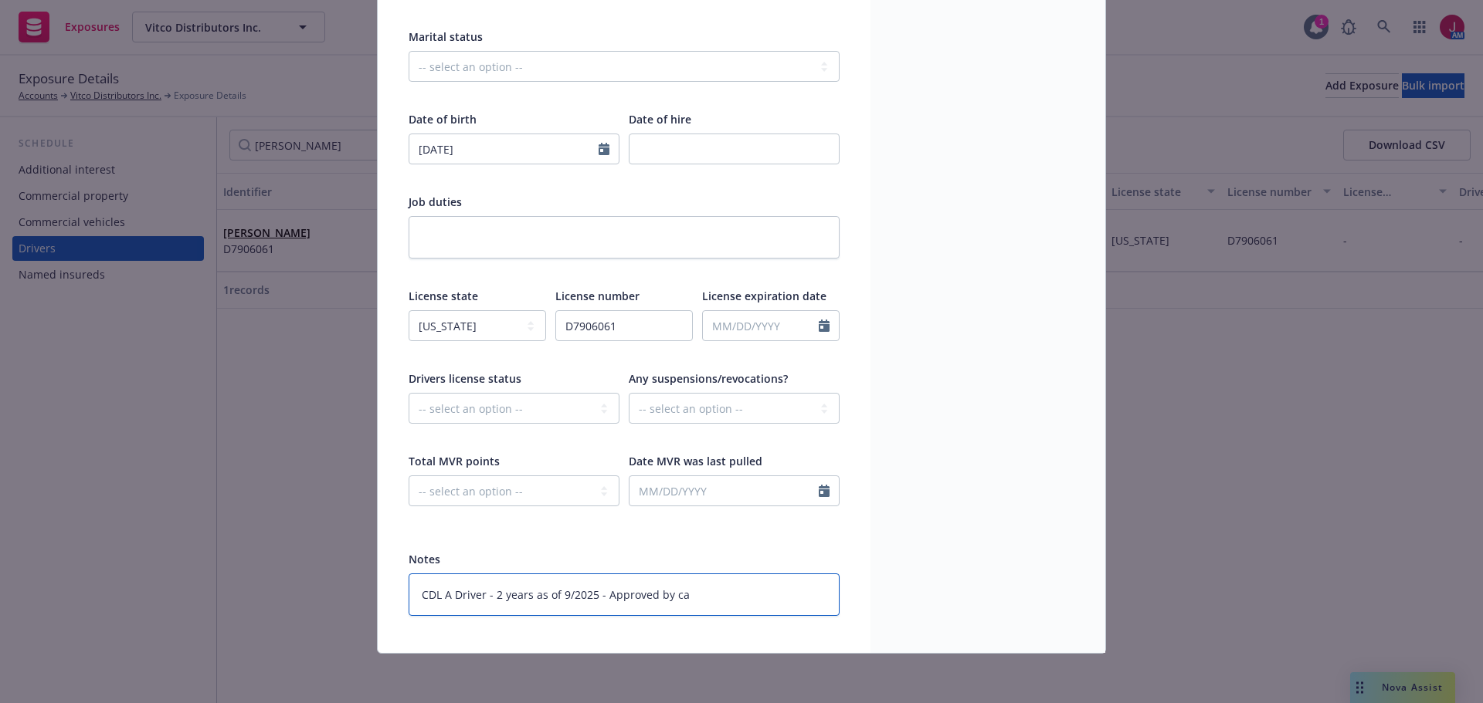
type textarea "CDL A Driver - 2 years as of 9/2025 - Approved by car"
type textarea "x"
type textarea "CDL A Driver - 2 years as of 9/2025 - Approved by carr"
type textarea "x"
type textarea "CDL A Driver - 2 years as of 9/2025 - Approved by carri"
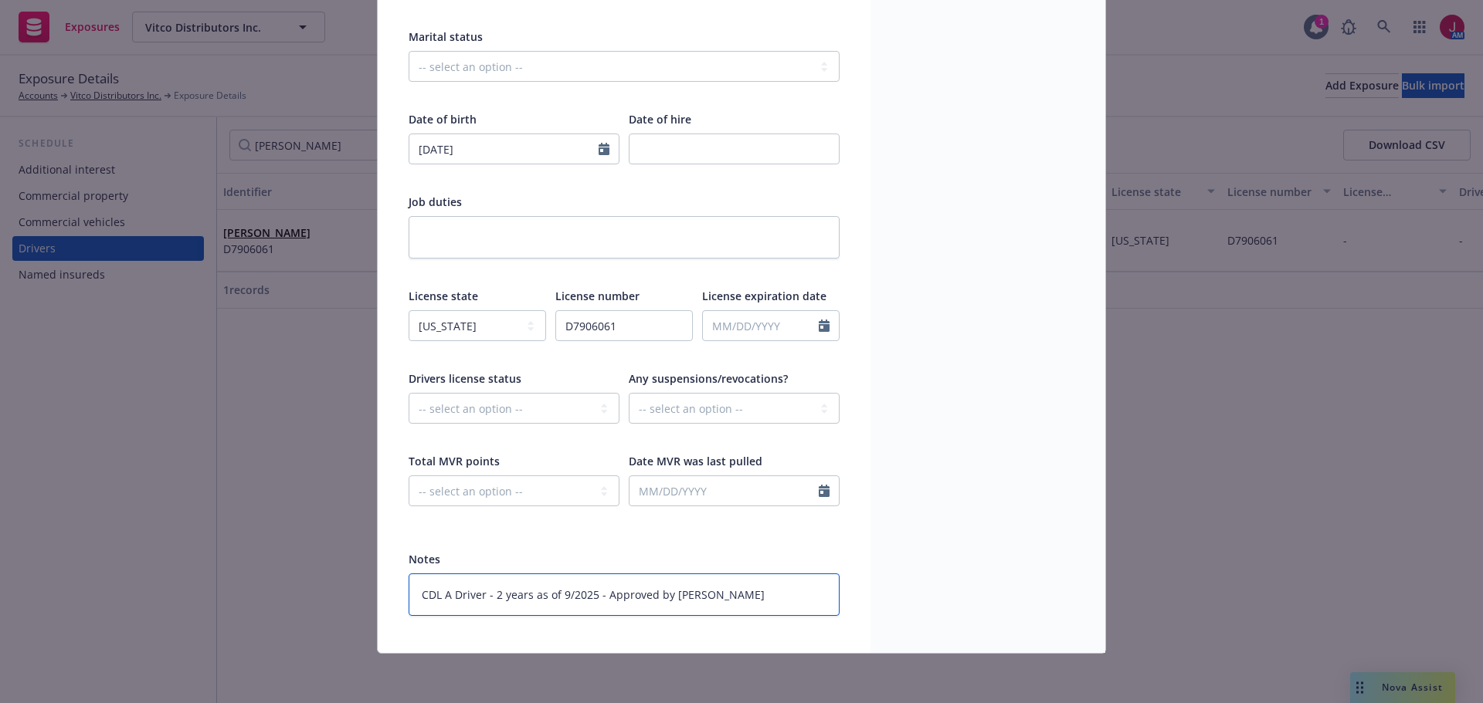
type textarea "x"
type textarea "CDL A Driver - 2 years as of 9/2025 - Approved by carrie"
type textarea "x"
type textarea "CDL A Driver - 2 years as of 9/2025 - Approved by carrier"
click at [1009, 184] on div "Display name Description - Address -" at bounding box center [987, 242] width 235 height 822
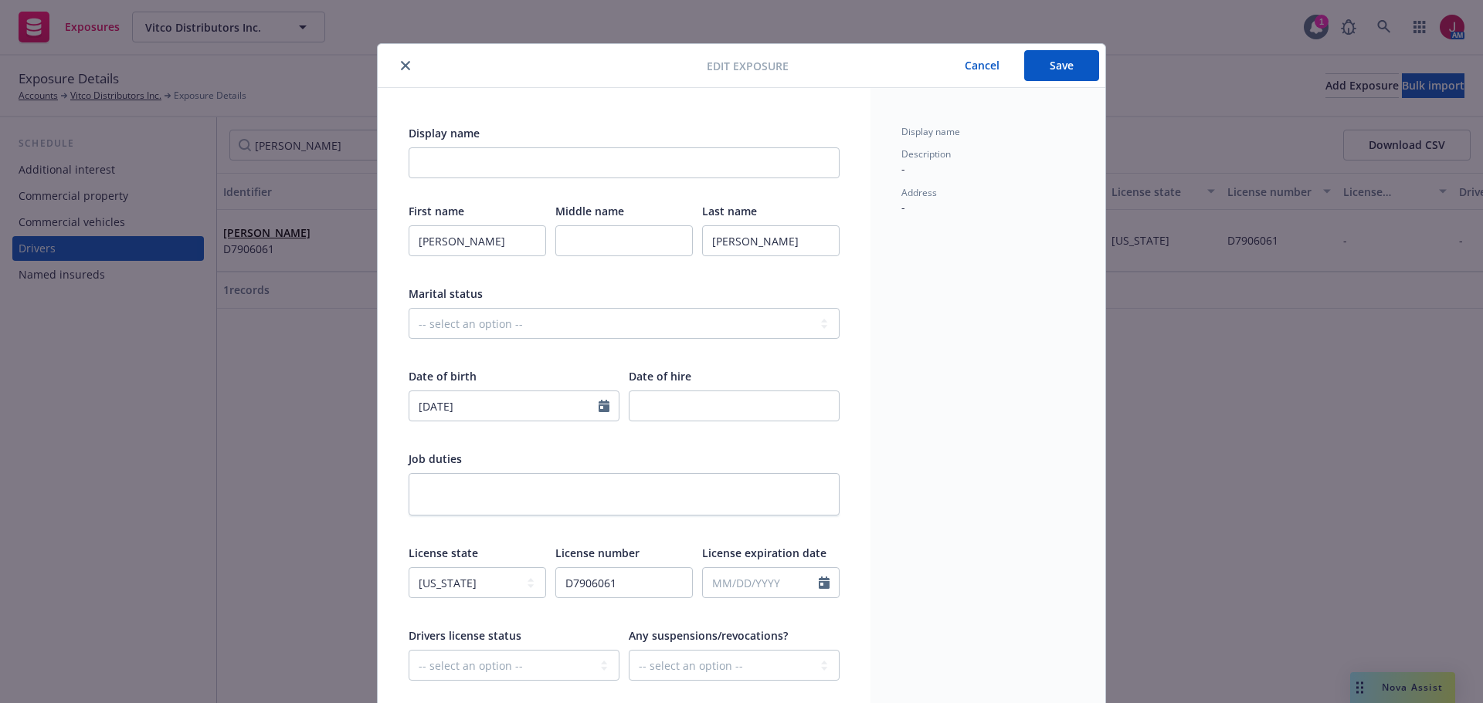
scroll to position [0, 0]
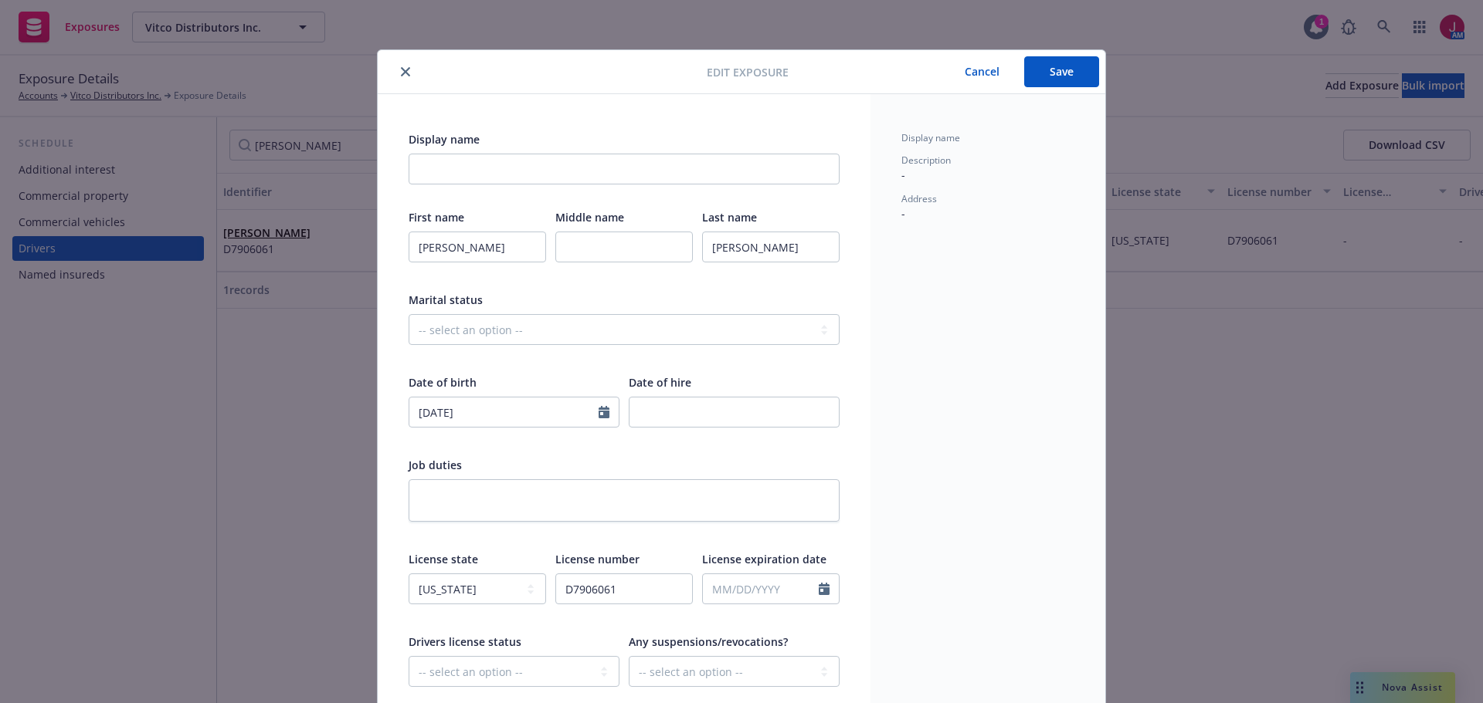
click at [1054, 59] on button "Save" at bounding box center [1061, 71] width 75 height 31
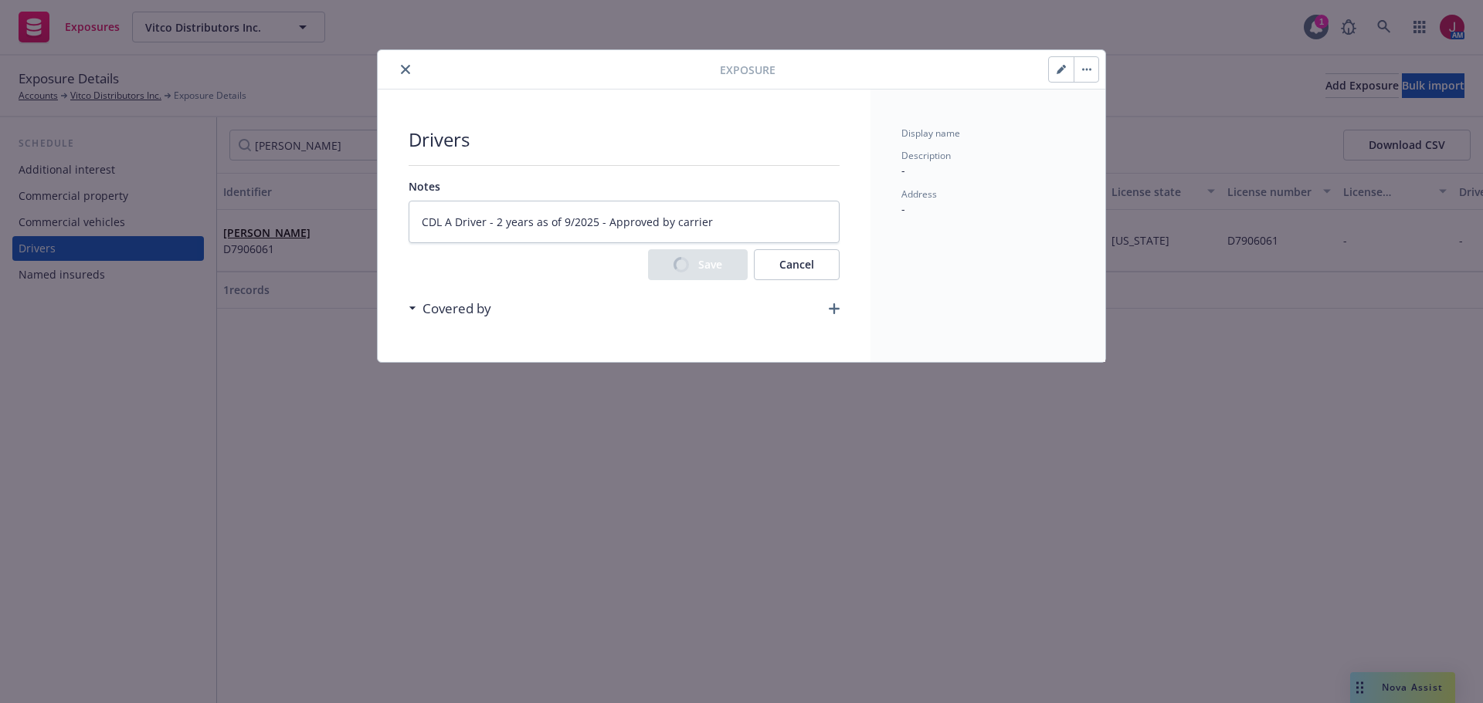
type textarea "x"
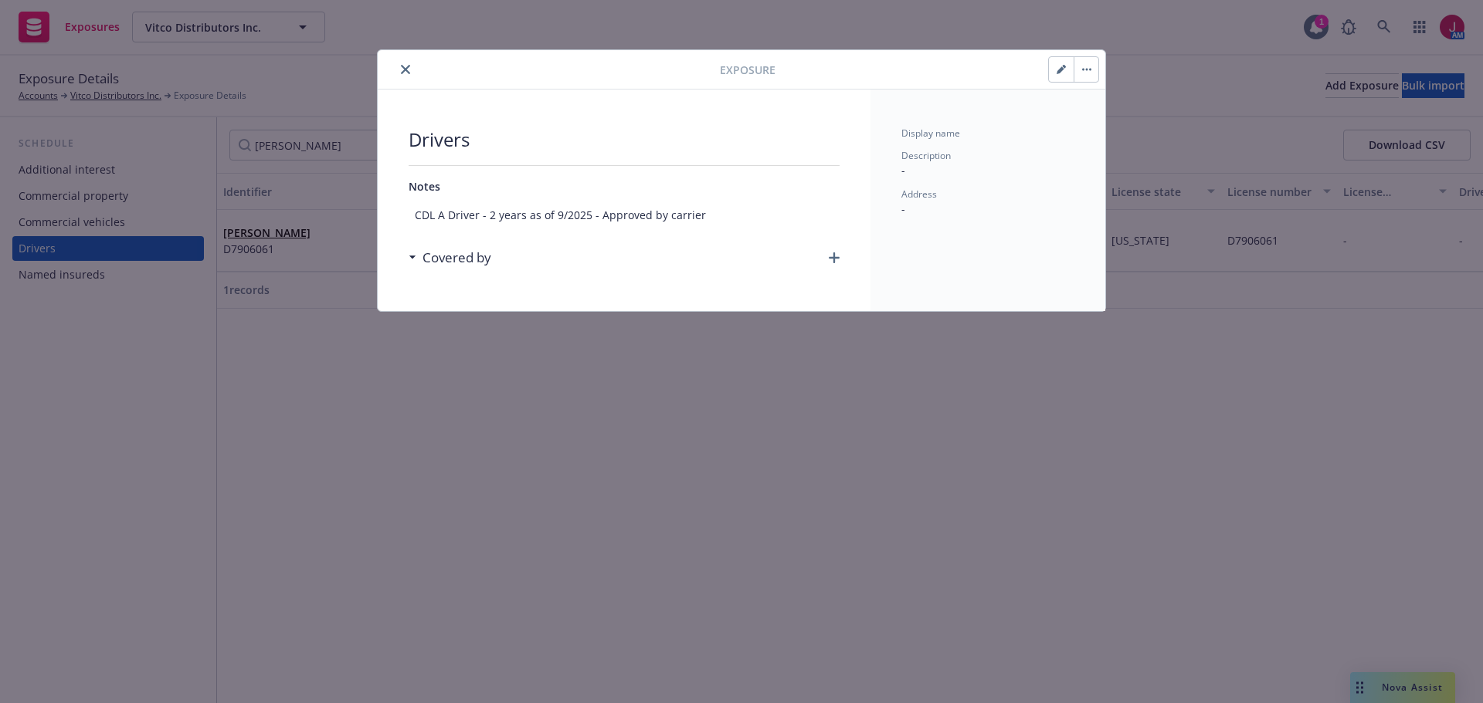
click at [406, 71] on icon "close" at bounding box center [405, 69] width 9 height 9
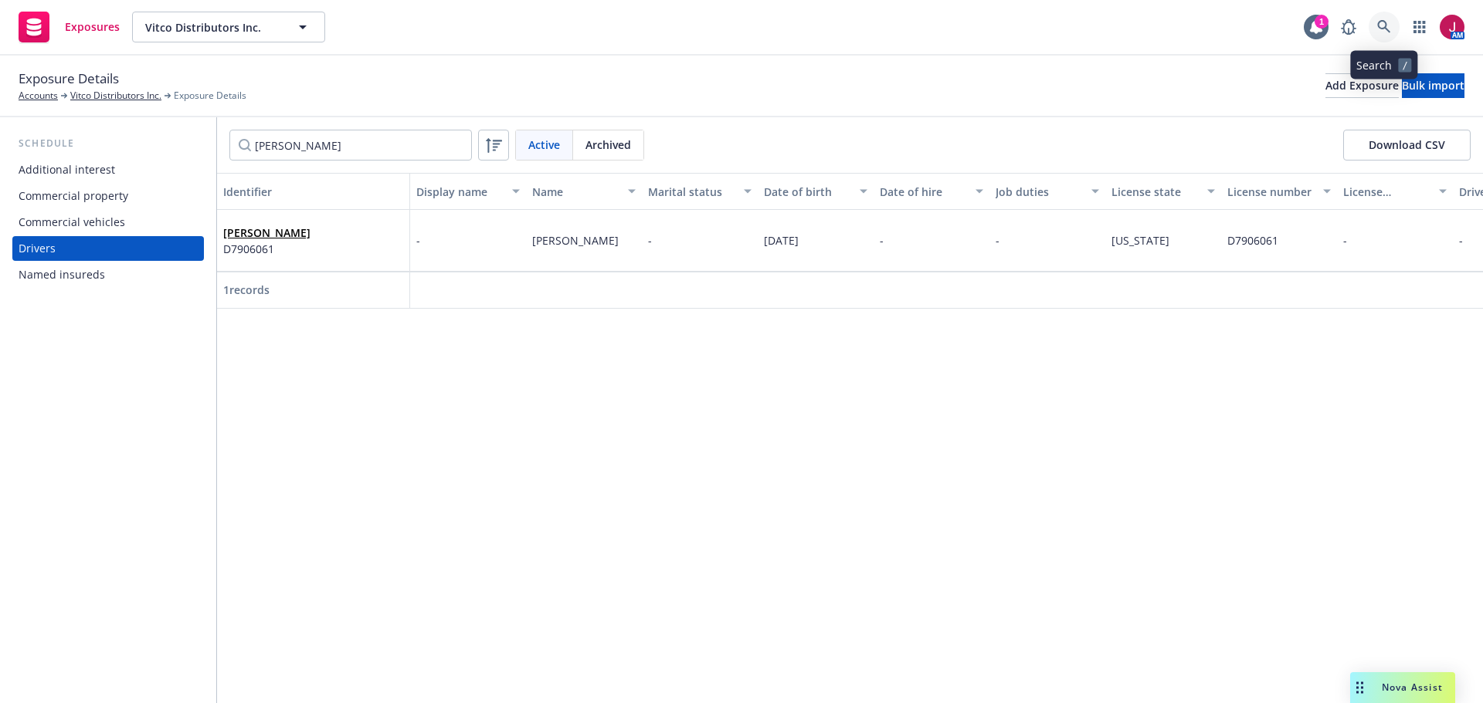
click at [1390, 25] on icon at bounding box center [1384, 27] width 14 height 14
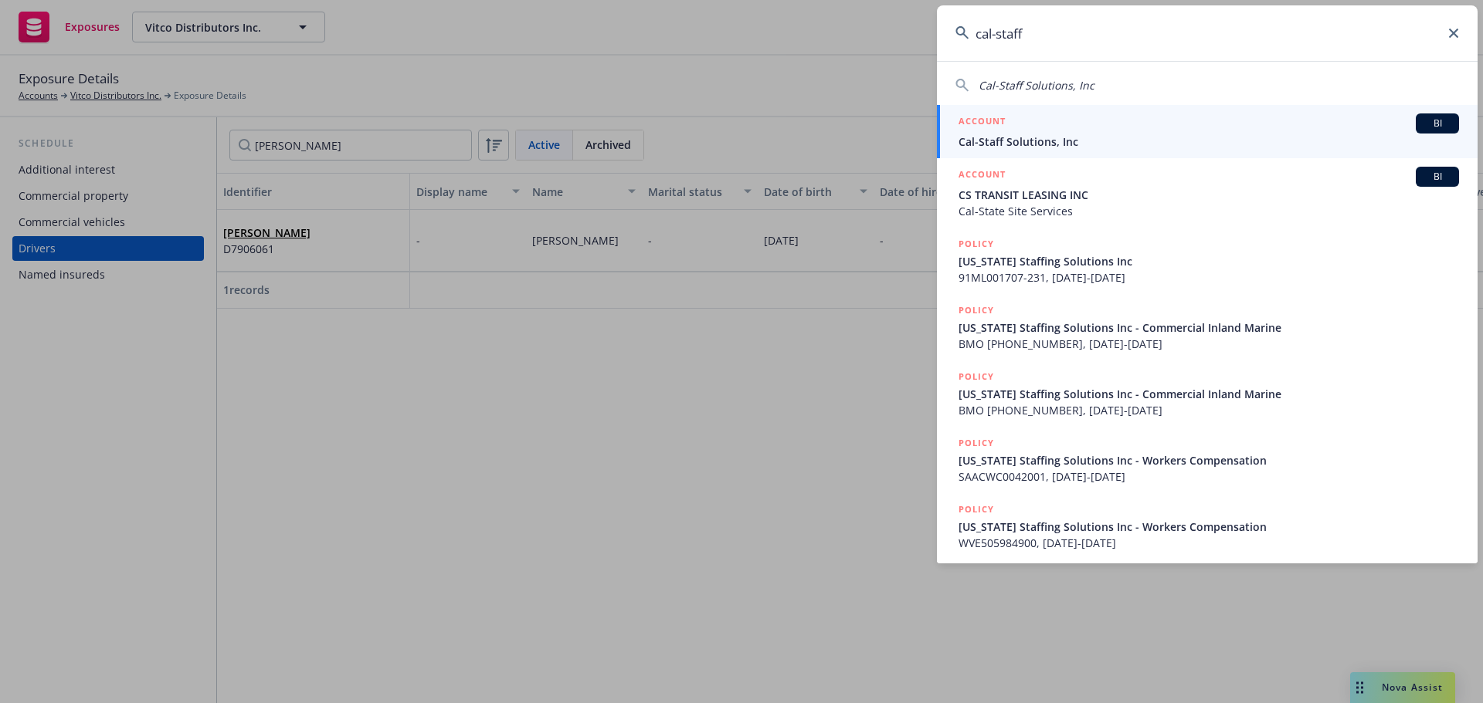
type input "cal-staff"
click at [1283, 134] on span "Cal-Staff Solutions, Inc" at bounding box center [1208, 142] width 500 height 16
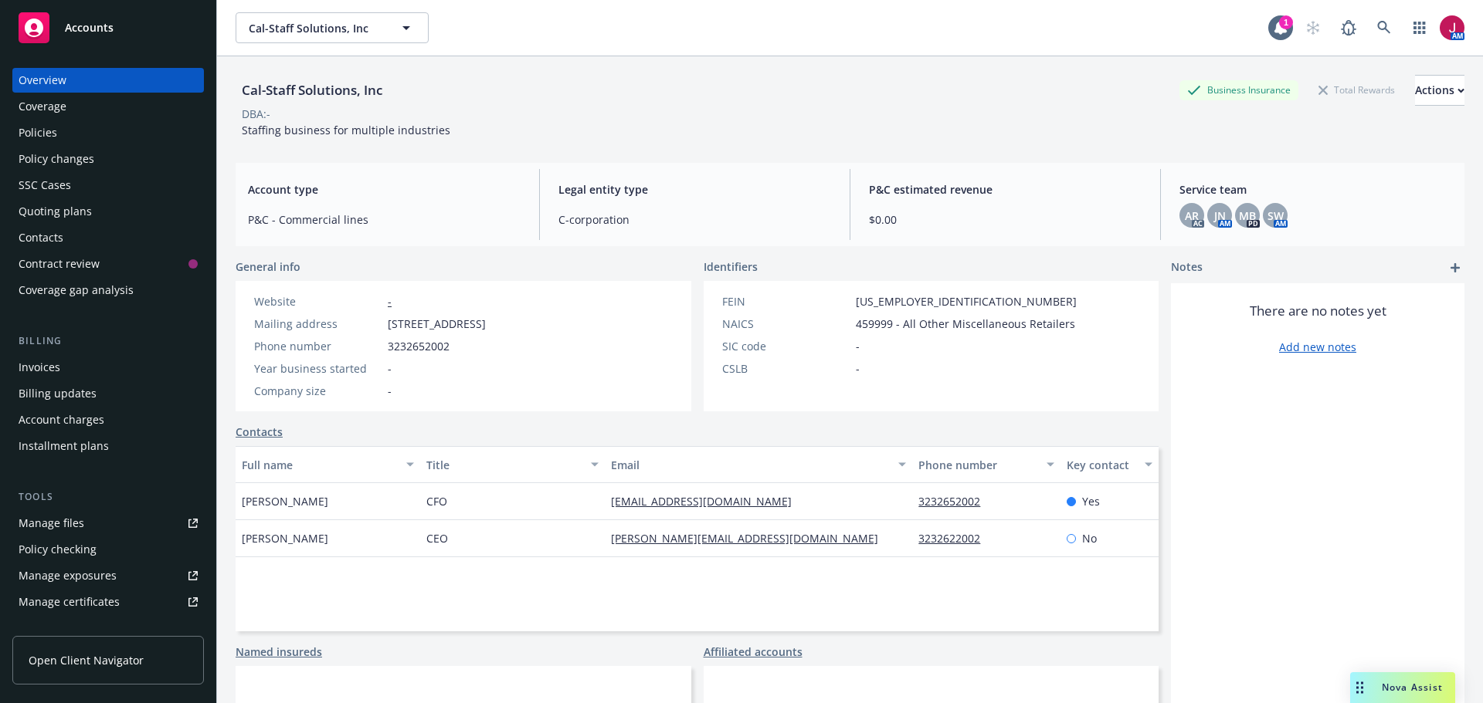
click at [88, 215] on div "Quoting plans" at bounding box center [55, 211] width 73 height 25
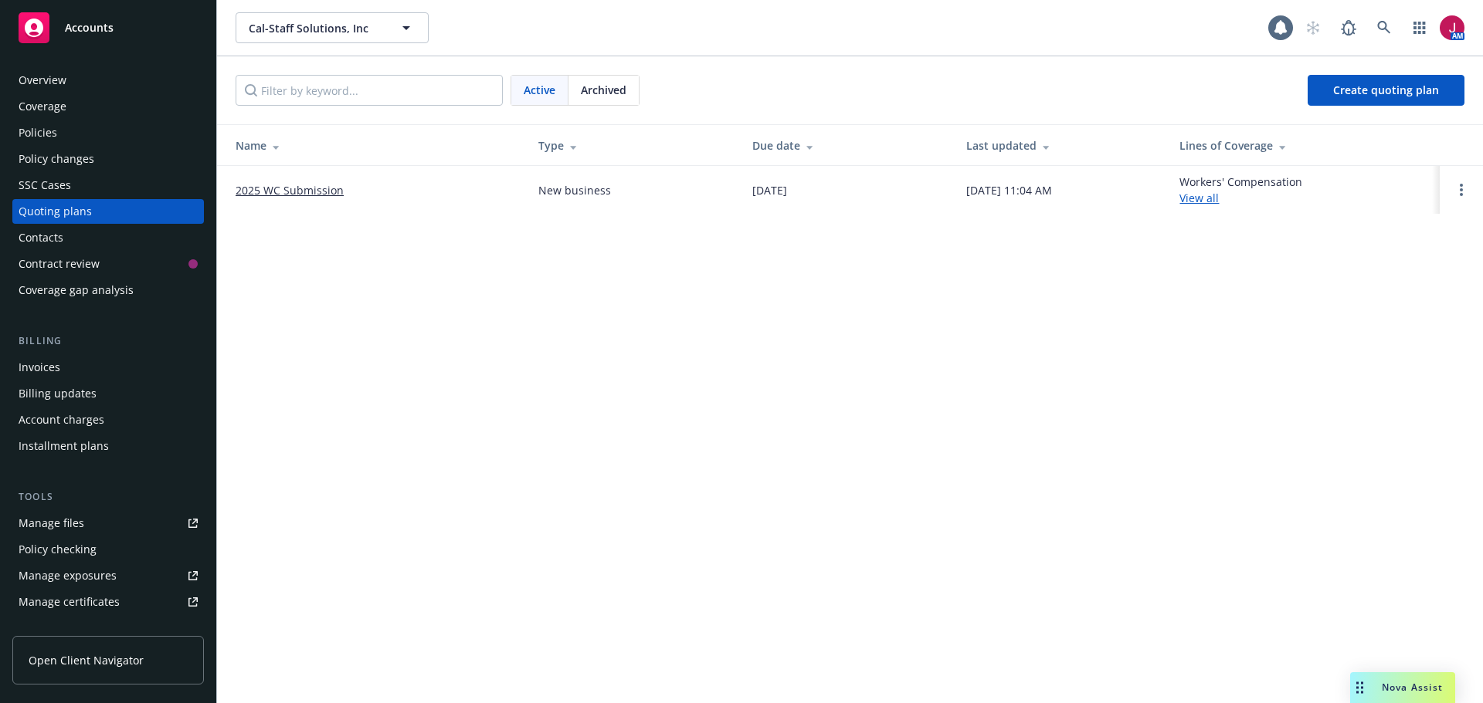
click at [310, 191] on link "2025 WC Submission" at bounding box center [290, 190] width 108 height 16
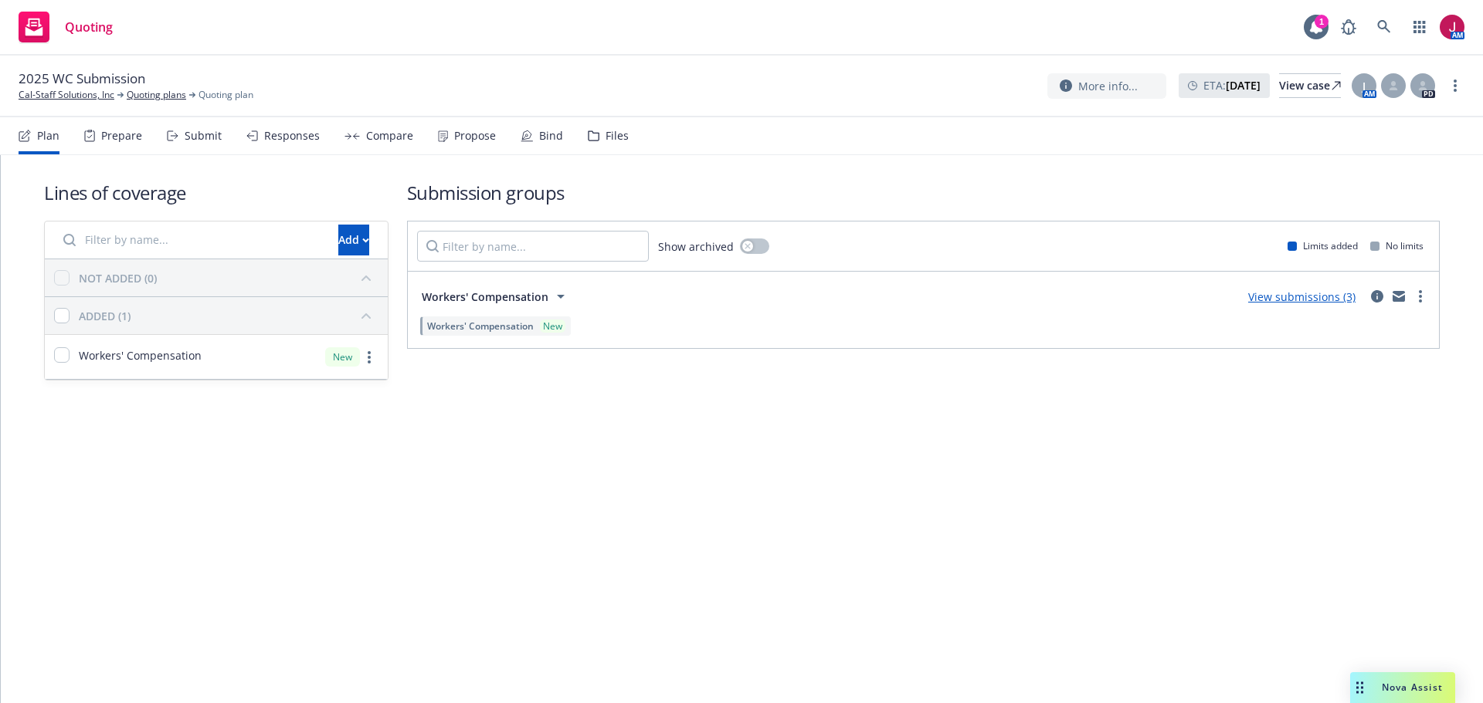
click at [194, 135] on div "Submit" at bounding box center [203, 136] width 37 height 12
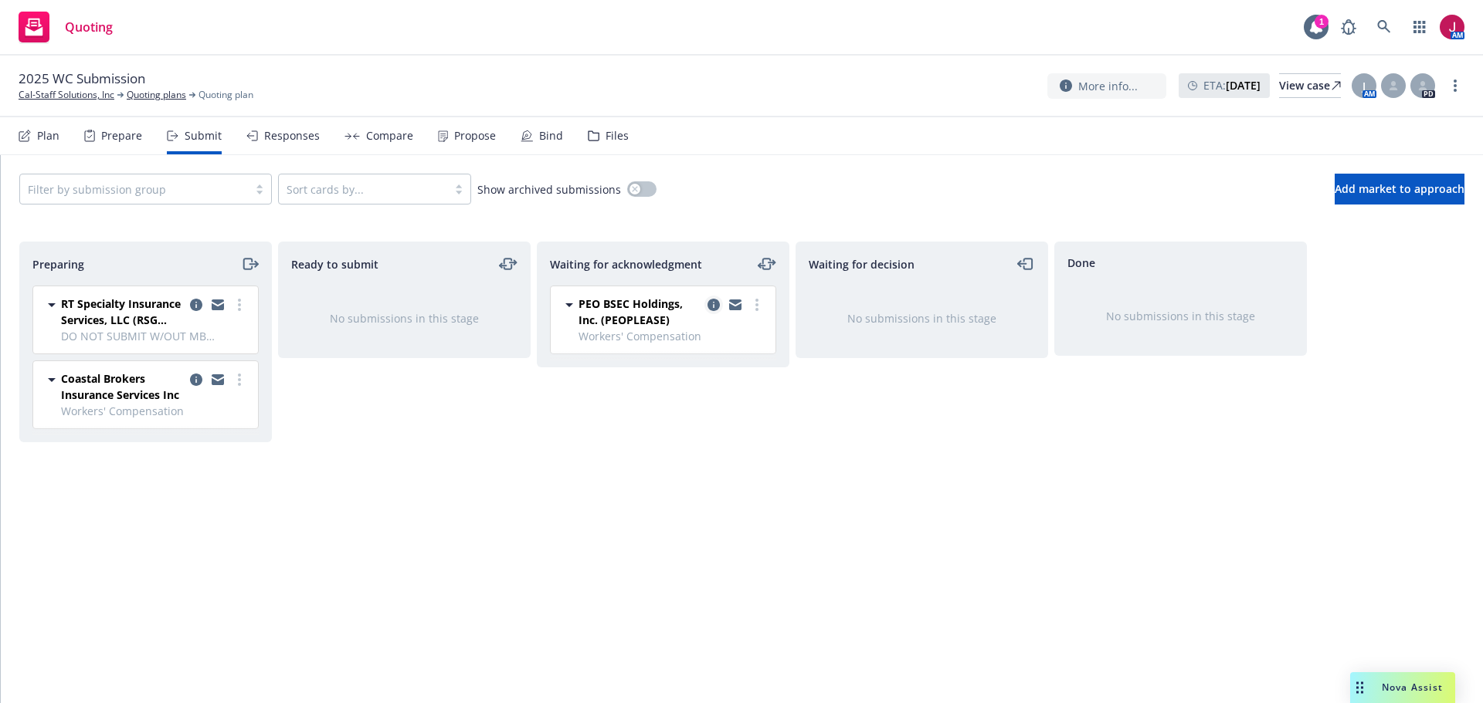
click at [713, 307] on icon "copy logging email" at bounding box center [713, 305] width 12 height 12
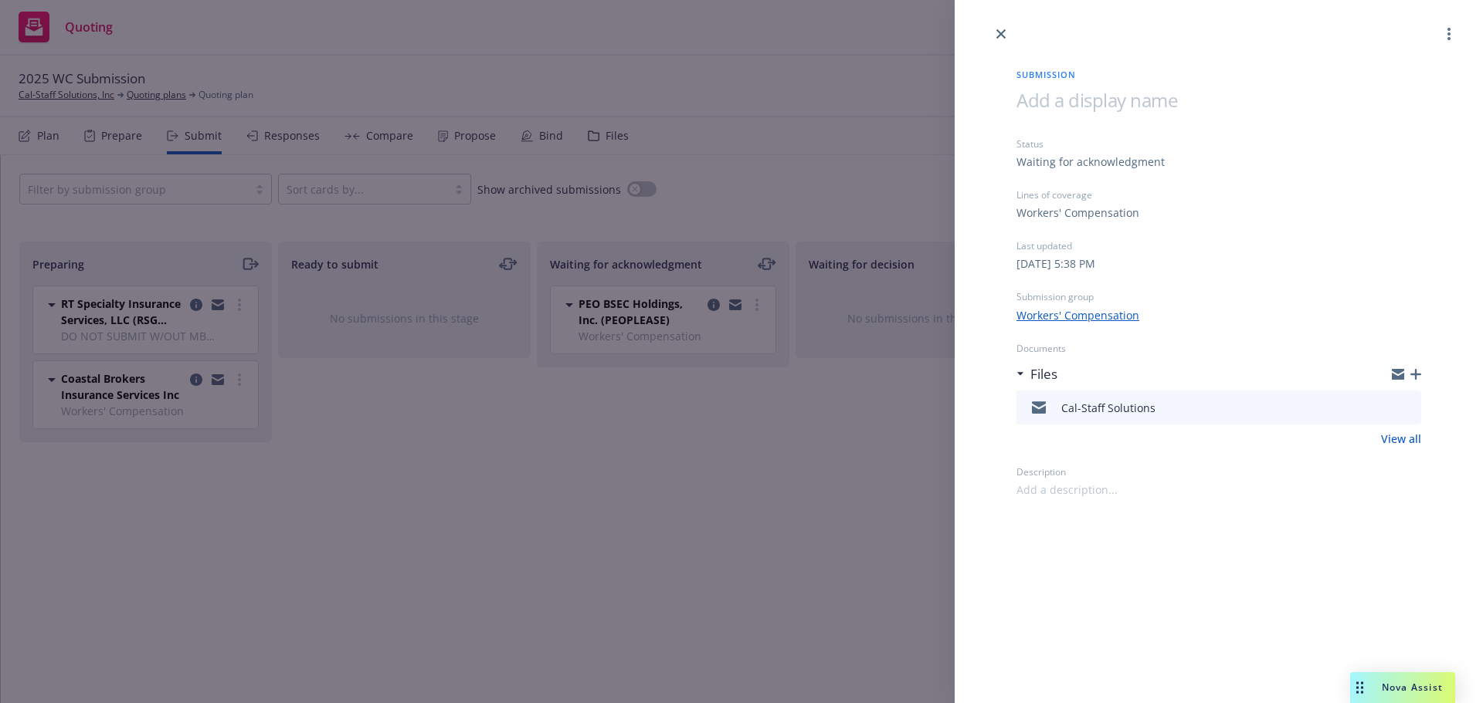
click at [1415, 377] on icon "button" at bounding box center [1415, 374] width 11 height 11
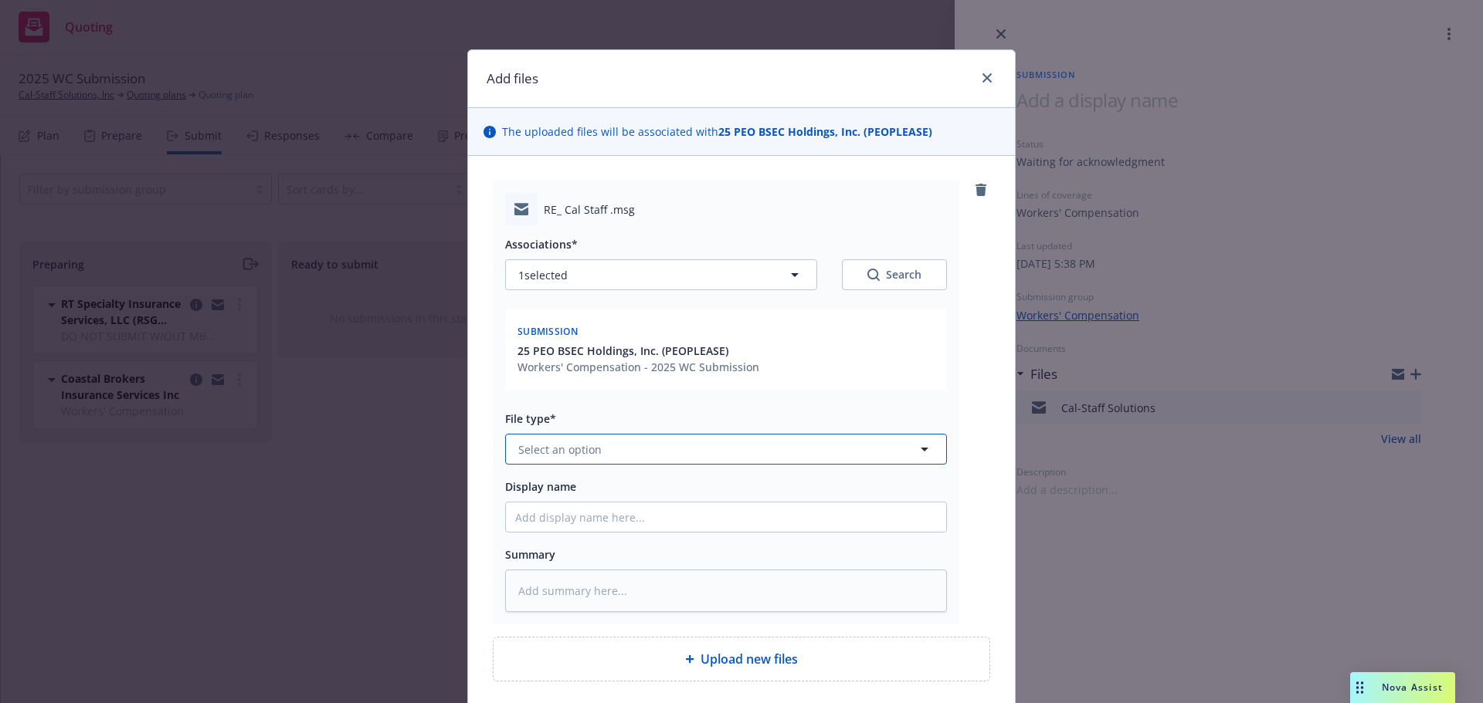
click at [659, 443] on button "Select an option" at bounding box center [726, 449] width 442 height 31
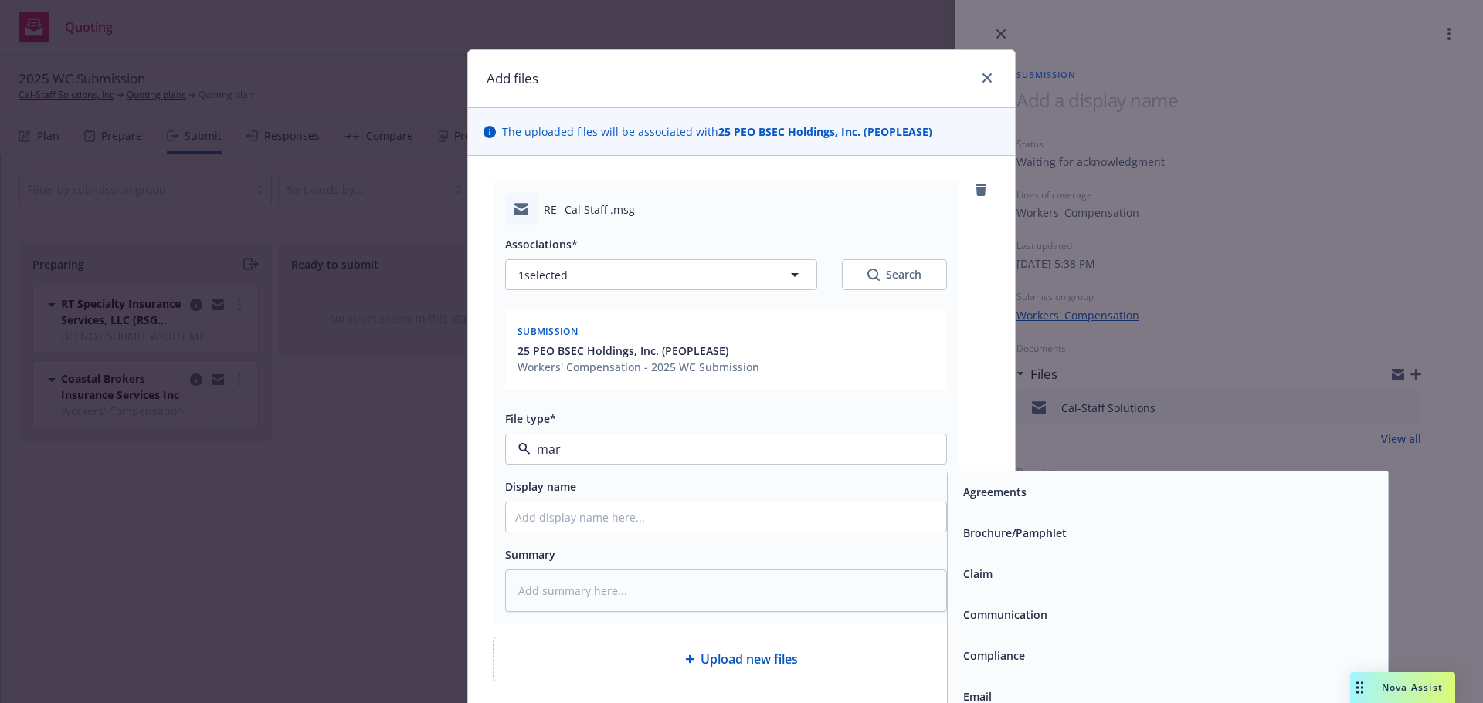
type input "mark"
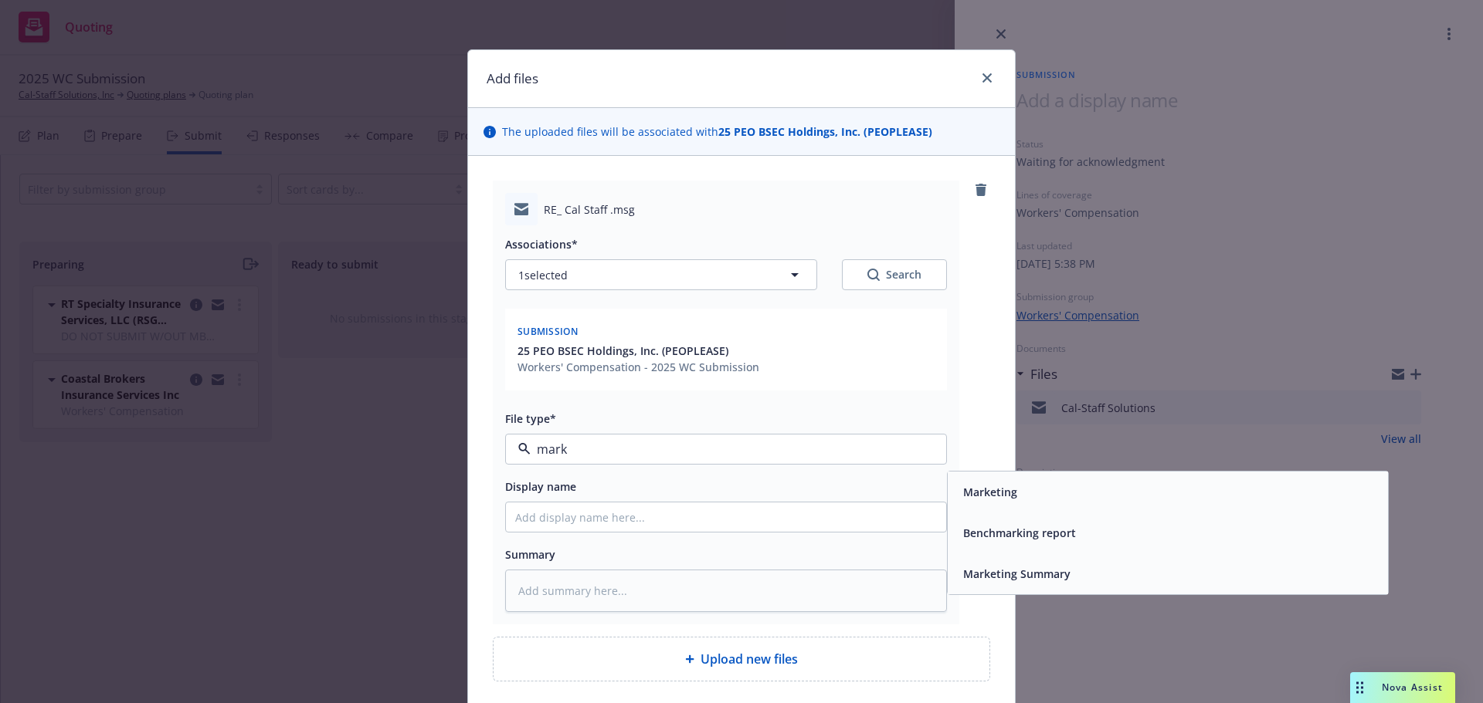
click at [997, 490] on span "Marketing" at bounding box center [990, 492] width 54 height 16
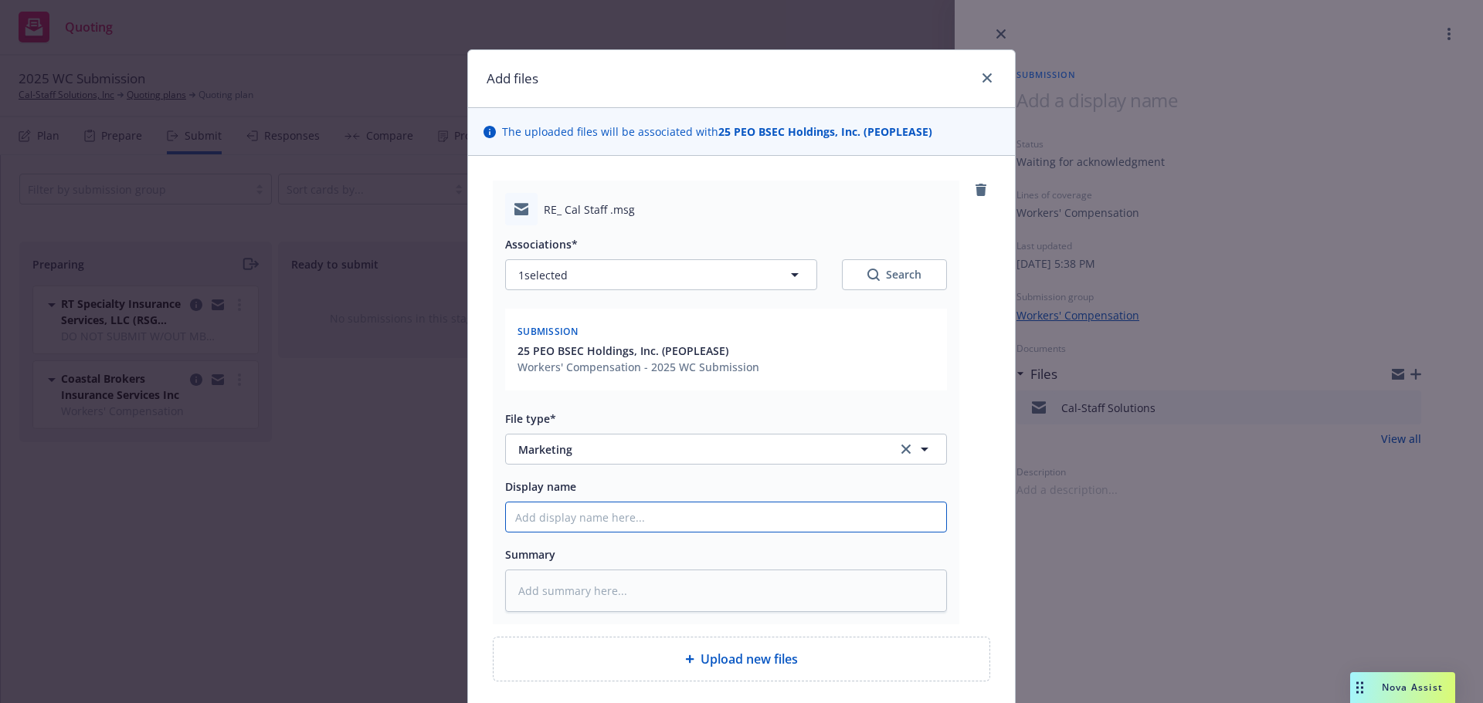
click at [763, 527] on input "Display name" at bounding box center [726, 517] width 440 height 29
type textarea "x"
type input "2"
type textarea "x"
type input "25"
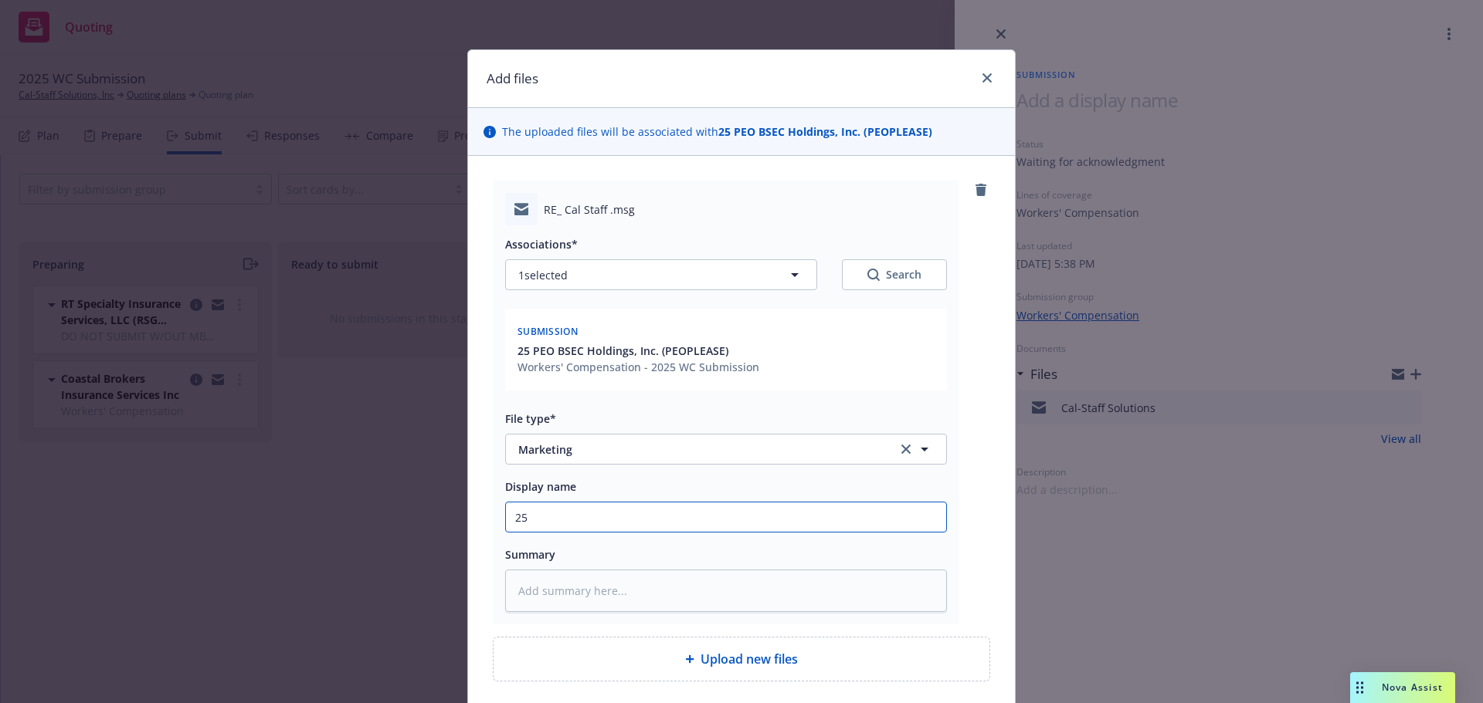
type textarea "x"
type input "25-"
type textarea "x"
type input "25-2"
type textarea "x"
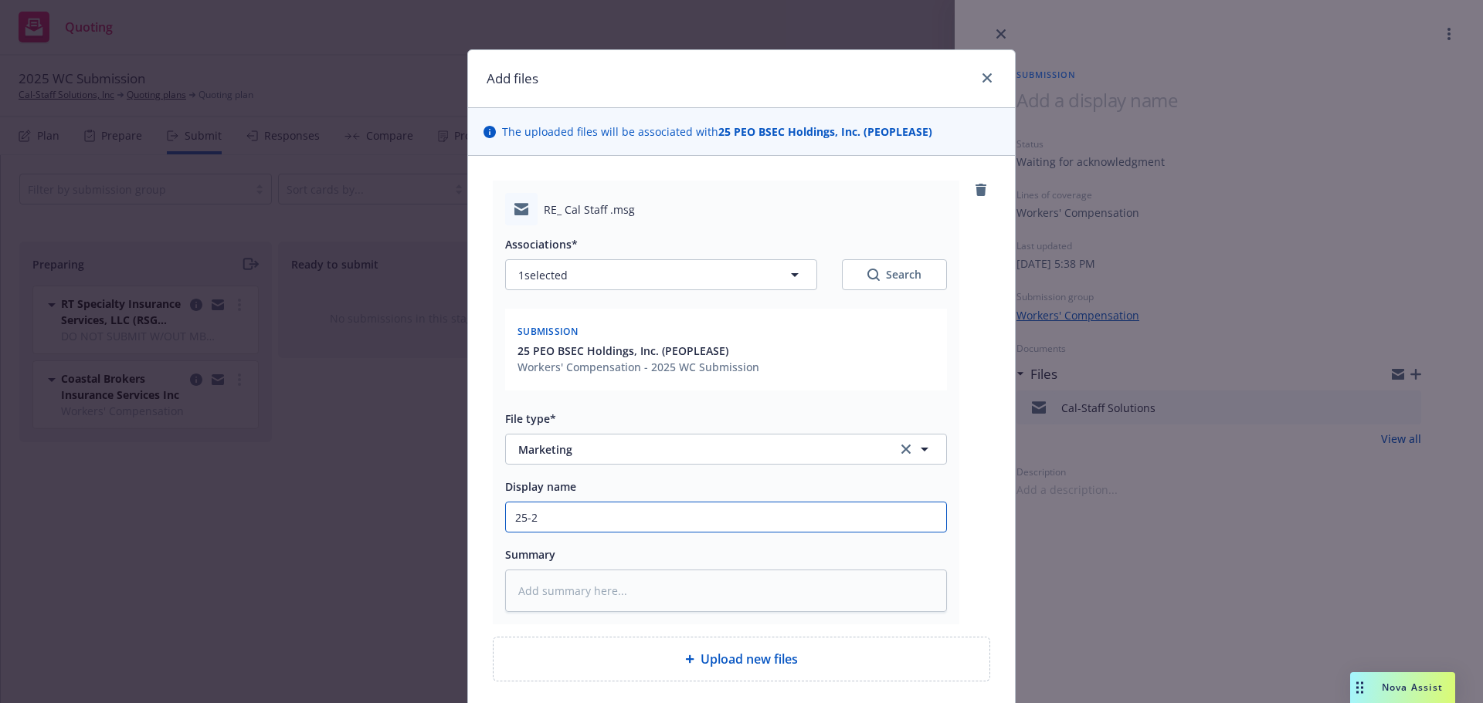
type input "25-26"
type textarea "x"
type input "25-26"
type textarea "x"
type input "25-26 W"
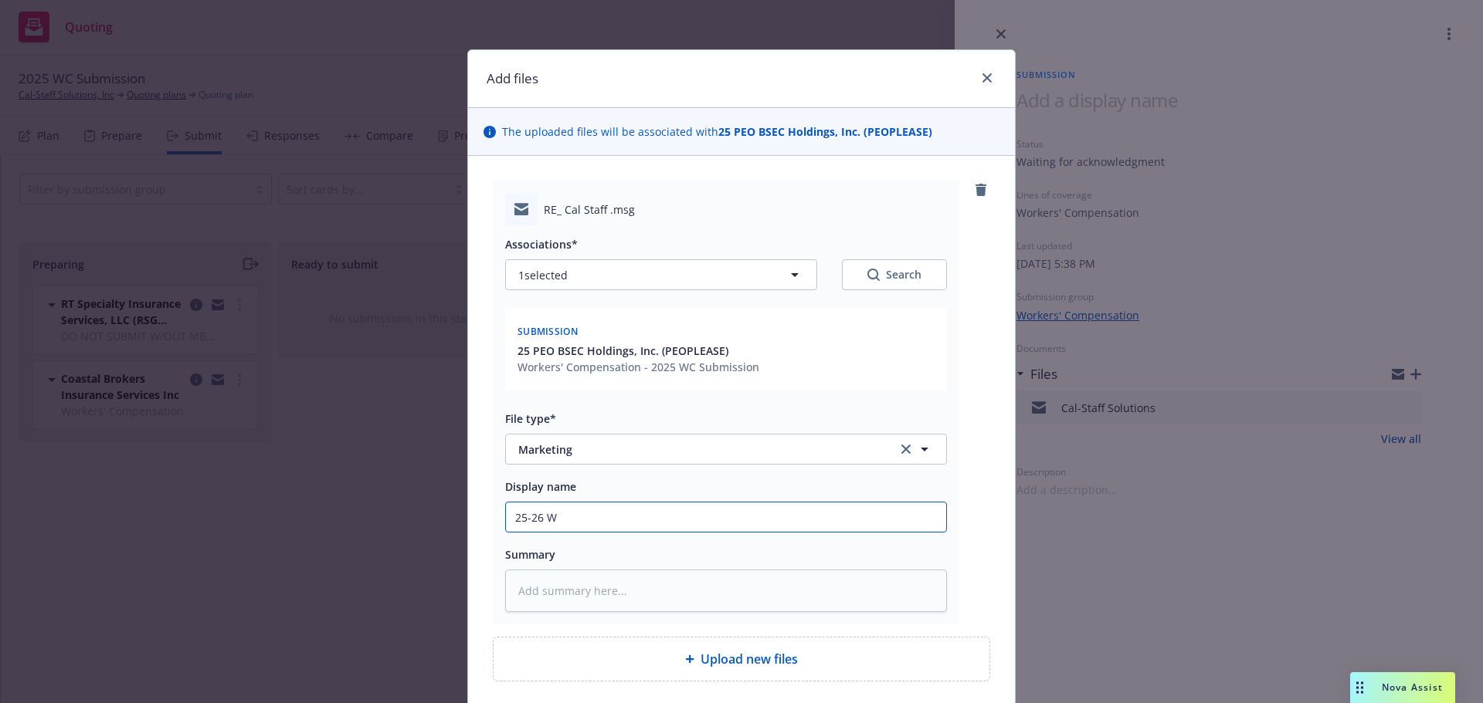
type textarea "x"
type input "25-26 WC"
type textarea "x"
type input "25-26 WC"
type textarea "x"
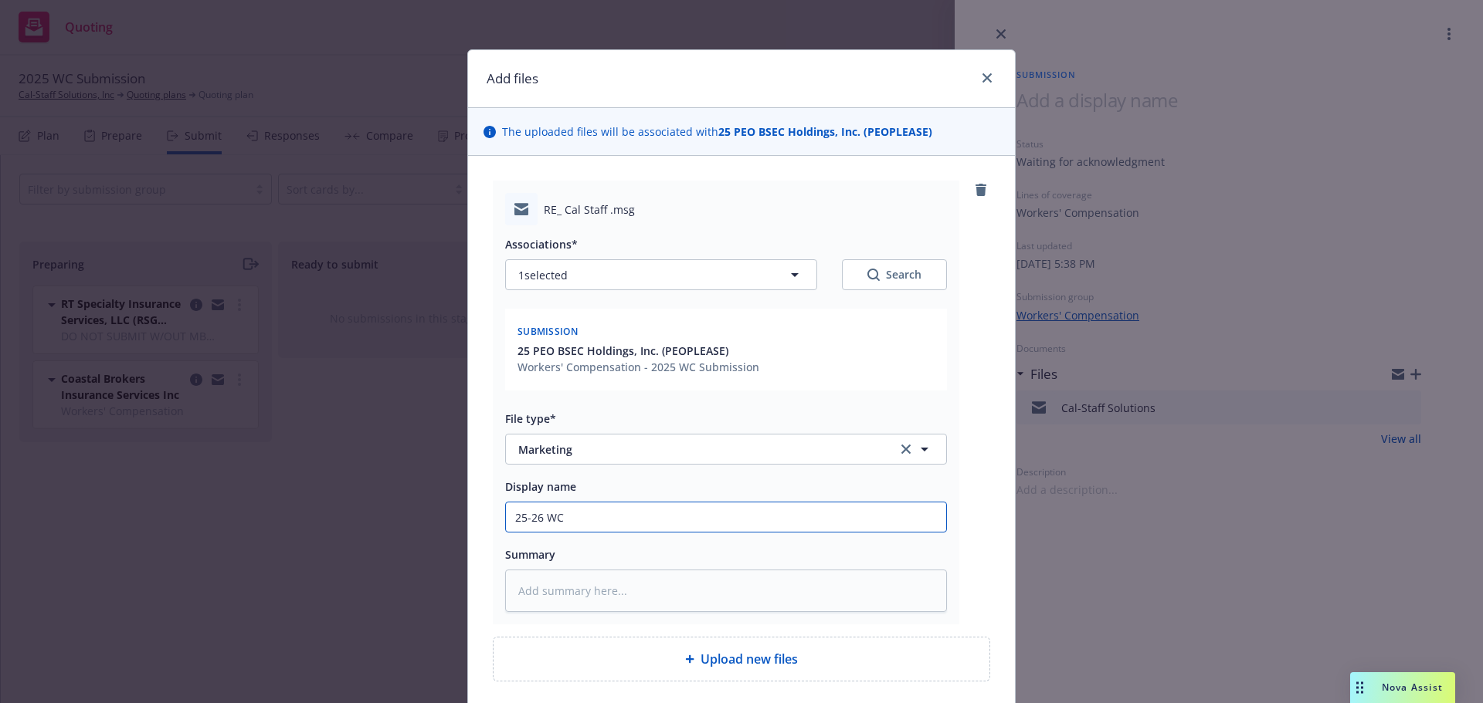
type input "25-26 WC -"
type textarea "x"
type input "25-26 WC -"
type textarea "x"
type input "25-26 WC - P"
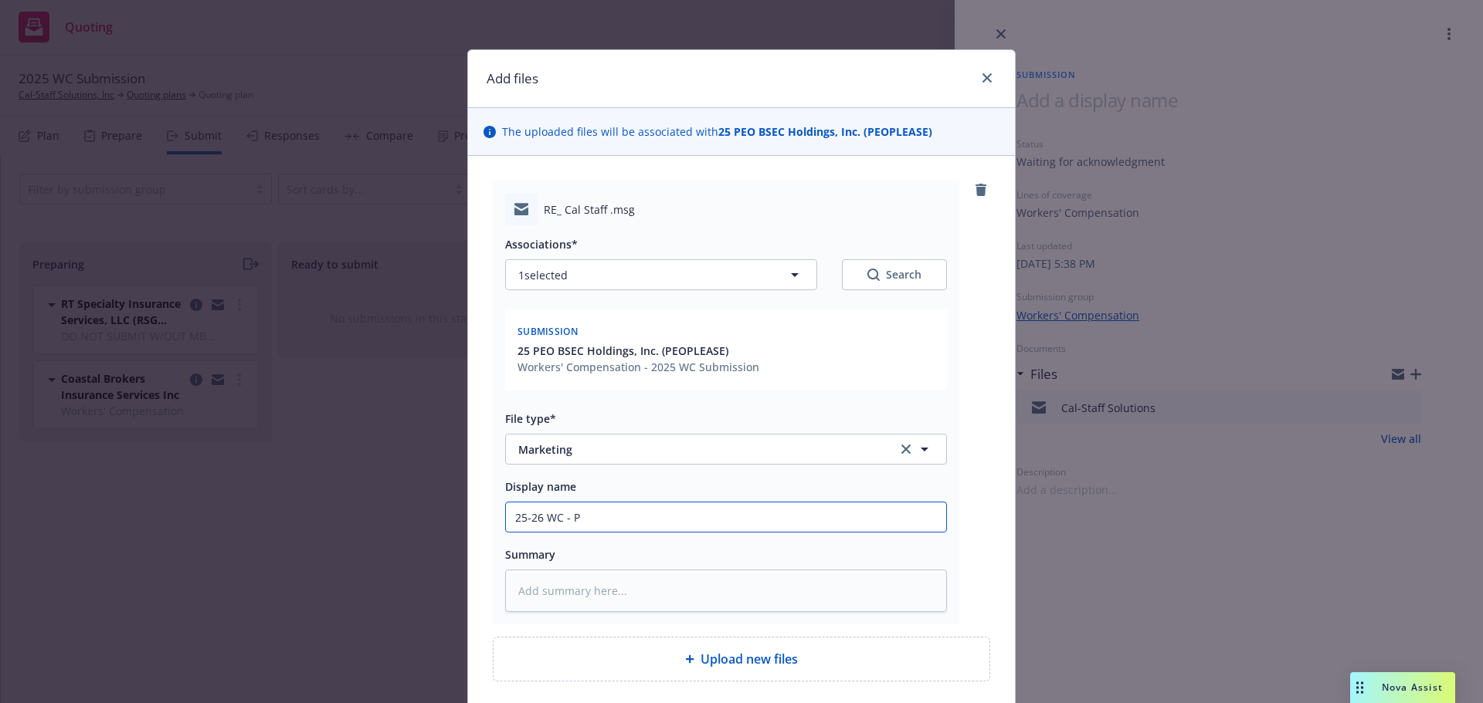
type textarea "x"
type input "25-26 [PERSON_NAME]"
type textarea "x"
type input "25-26 WC - Peo"
type textarea "x"
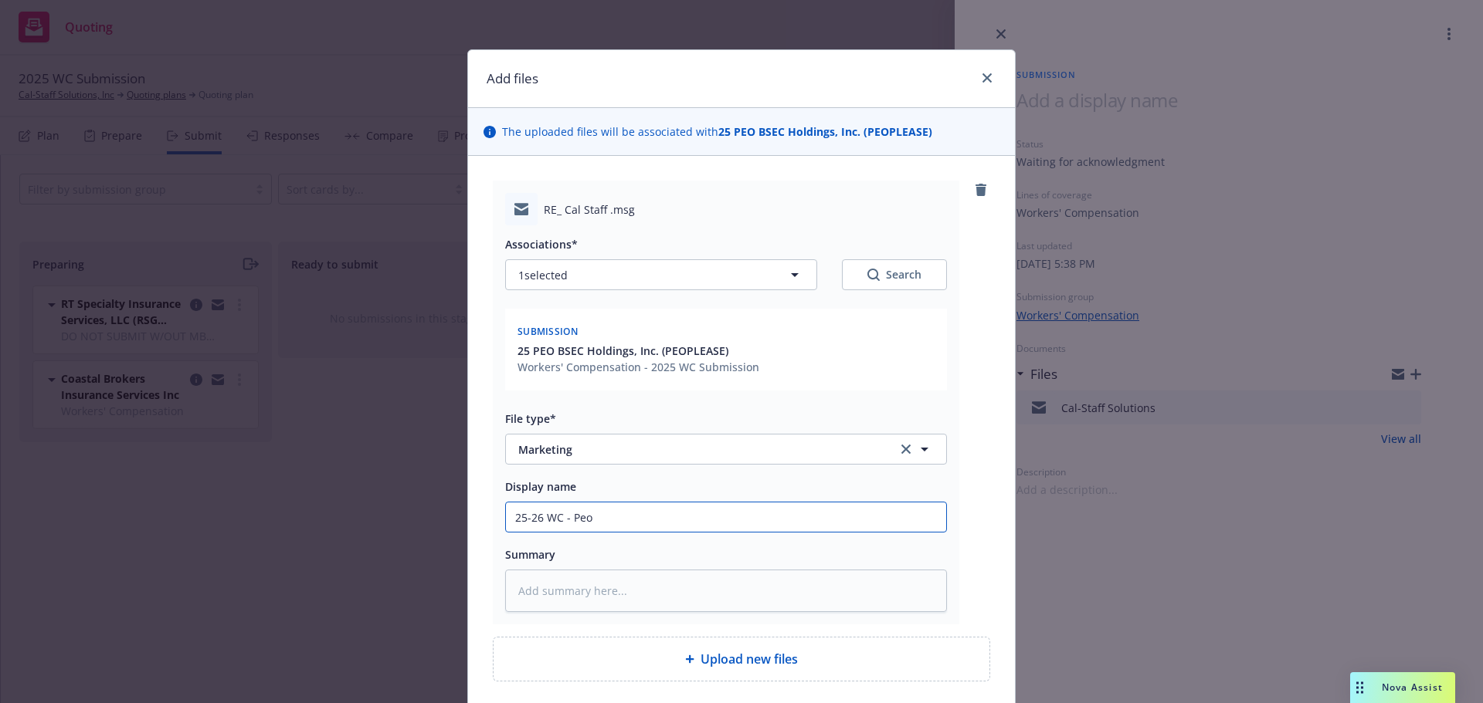
type input "25-26 WC - Peop"
type textarea "x"
type input "25-26 WC - Peopo"
type textarea "x"
type input "25-26 WC - Peopol"
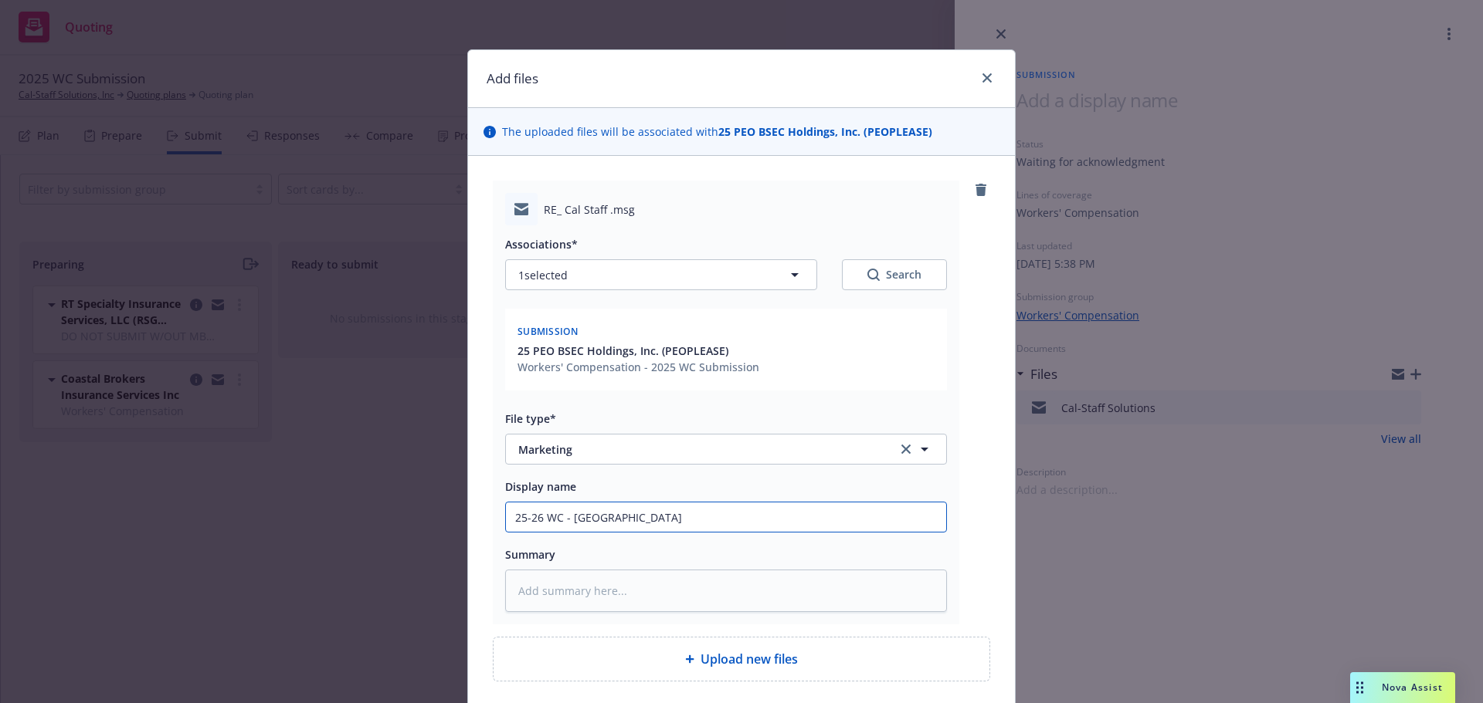
type textarea "x"
type input "25-26 WC - Peopo"
type textarea "x"
type input "25-26 WC - Peop"
type textarea "x"
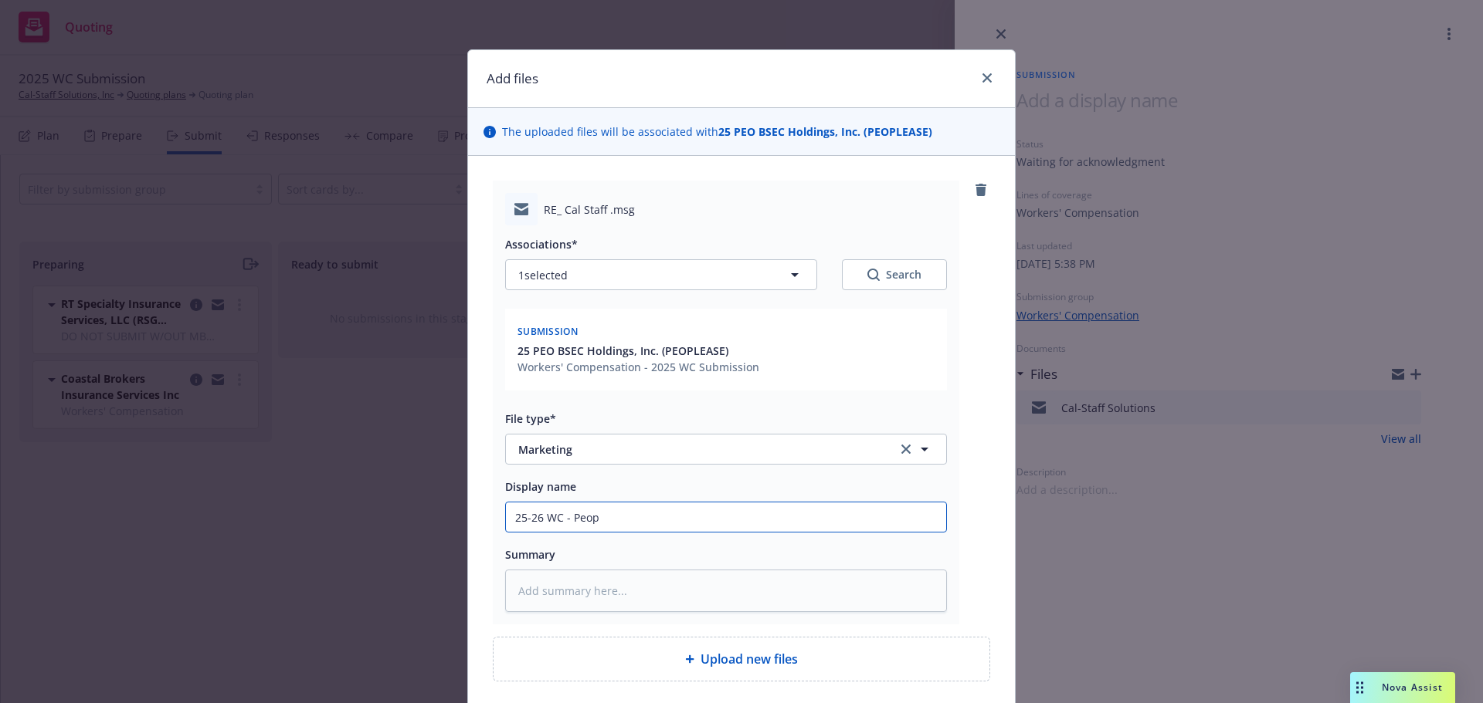
type input "25-26 WC - Peopl"
type textarea "x"
type input "25-26 WC - People"
type textarea "x"
type input "25-26 WC - Peoplea"
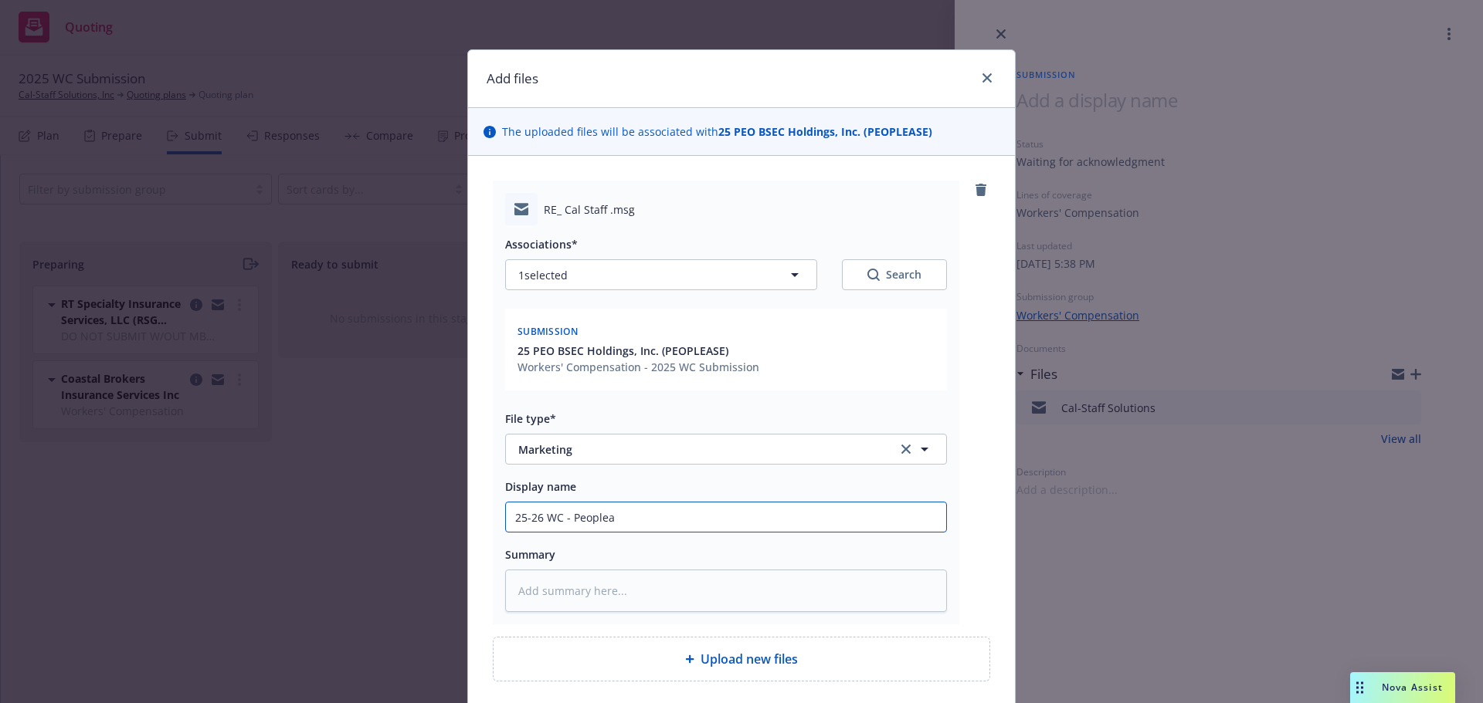
type textarea "x"
type input "25-26 WC - Peopleas"
type textarea "x"
type input "25-26 WC - Peoplease"
type textarea "x"
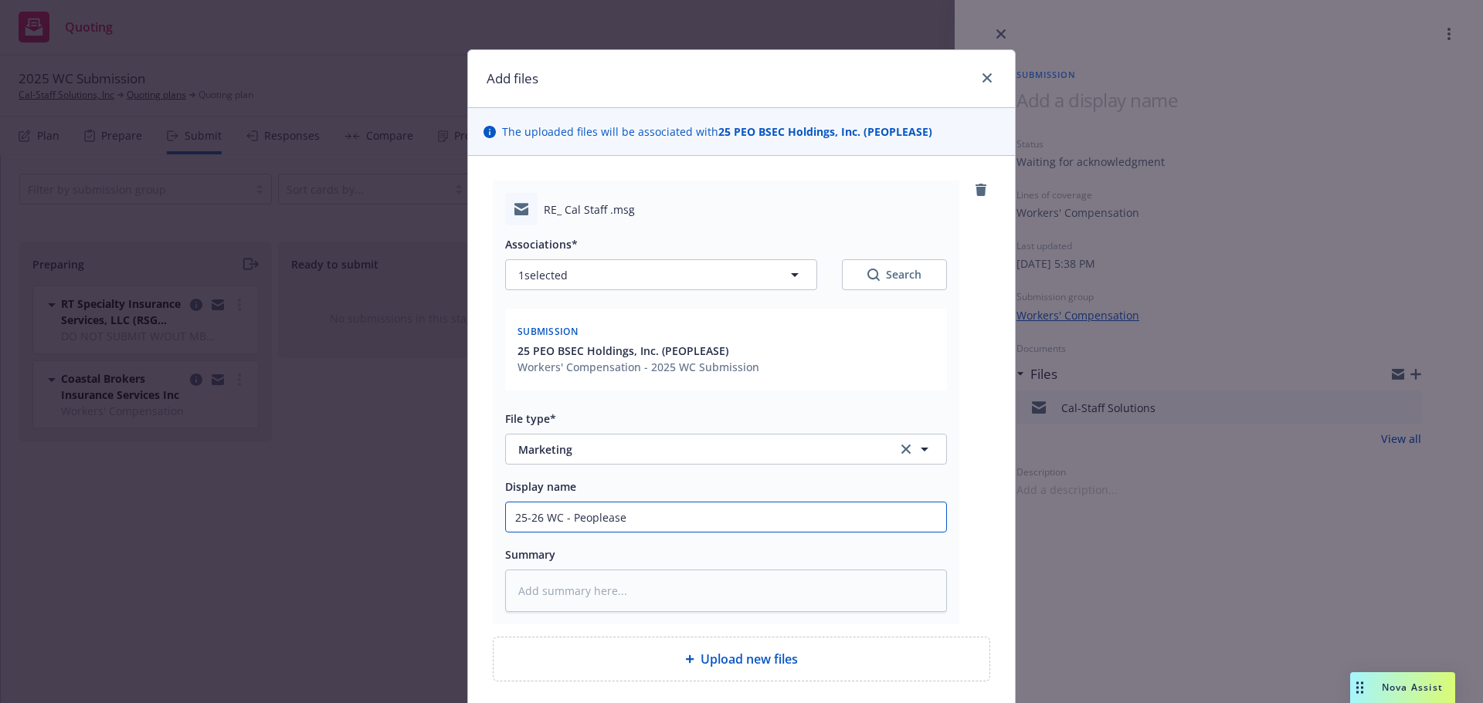
type input "25-26 WC - Peoplease"
type textarea "x"
type input "25-26 WC - Peoplease -"
type textarea "x"
type input "25-26 WC - Peoplease -"
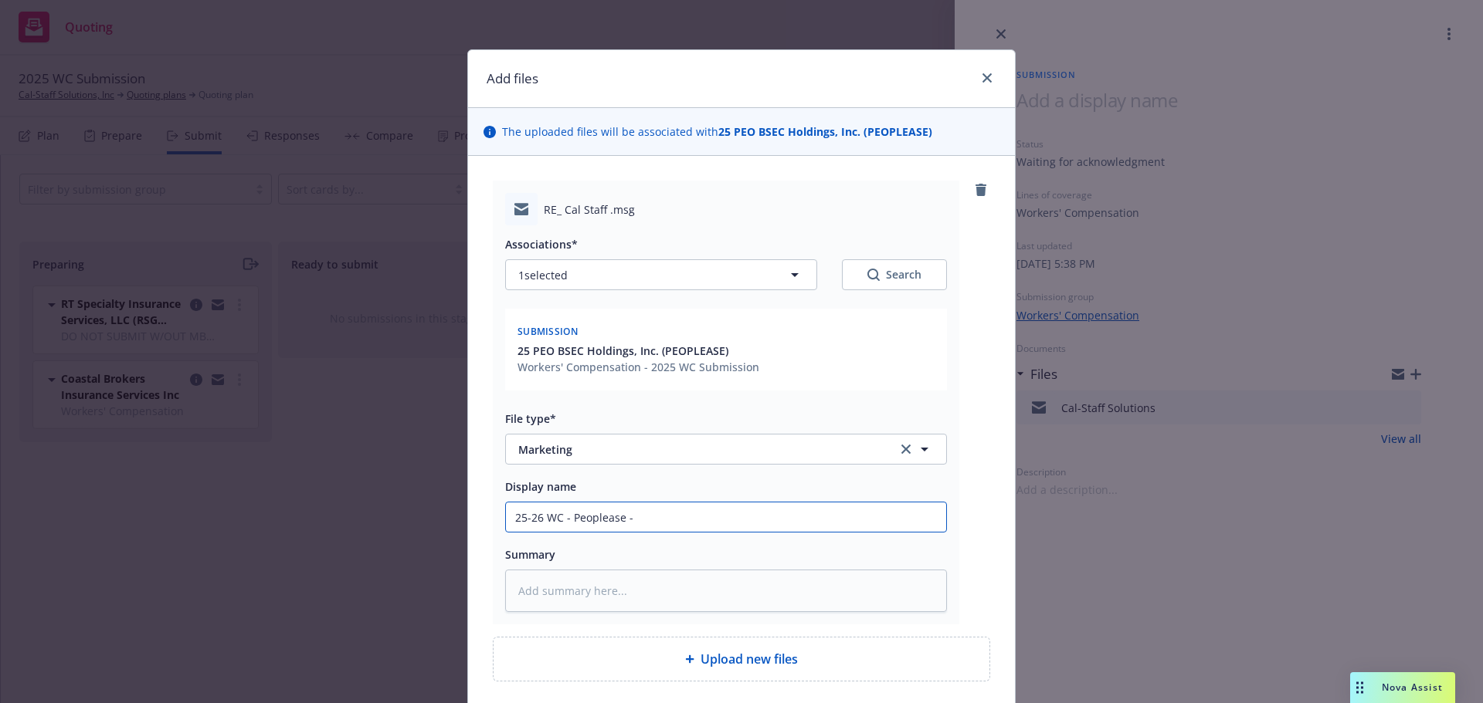
type textarea "x"
type input "25-26 WC - Peoplease - M"
type textarea "x"
type input "25-26 WC - Peoplease - MB"
type textarea "x"
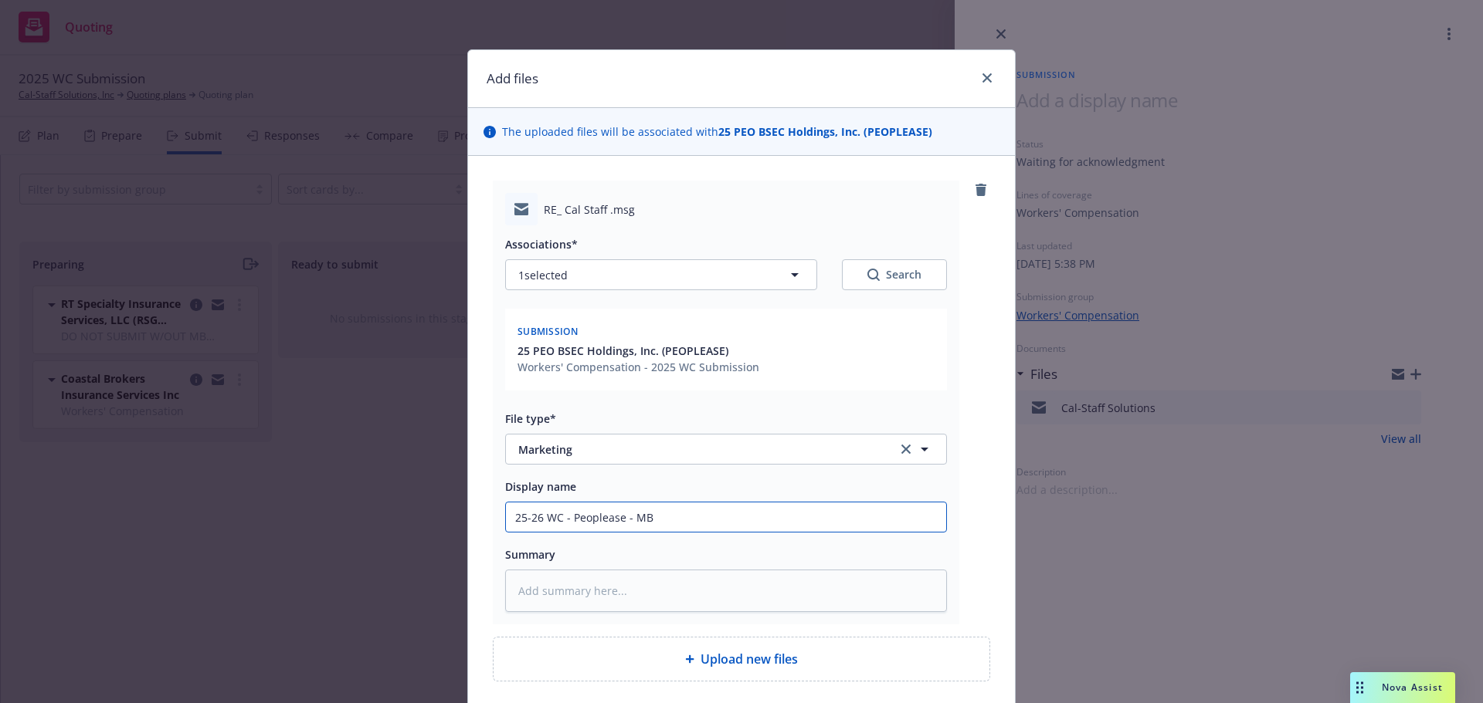
type input "25-26 WC - Peoplease - MB"
type textarea "x"
type input "25-26 WC - Peoplease - MB s"
type textarea "x"
type input "25-26 WC - Peoplease - MB se"
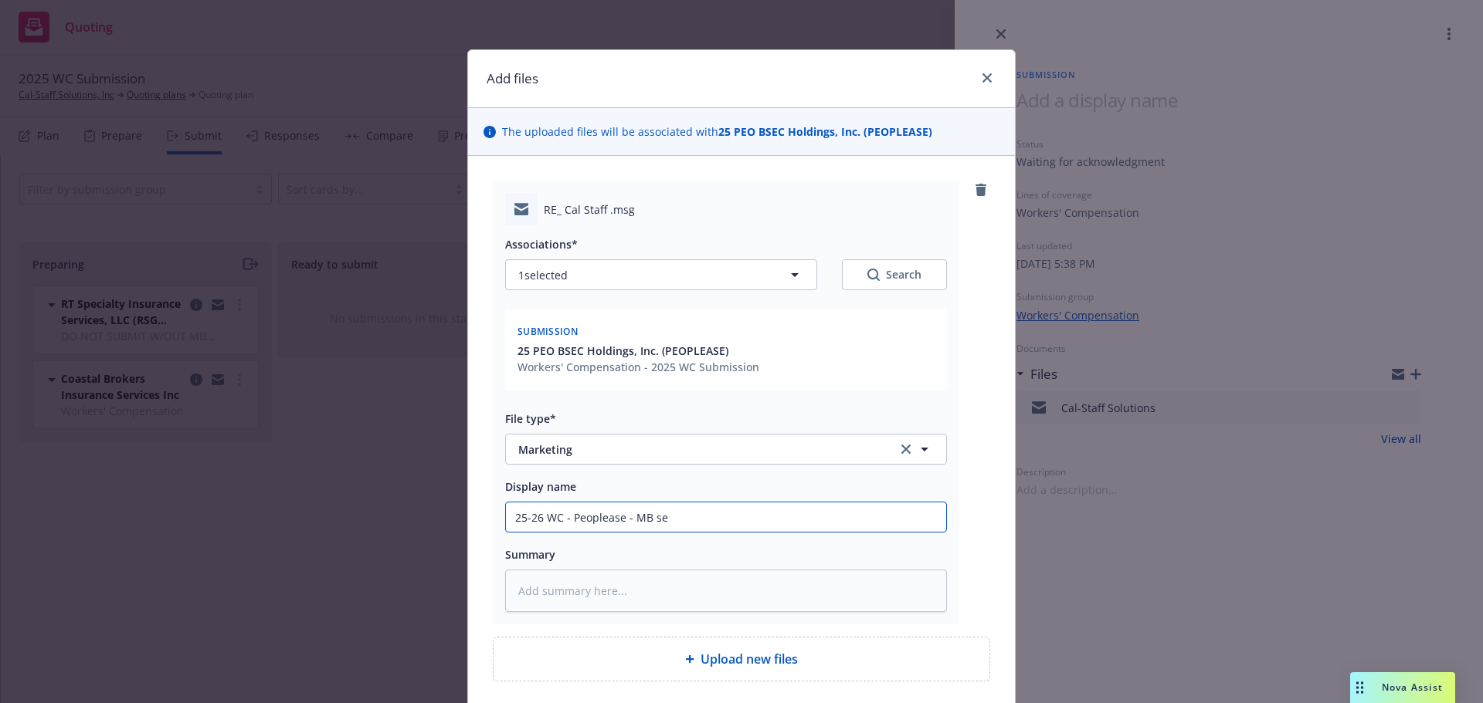
type textarea "x"
type input "25-26 WC - Peoplease - MB sen"
type textarea "x"
type input "25-26 WC - Peoplease - MB send"
type textarea "x"
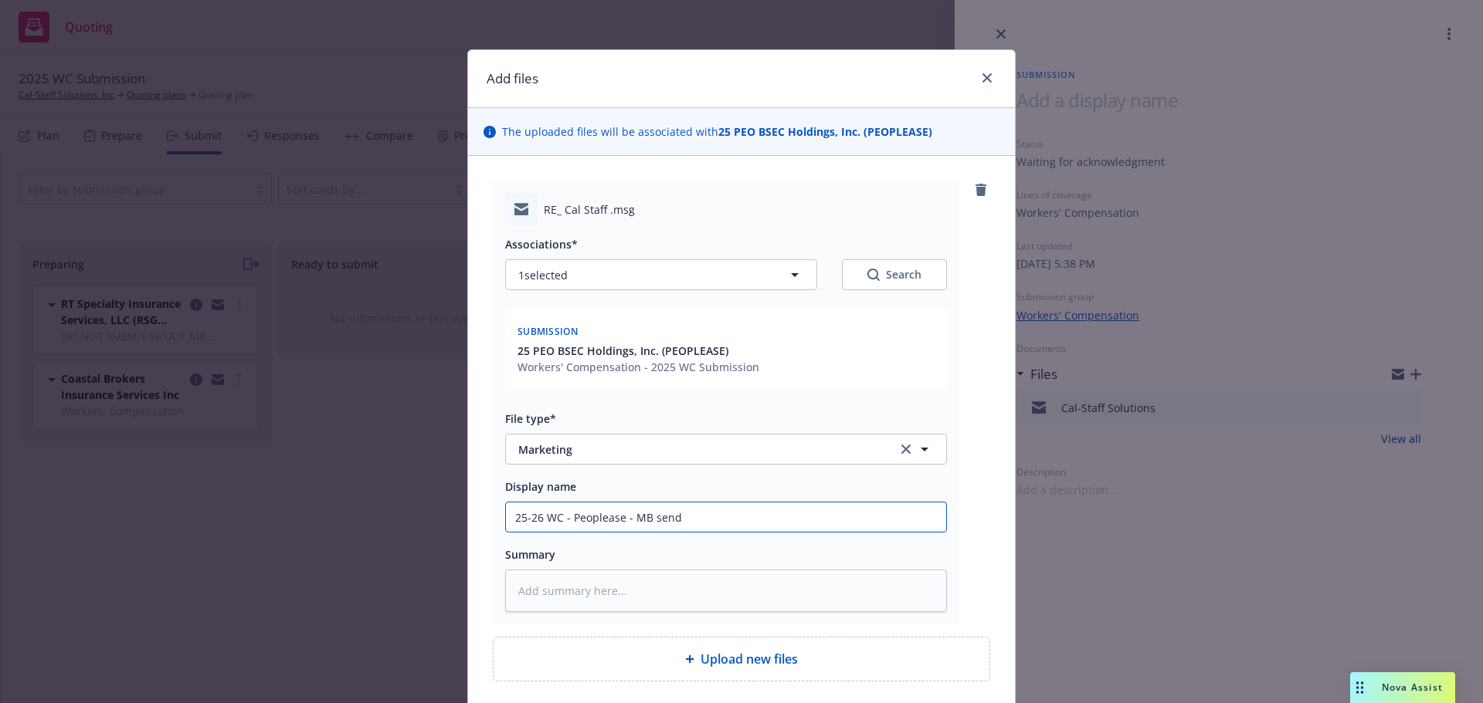
type input "25-26 WC - Peoplease - MB sendt"
type textarea "x"
type input "25-26 WC - Peoplease - MB send"
type textarea "x"
type input "25-26 WC - Peoplease - MB sen"
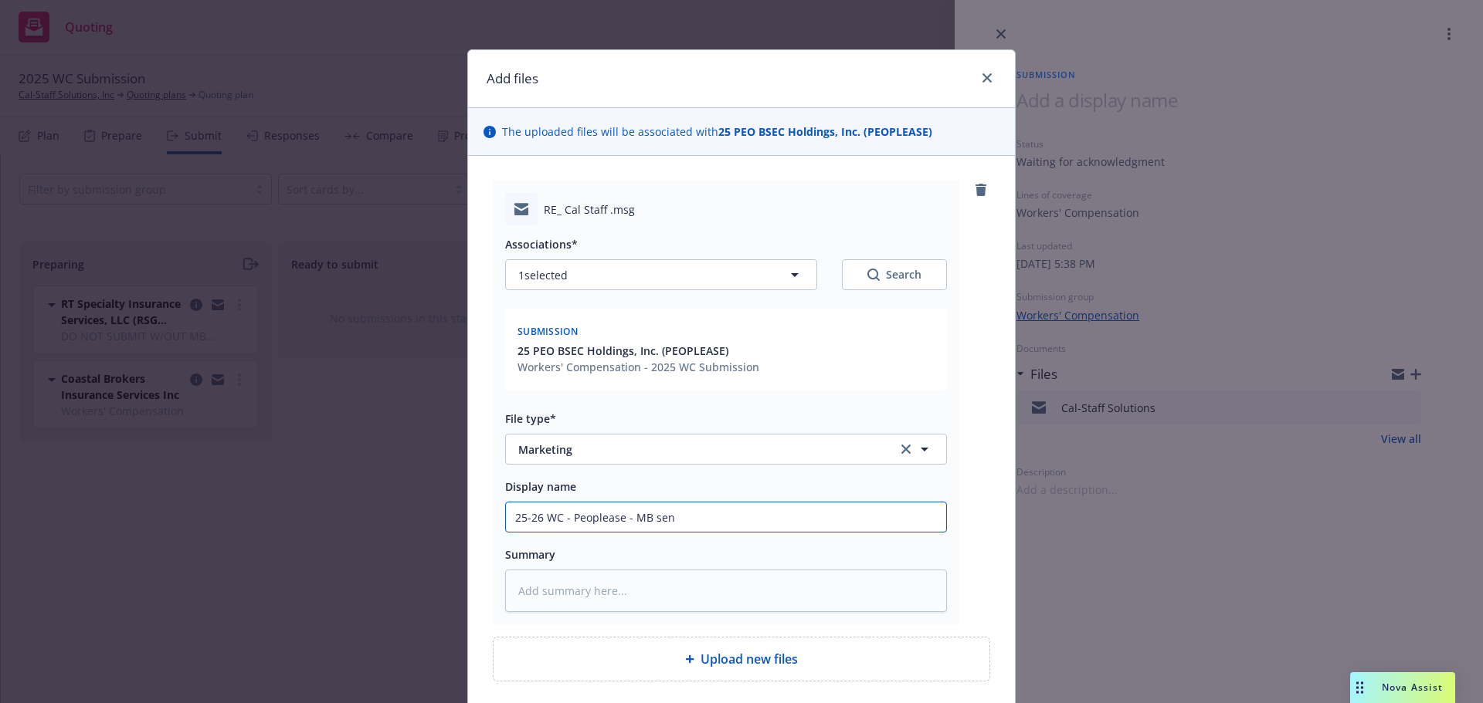
type textarea "x"
type input "25-26 WC - Peoplease - MB sent"
type textarea "x"
type input "25-26 WC - Peoplease - MB sent"
type textarea "x"
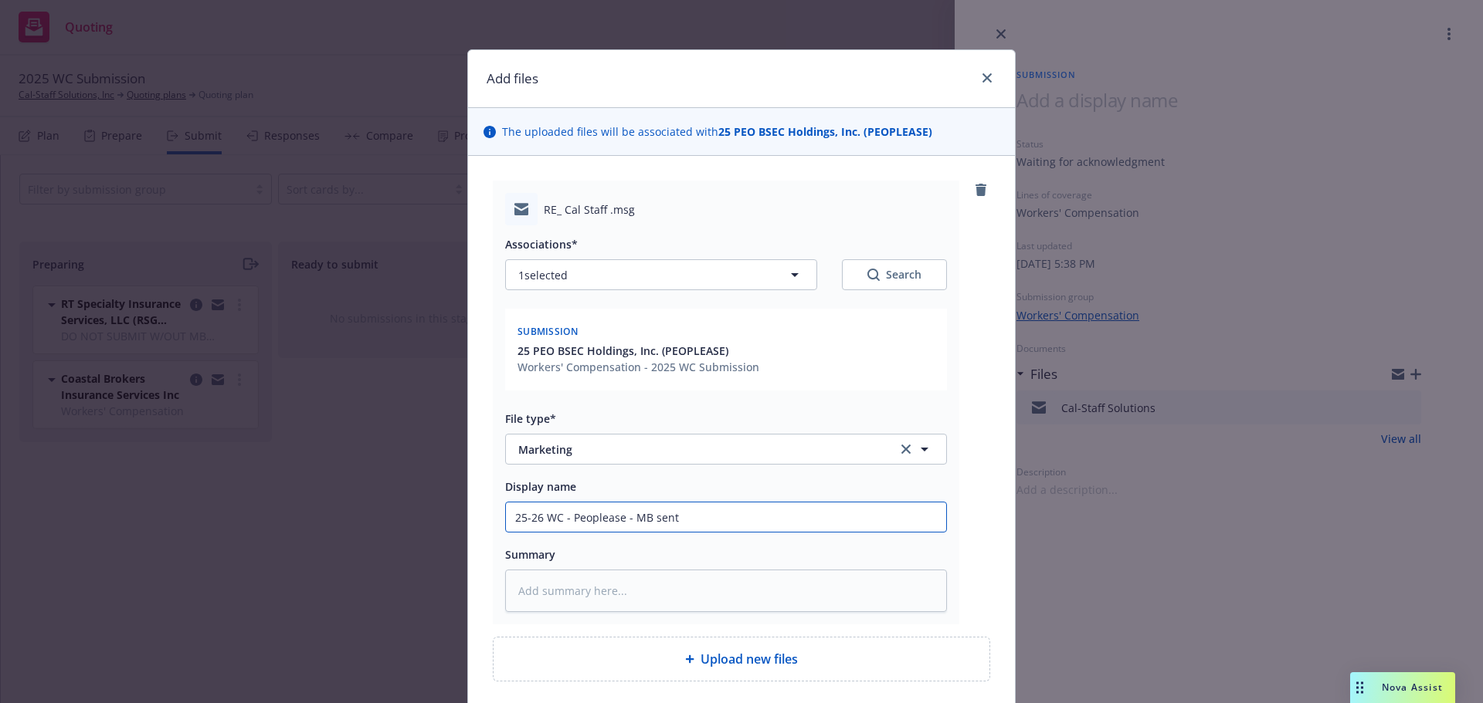
type input "25-26 WC - Peoplease - MB sent E"
type textarea "x"
type input "25-26 WC - Peoplease - MB sent EE"
type textarea "x"
type input "25-26 WC - Peoplease - MB sent EE"
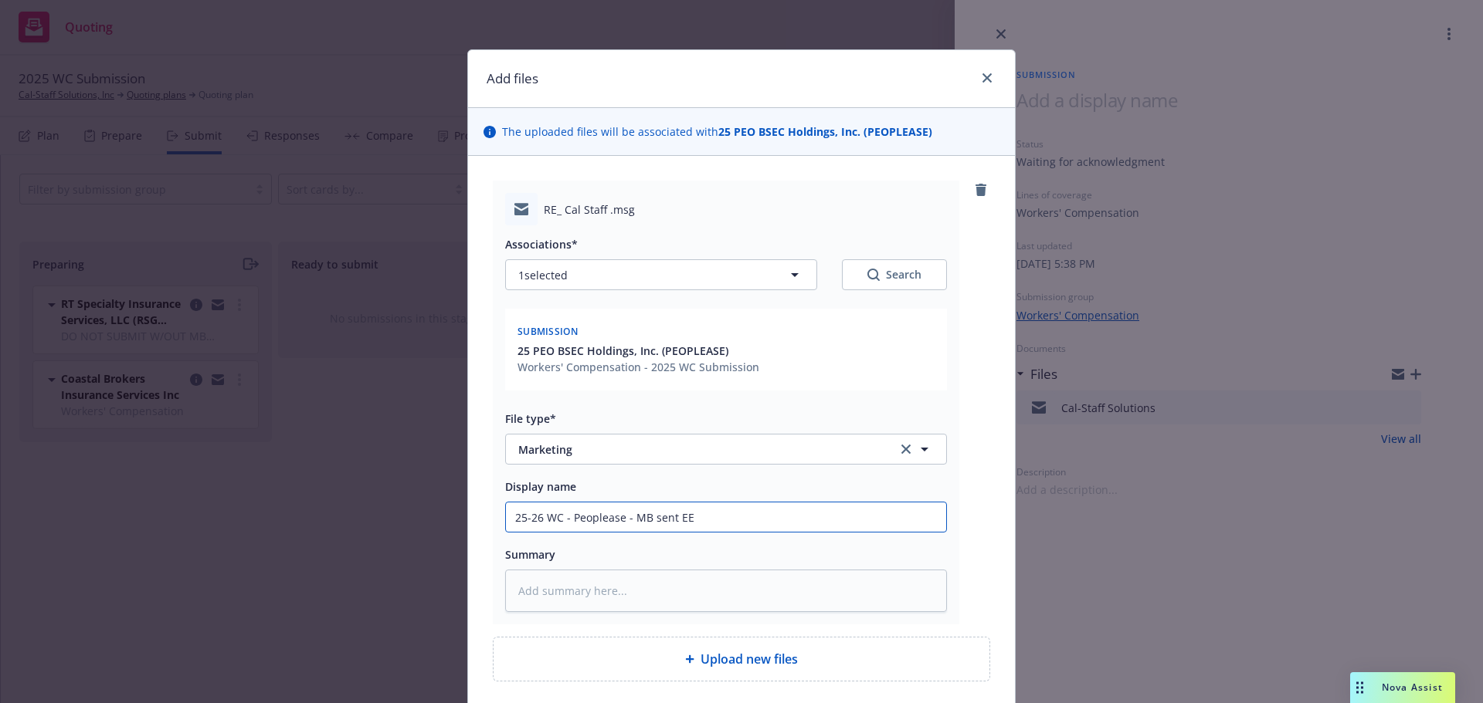
type textarea "x"
type input "25-26 WC - Peoplease - MB sent EE c"
type textarea "x"
type input "25-26 WC - Peoplease - MB sent EE co"
type textarea "x"
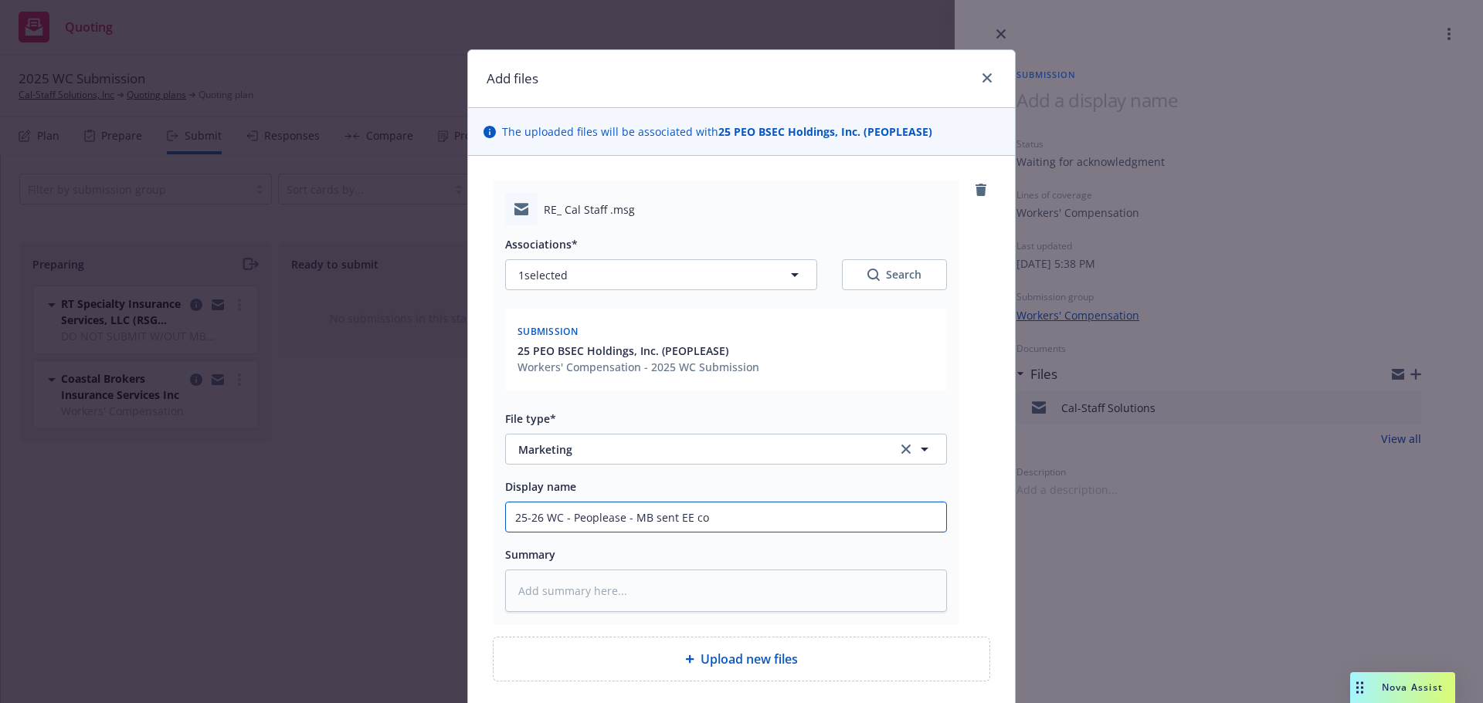
type input "25-26 WC - Peoplease - MB sent EE cou"
type textarea "x"
type input "25-26 WC - Peoplease - MB sent EE coun"
type textarea "x"
type input "25-26 WC - Peoplease - MB sent EE cound"
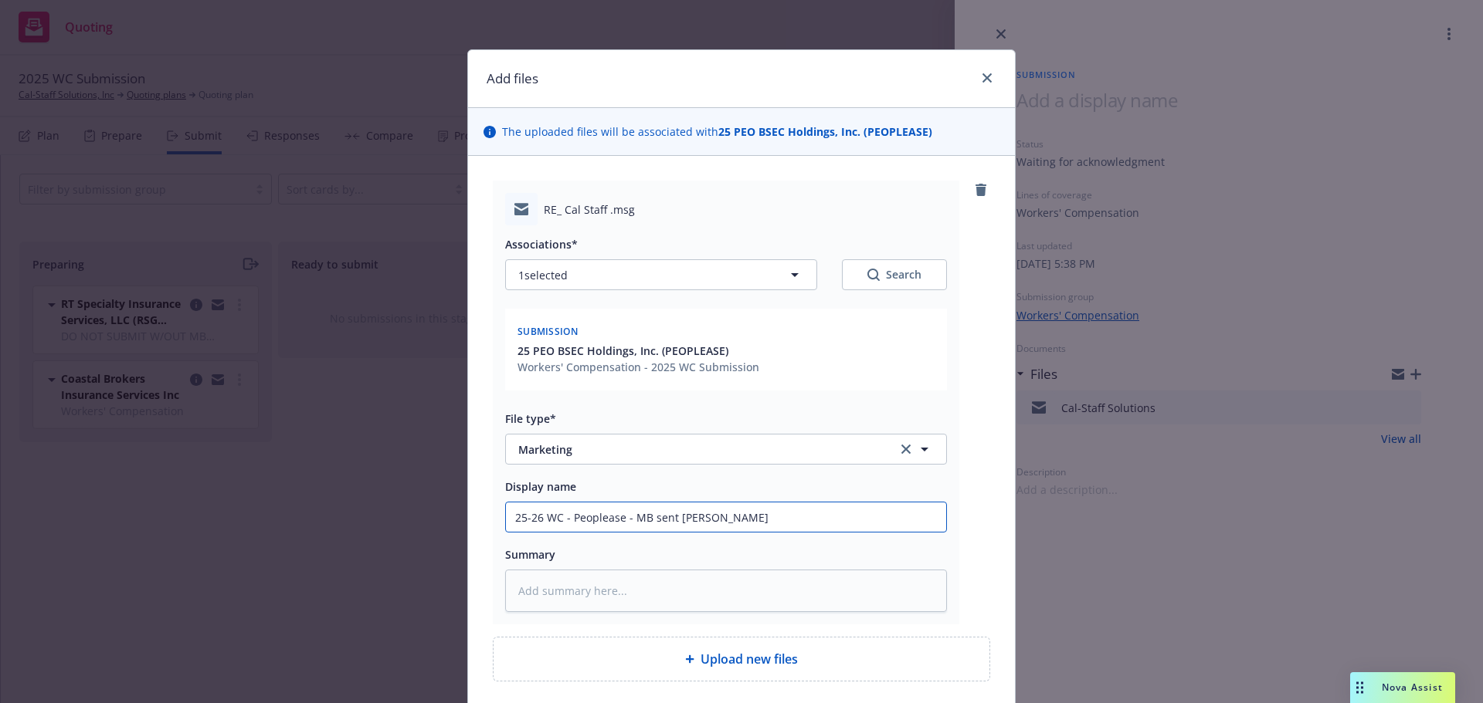
type textarea "x"
type input "25-26 WC - Peoplease - MB sent EE cound"
type textarea "x"
type input "25-26 WC - Peoplease - MB sent EE cound n"
type textarea "x"
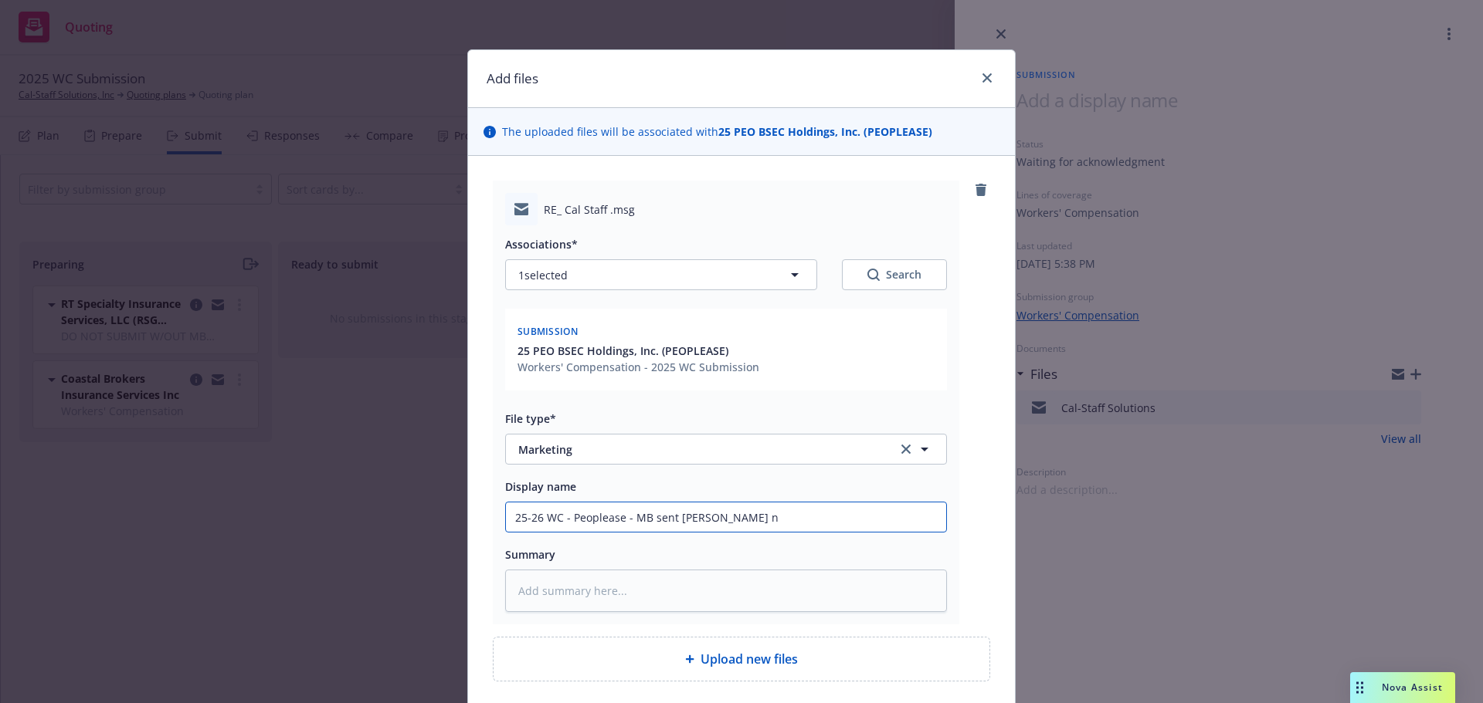
type input "25-26 WC - Peoplease - MB sent EE cound"
type textarea "x"
type input "25-26 WC - Peoplease - MB sent EE cound"
type textarea "x"
type input "25-26 WC - Peoplease - MB sent EE count"
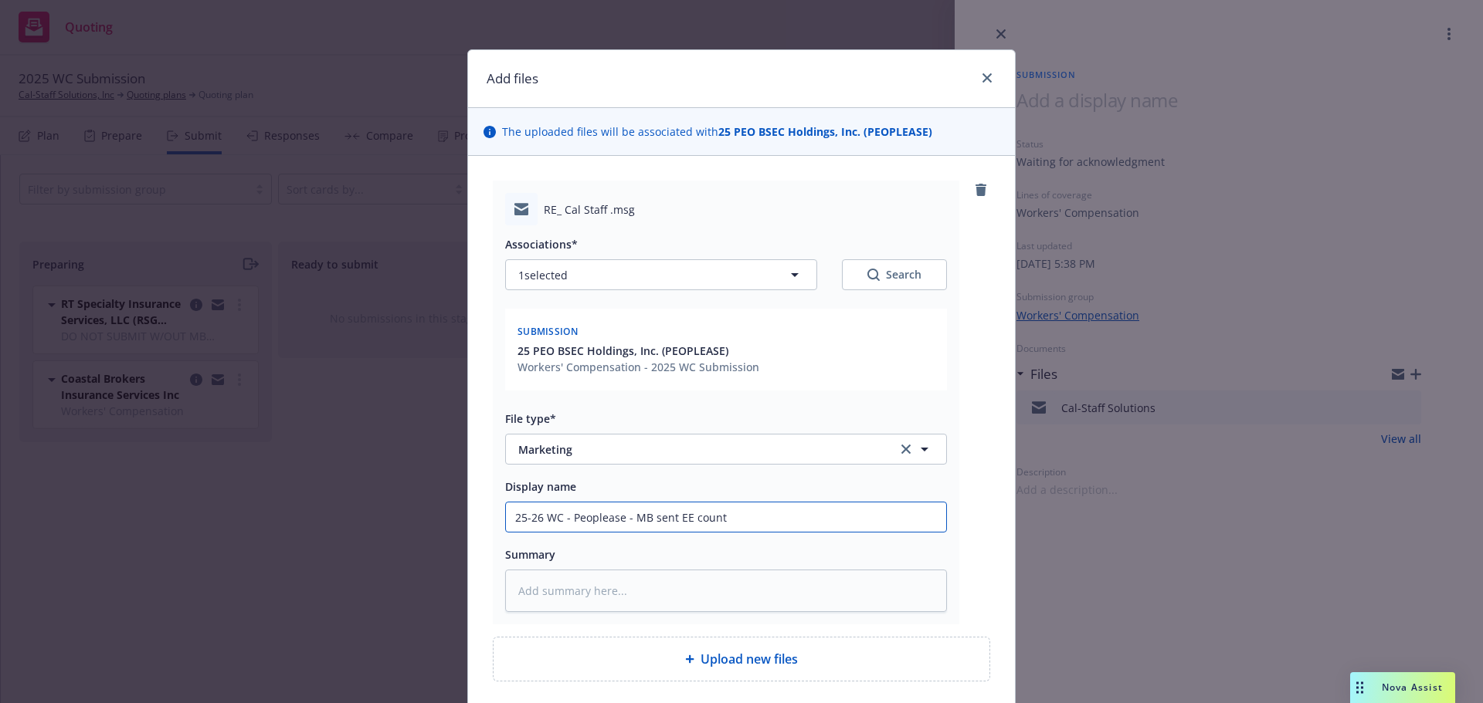
type textarea "x"
type input "25-26 WC - Peoplease - MB sent EE count"
type textarea "x"
type input "25-26 WC - Peoplease - MB sent EE count a"
type textarea "x"
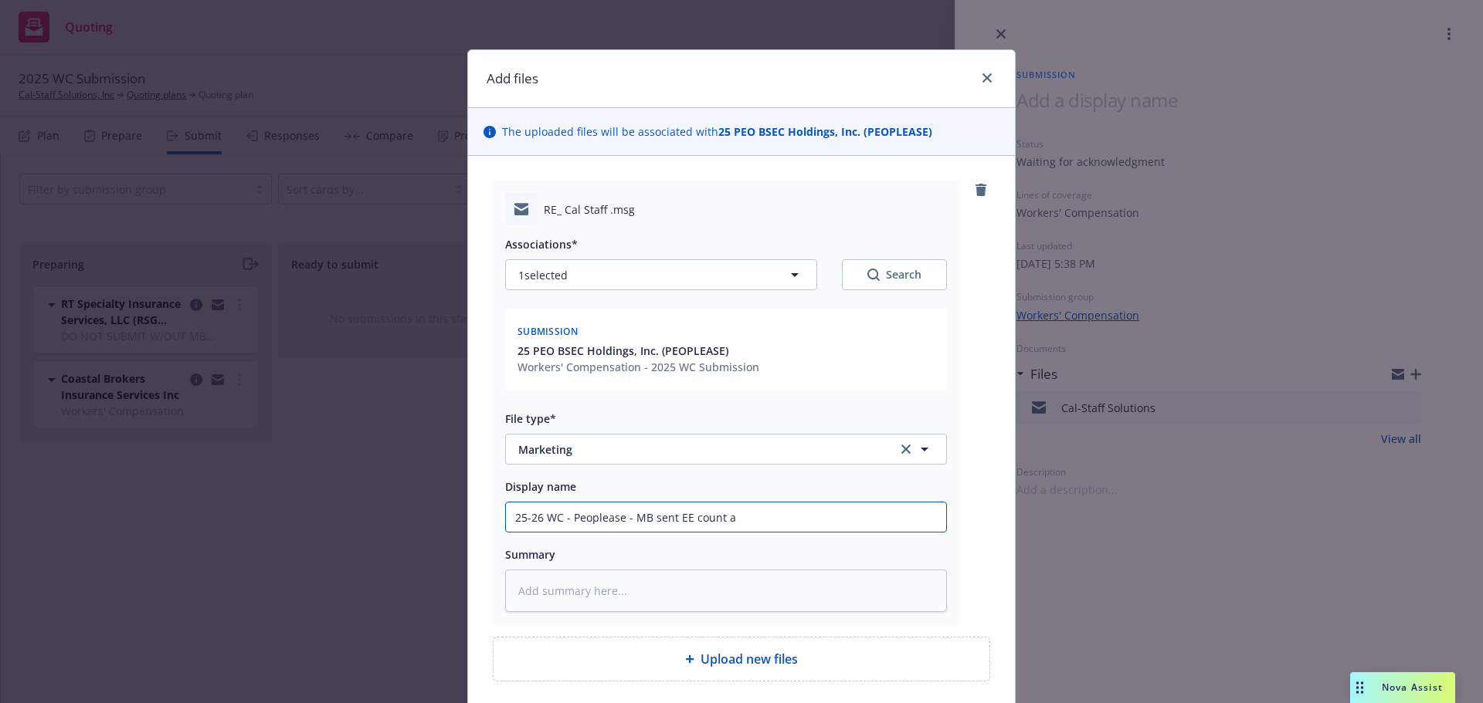
type input "25-26 WC - Peoplease - MB sent EE count an"
type textarea "x"
type input "25-26 WC - Peoplease - MB sent EE count and"
type textarea "x"
type input "25-26 WC - Peoplease - MB sent EE count and"
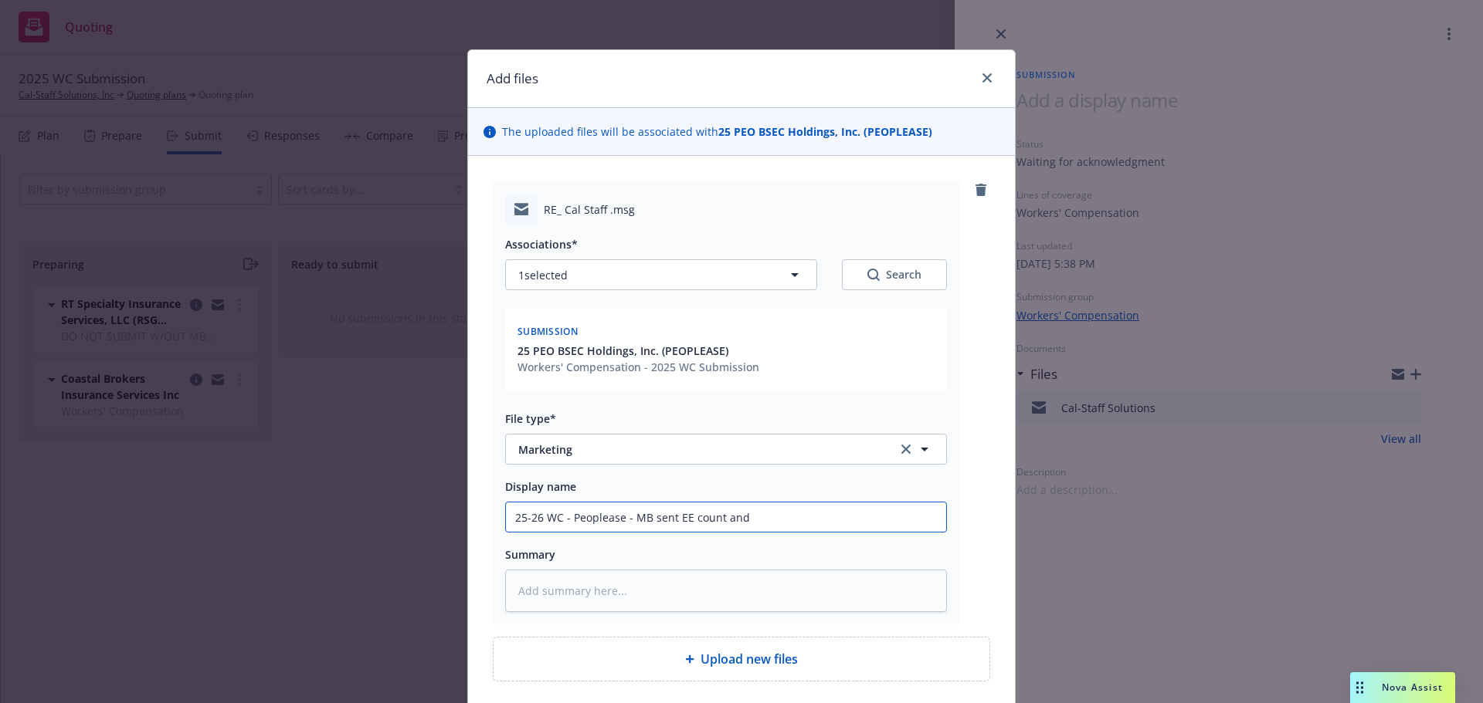
type textarea "x"
type input "25-26 WC - Peoplease - MB sent EE count and p"
type textarea "x"
type input "25-26 WC - Peoplease - MB sent EE count and pay"
type textarea "x"
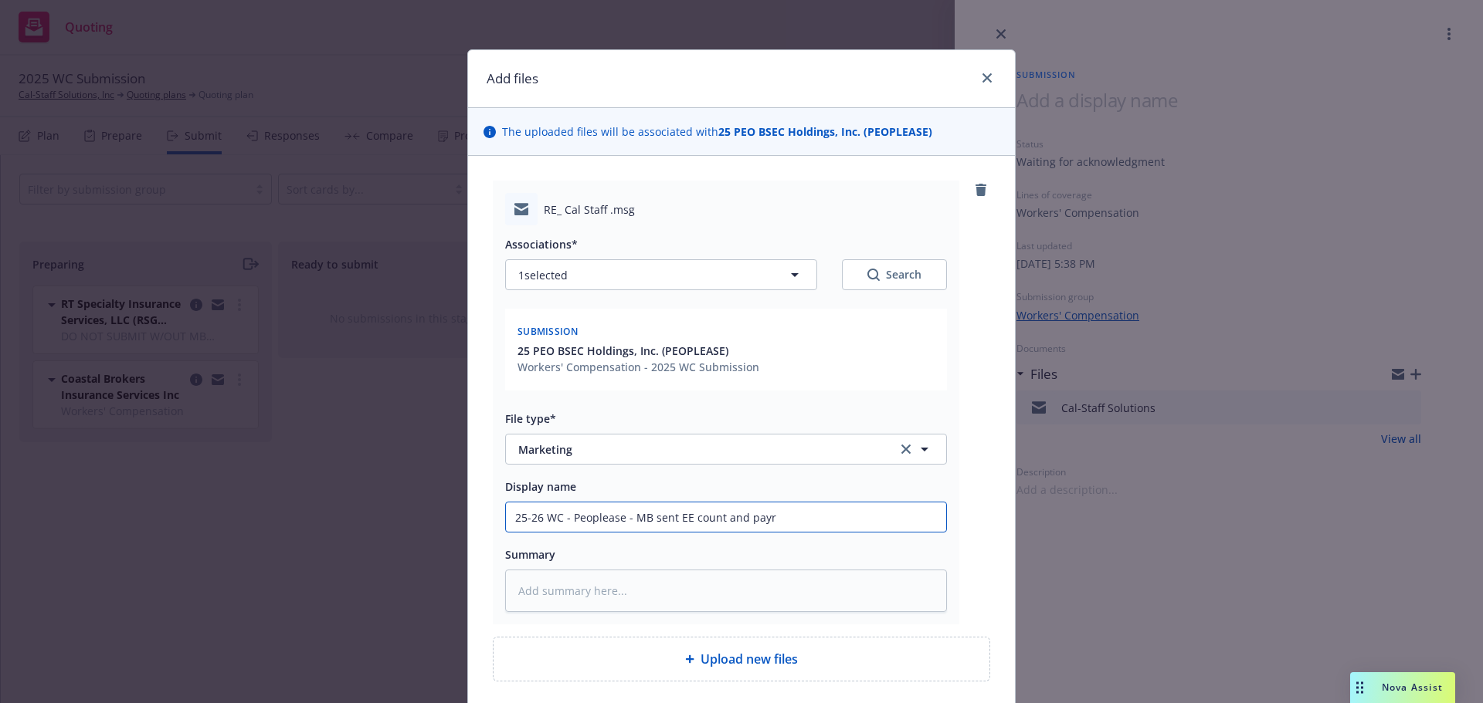
type input "25-26 WC - Peoplease - MB sent EE count and payro"
type textarea "x"
type input "25-26 WC - Peoplease - MB sent EE count and payrol"
type textarea "x"
type input "25-26 WC - Peoplease - MB sent EE count and payroll"
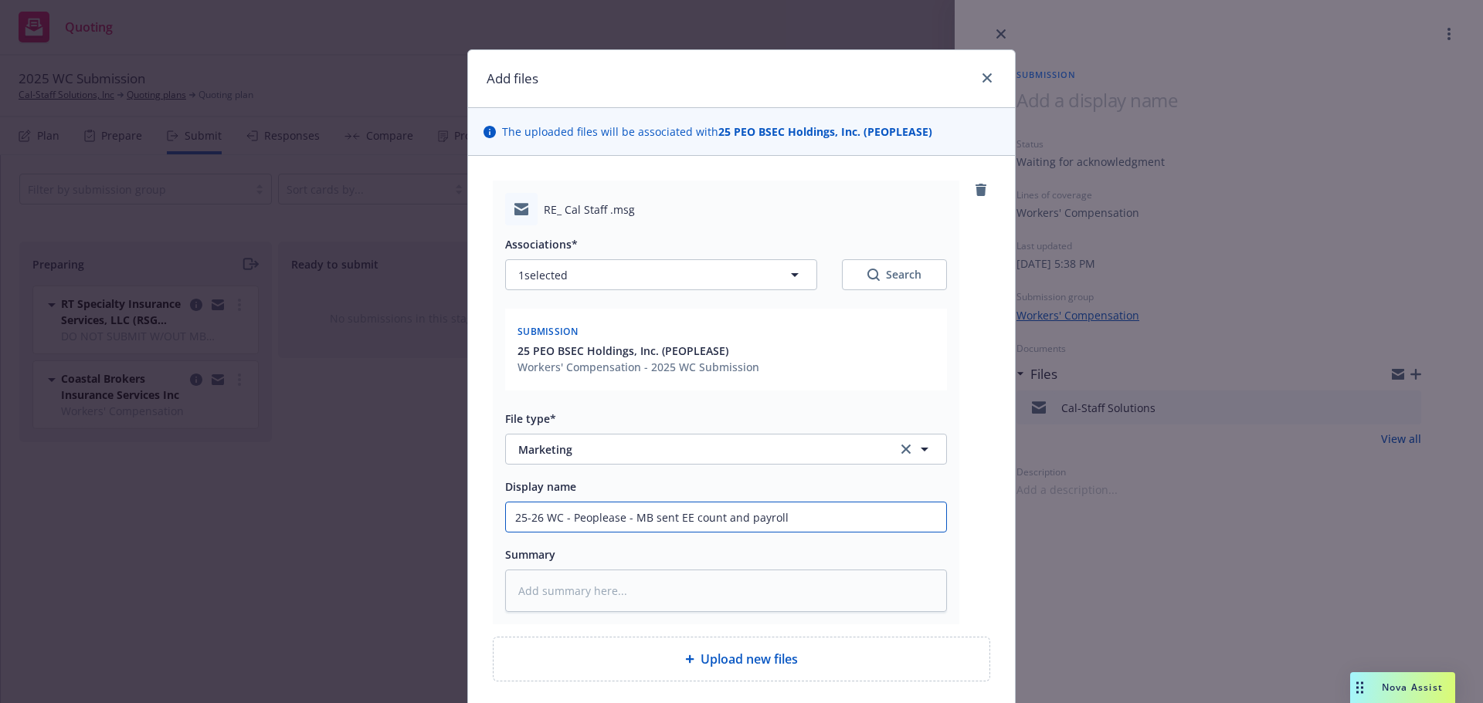
type textarea "x"
type input "25-26 WC - Peoplease - MB sent EE count and payroll"
type textarea "x"
type input "25-26 WC - Peoplease - MB sent EE count and payroll pe"
type textarea "x"
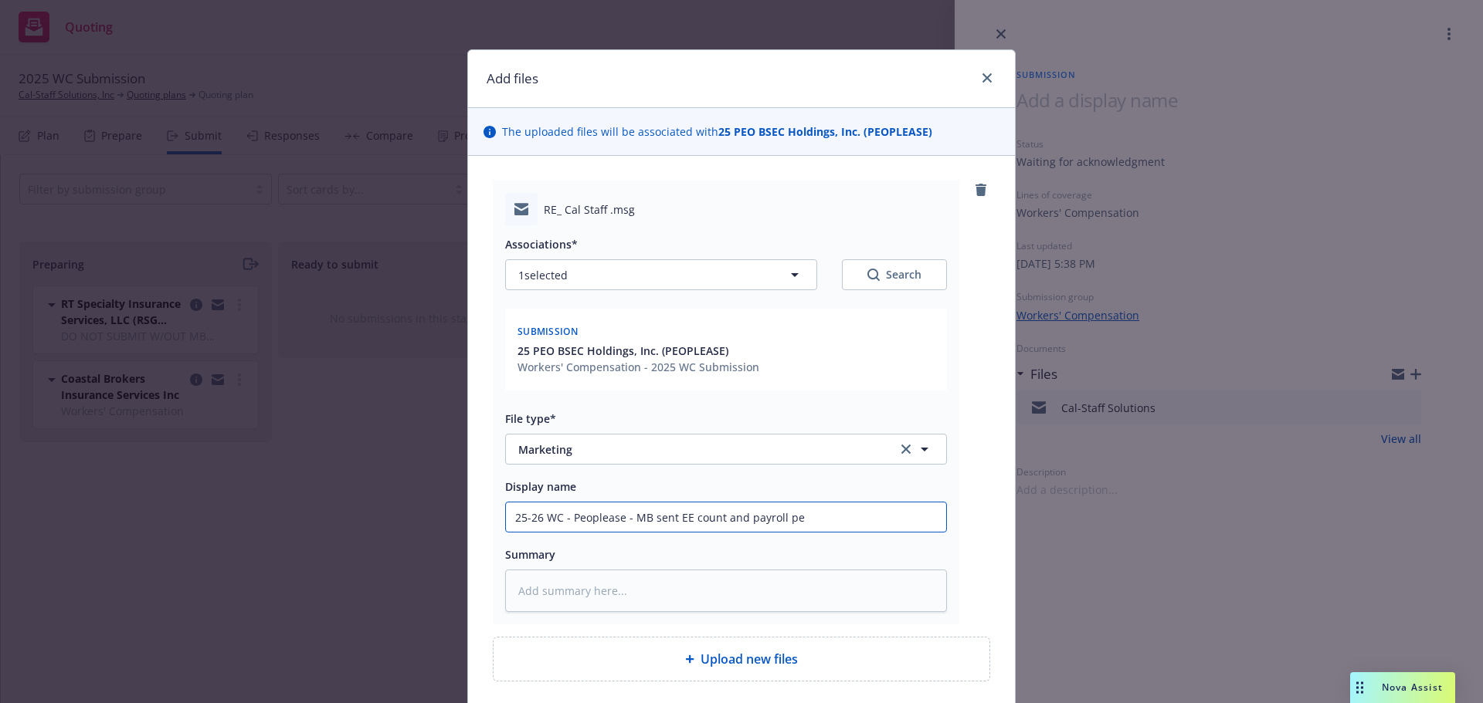
type input "25-26 WC - Peoplease - MB sent EE count and payroll per"
type textarea "x"
type input "25-26 WC - Peoplease - MB sent EE count and payroll per"
type textarea "x"
type input "25-26 WC - Peoplease - MB sent EE count and payroll per c"
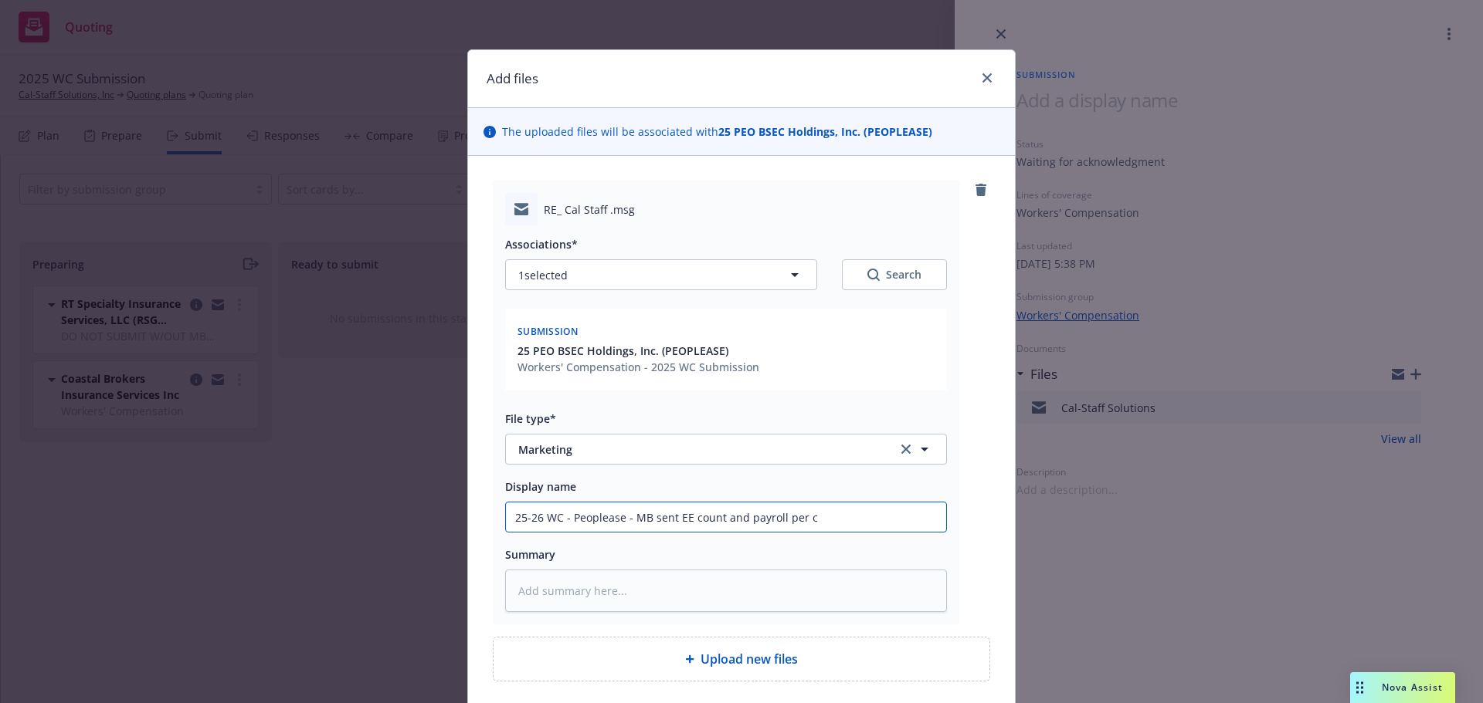
type textarea "x"
type input "25-26 WC - Peoplease - MB sent EE count and payroll per cl"
type textarea "x"
type input "25-26 WC - Peoplease - MB sent EE count and payroll per cla"
type textarea "x"
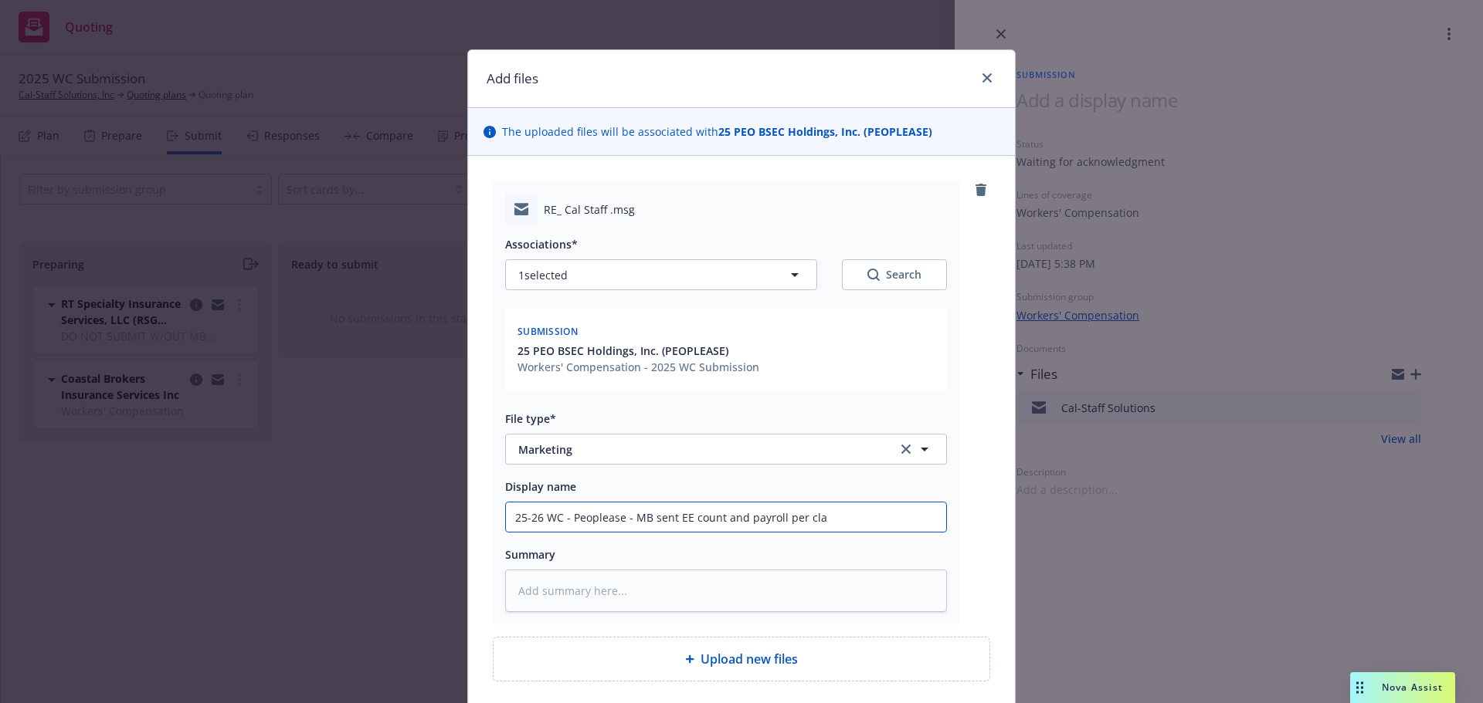
type input "25-26 WC - Peoplease - MB sent EE count and payroll per clas"
type textarea "x"
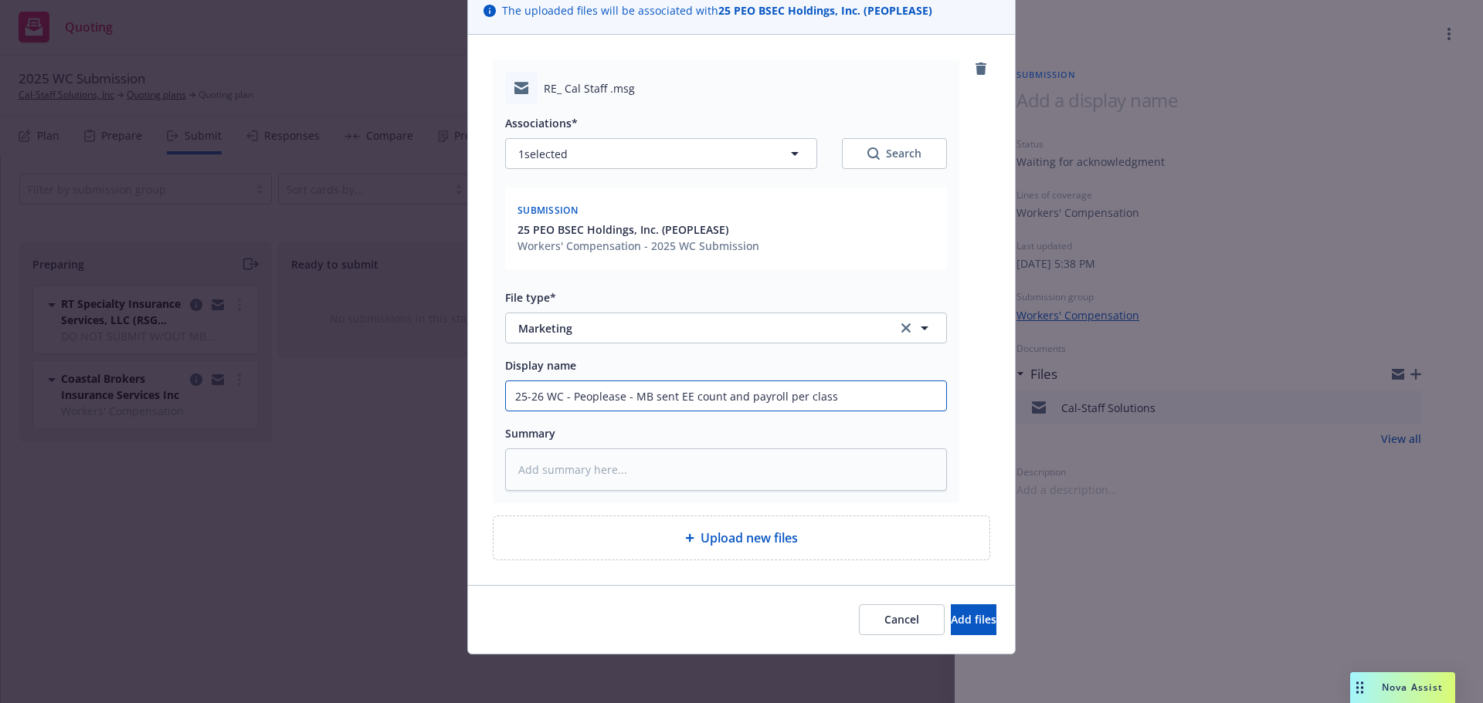
scroll to position [122, 0]
type input "25-26 WC - Peoplease - MB sent EE count and payroll per class"
click at [951, 602] on div "Cancel Add files" at bounding box center [741, 619] width 547 height 69
click at [951, 616] on span "Add files" at bounding box center [974, 619] width 46 height 15
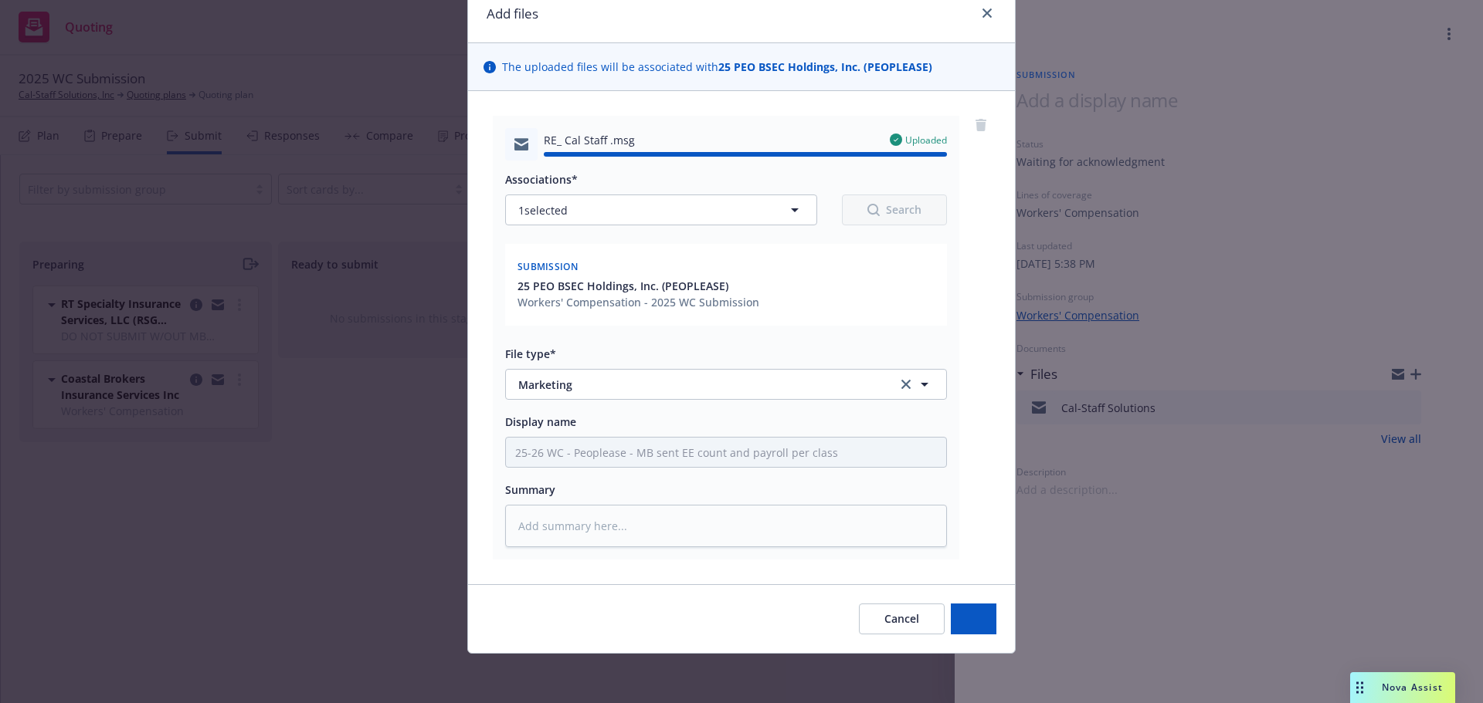
type textarea "x"
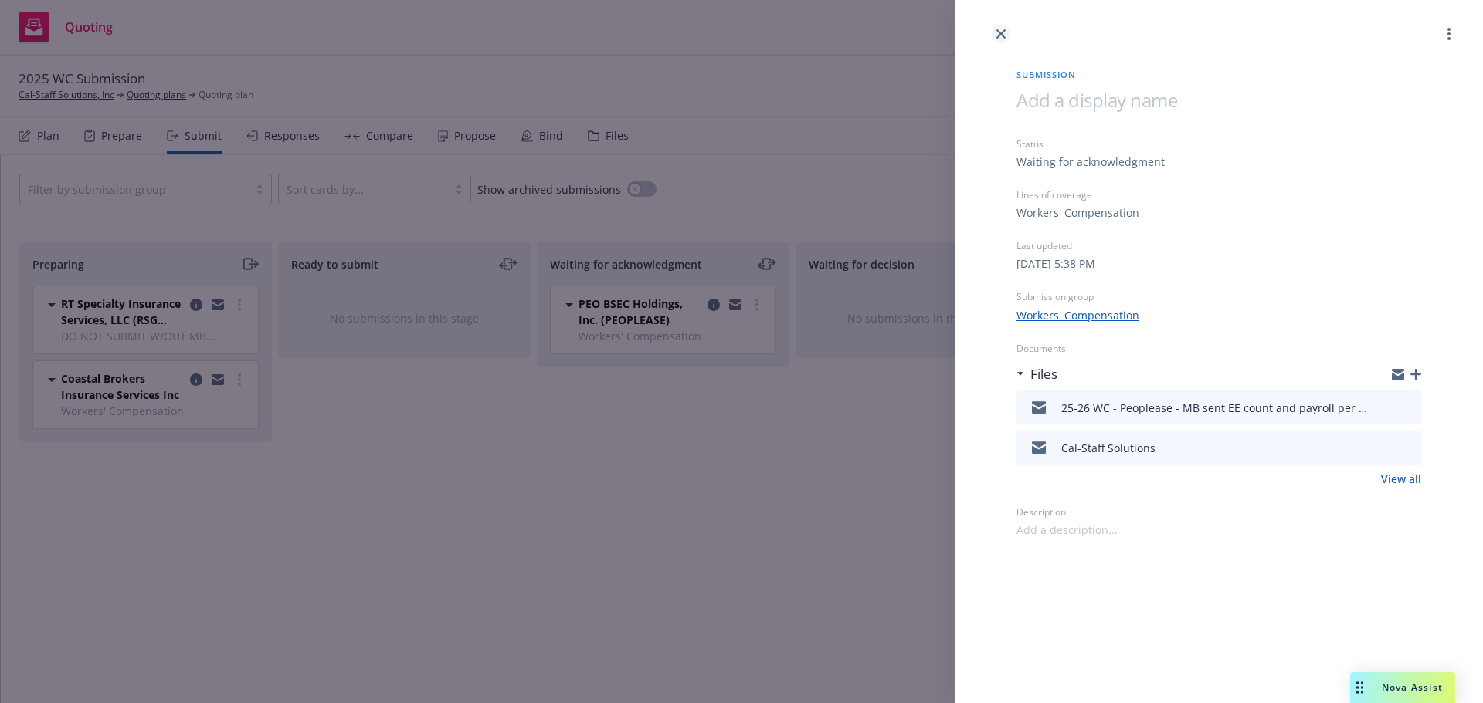
click at [1000, 34] on icon "close" at bounding box center [1000, 33] width 9 height 9
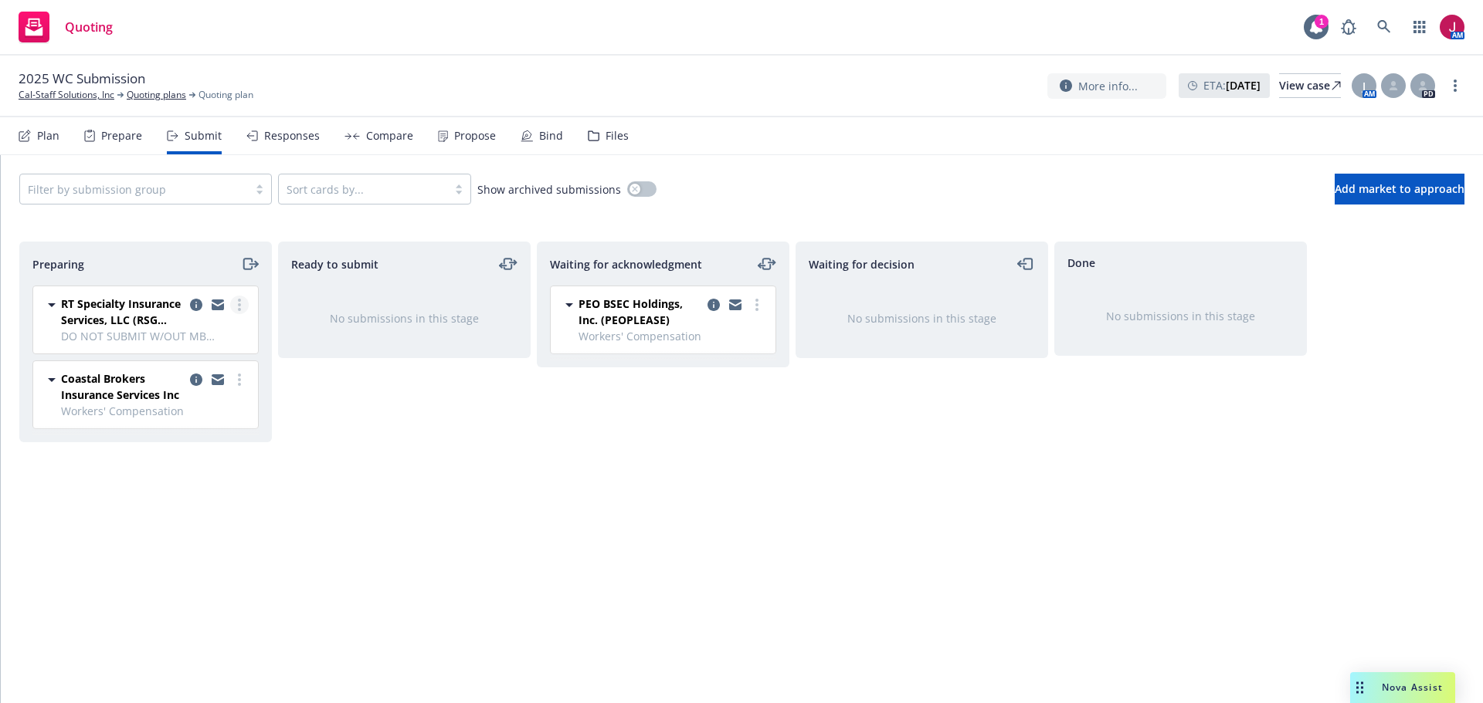
click at [241, 304] on link "more" at bounding box center [239, 305] width 19 height 19
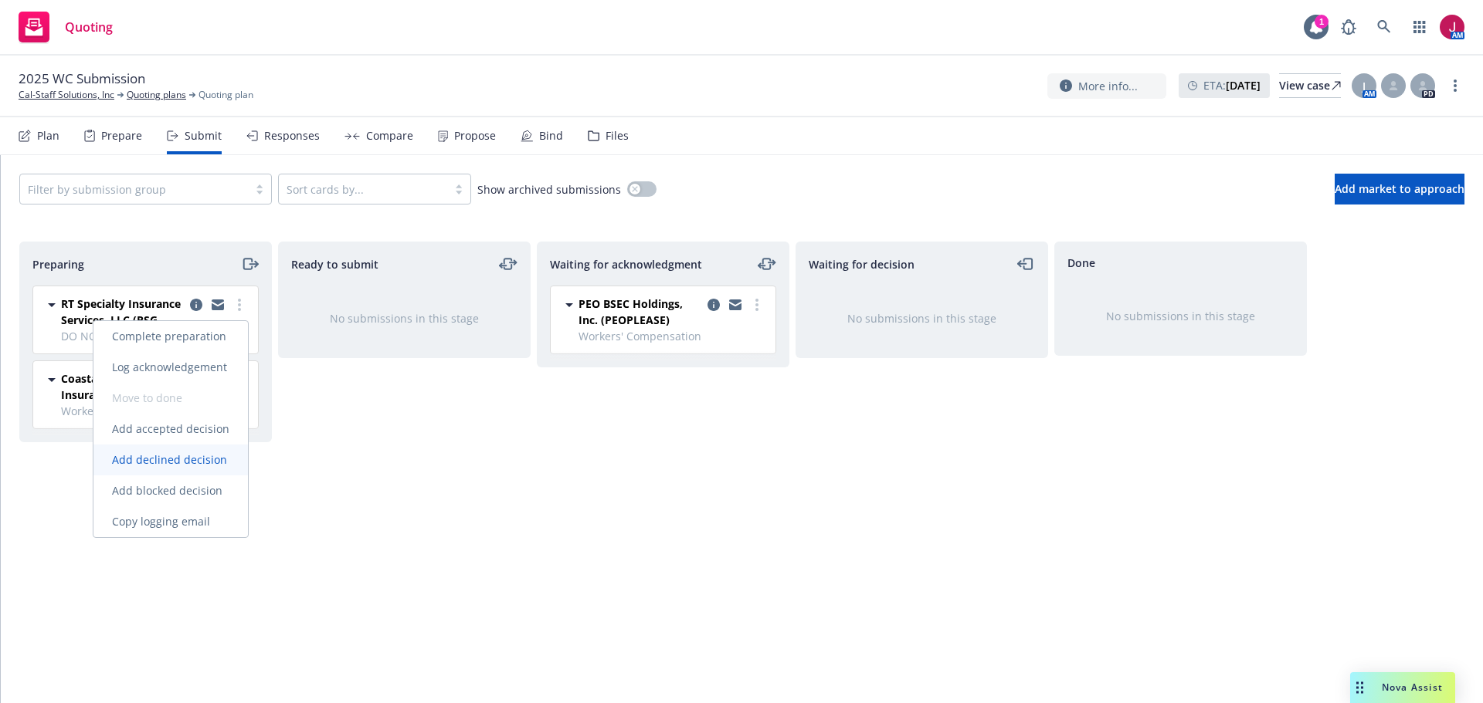
click at [214, 467] on link "Add declined decision" at bounding box center [170, 460] width 154 height 31
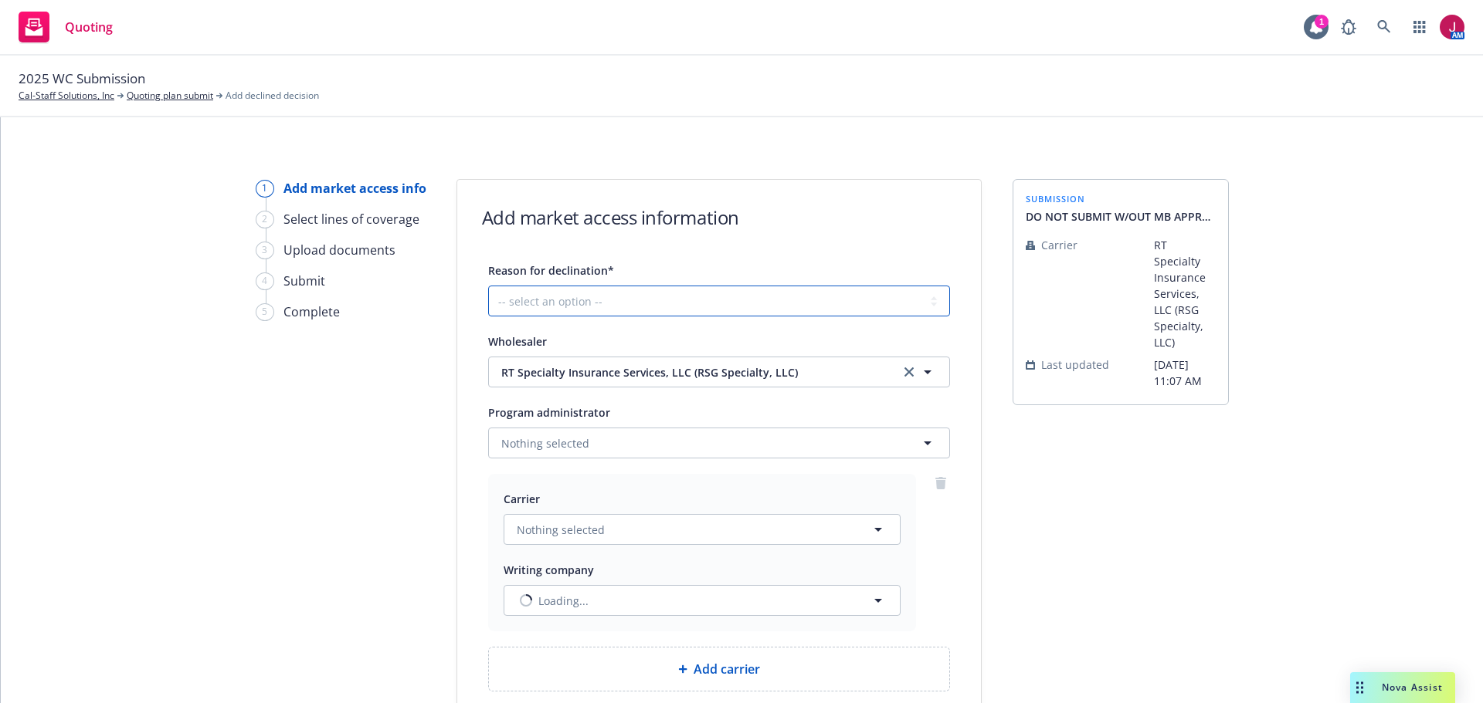
click at [720, 291] on select "-- select an option -- Cannot compete with other markets Carrier non-renewed Ca…" at bounding box center [719, 301] width 462 height 31
select select "CARRIER_UNRESPONSIVE"
click at [488, 286] on select "-- select an option -- Cannot compete with other markets Carrier non-renewed Ca…" at bounding box center [719, 301] width 462 height 31
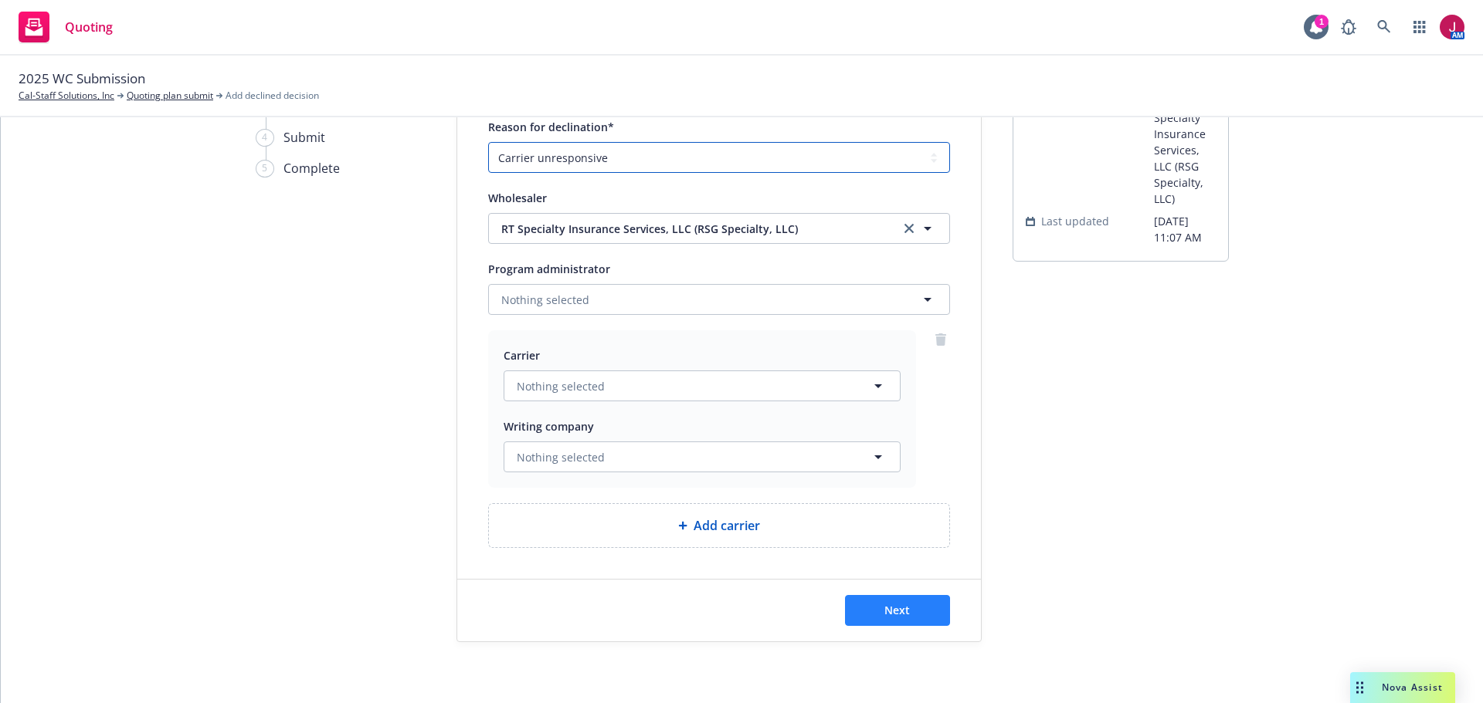
scroll to position [144, 0]
click at [930, 607] on button "Next" at bounding box center [897, 610] width 105 height 31
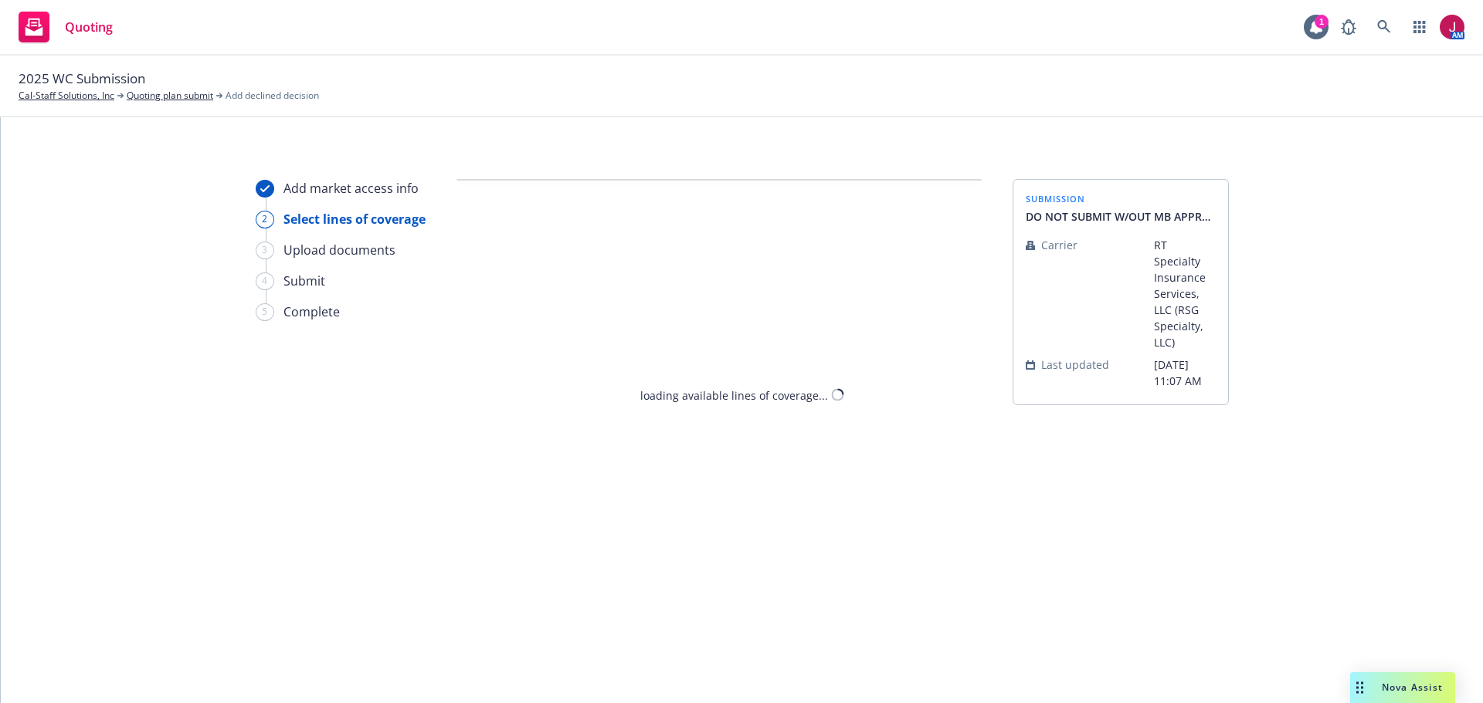
select select "CARRIER_UNRESPONSIVE"
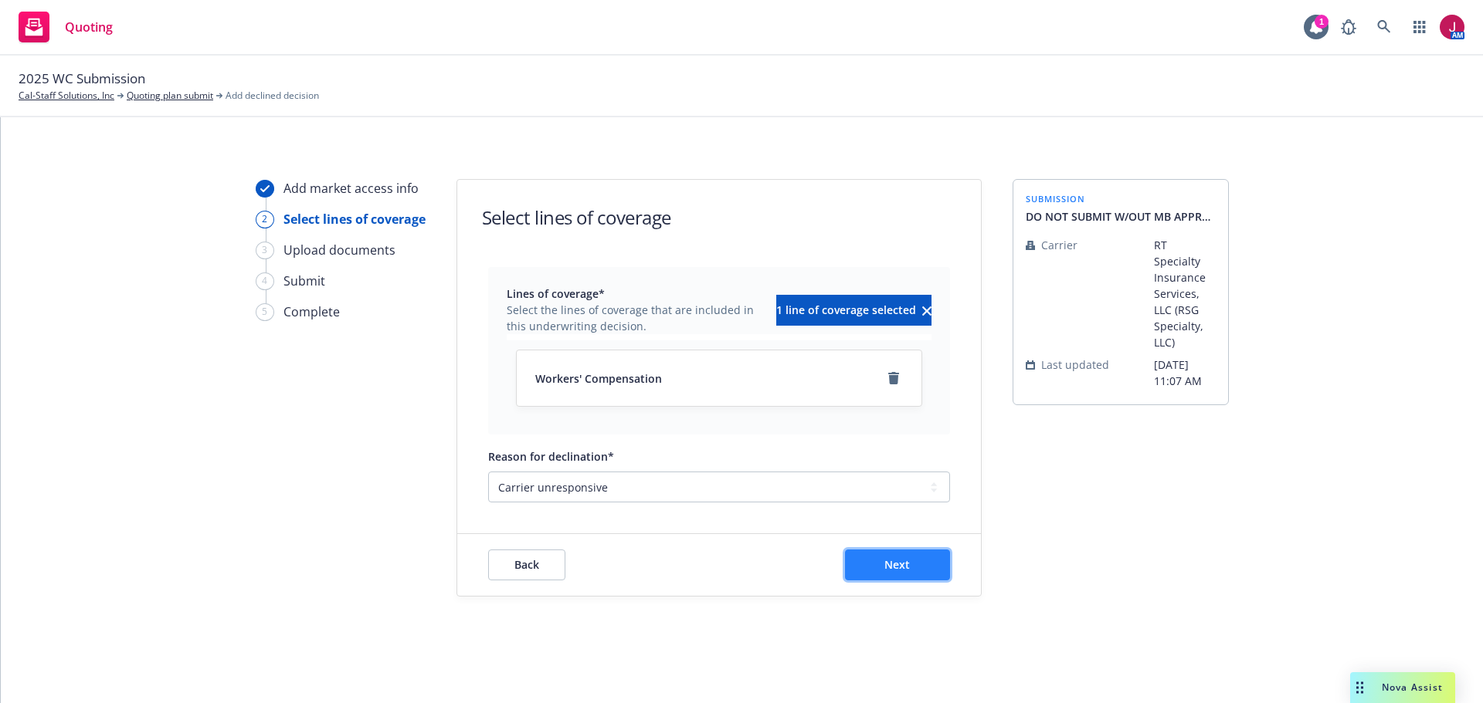
click at [898, 574] on button "Next" at bounding box center [897, 565] width 105 height 31
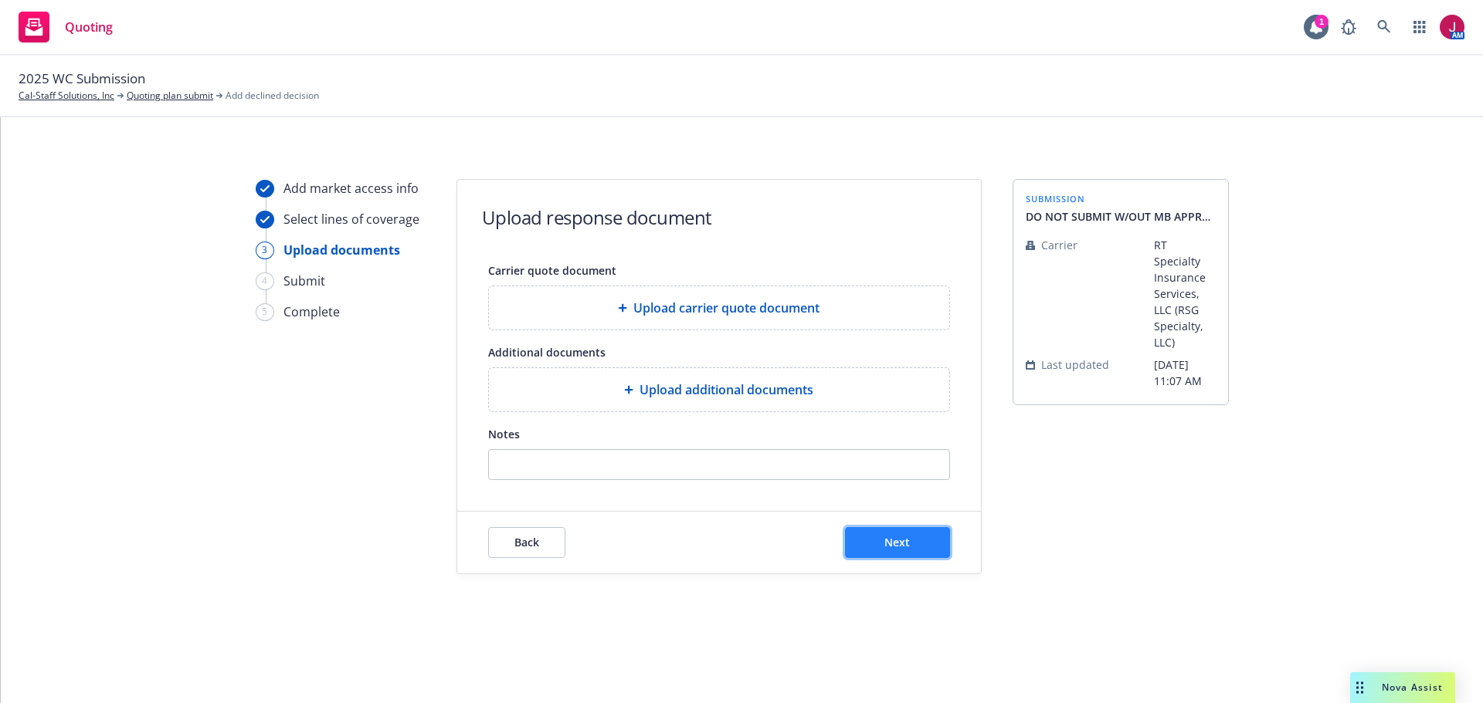
click at [906, 537] on span "Next" at bounding box center [896, 542] width 25 height 15
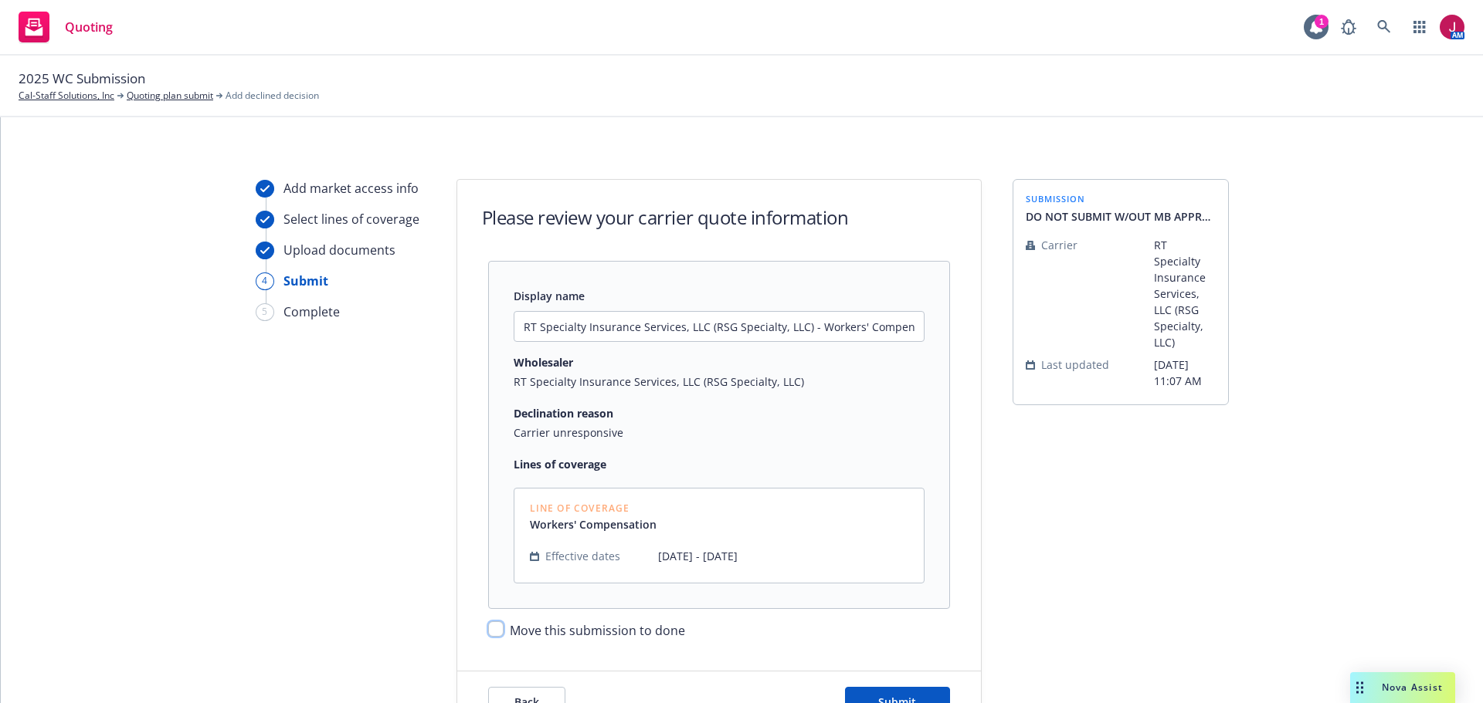
click at [494, 629] on input "Move this submission to done" at bounding box center [495, 629] width 15 height 15
checkbox input "true"
click at [865, 693] on button "Submit" at bounding box center [897, 702] width 105 height 31
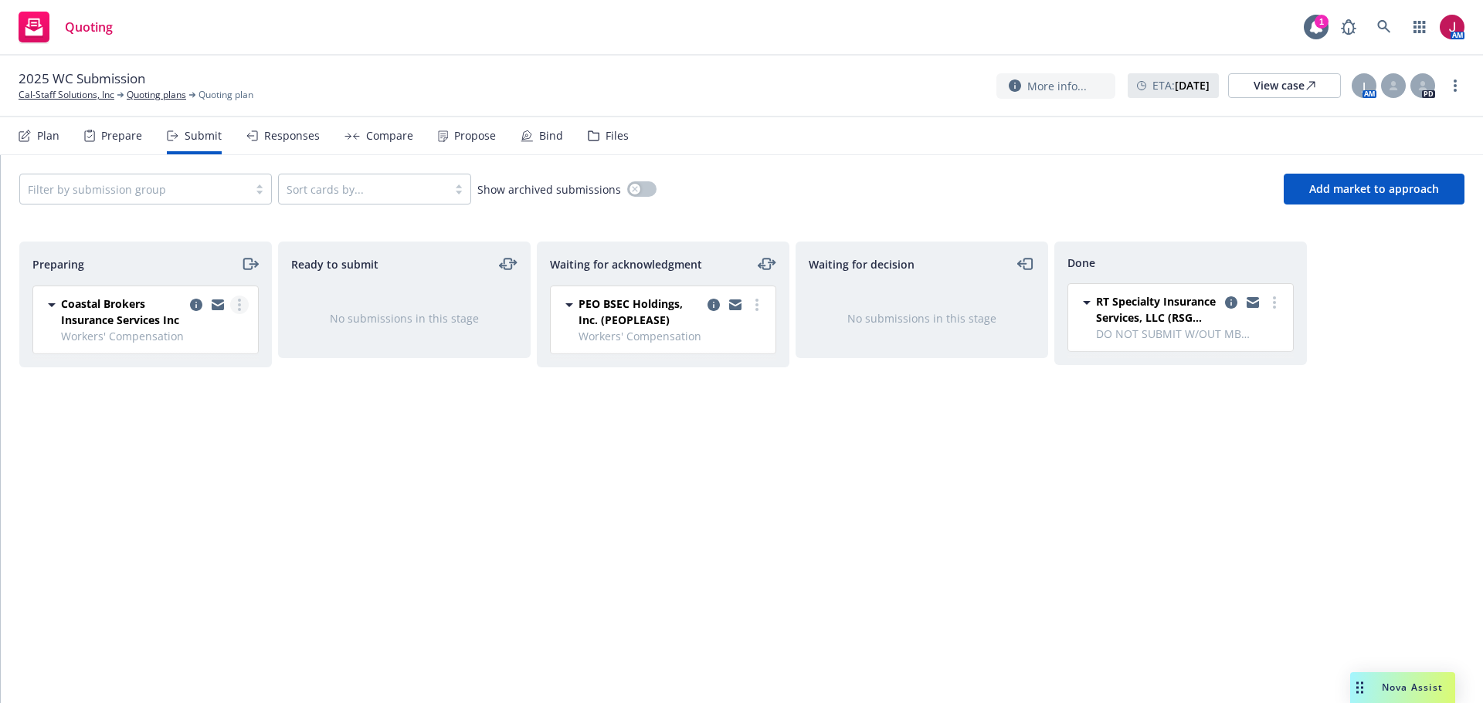
click at [238, 311] on link "more" at bounding box center [239, 305] width 19 height 19
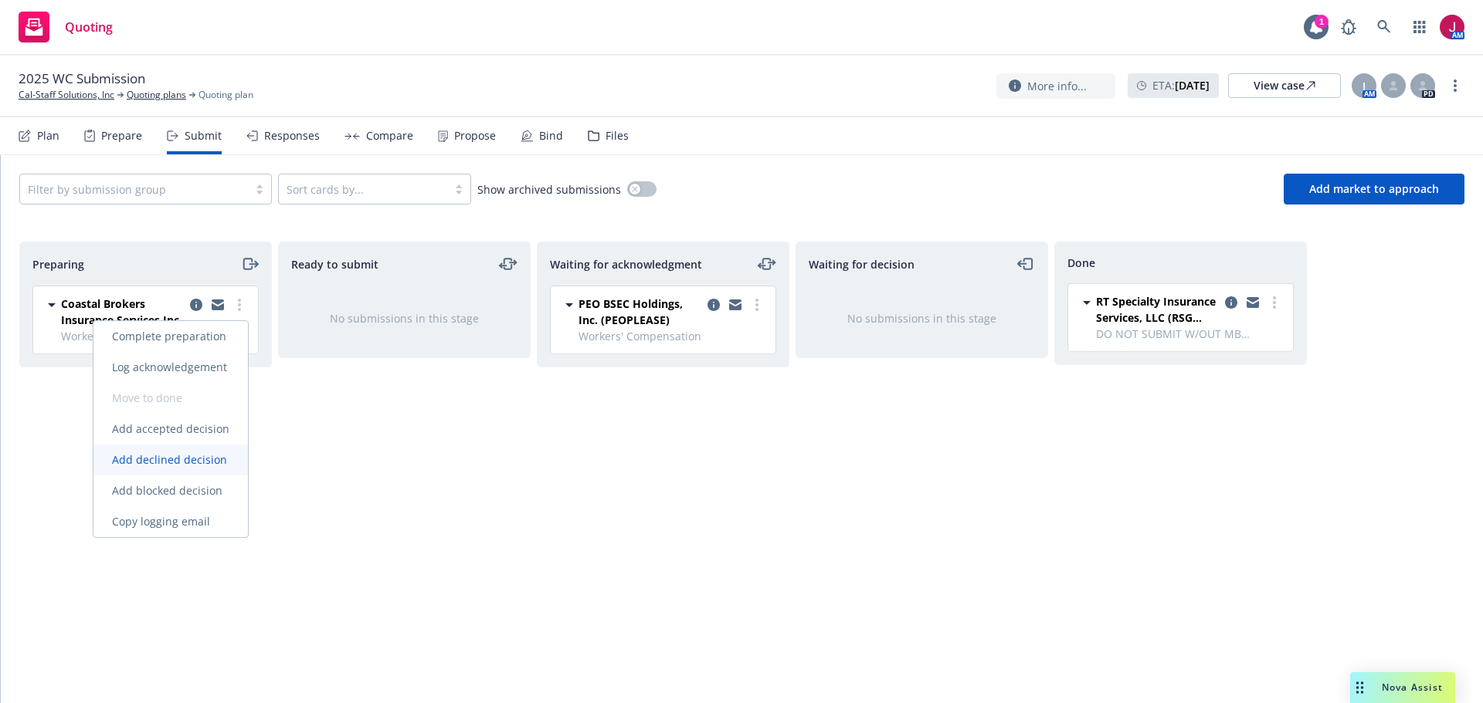
click at [203, 462] on span "Add declined decision" at bounding box center [169, 459] width 152 height 15
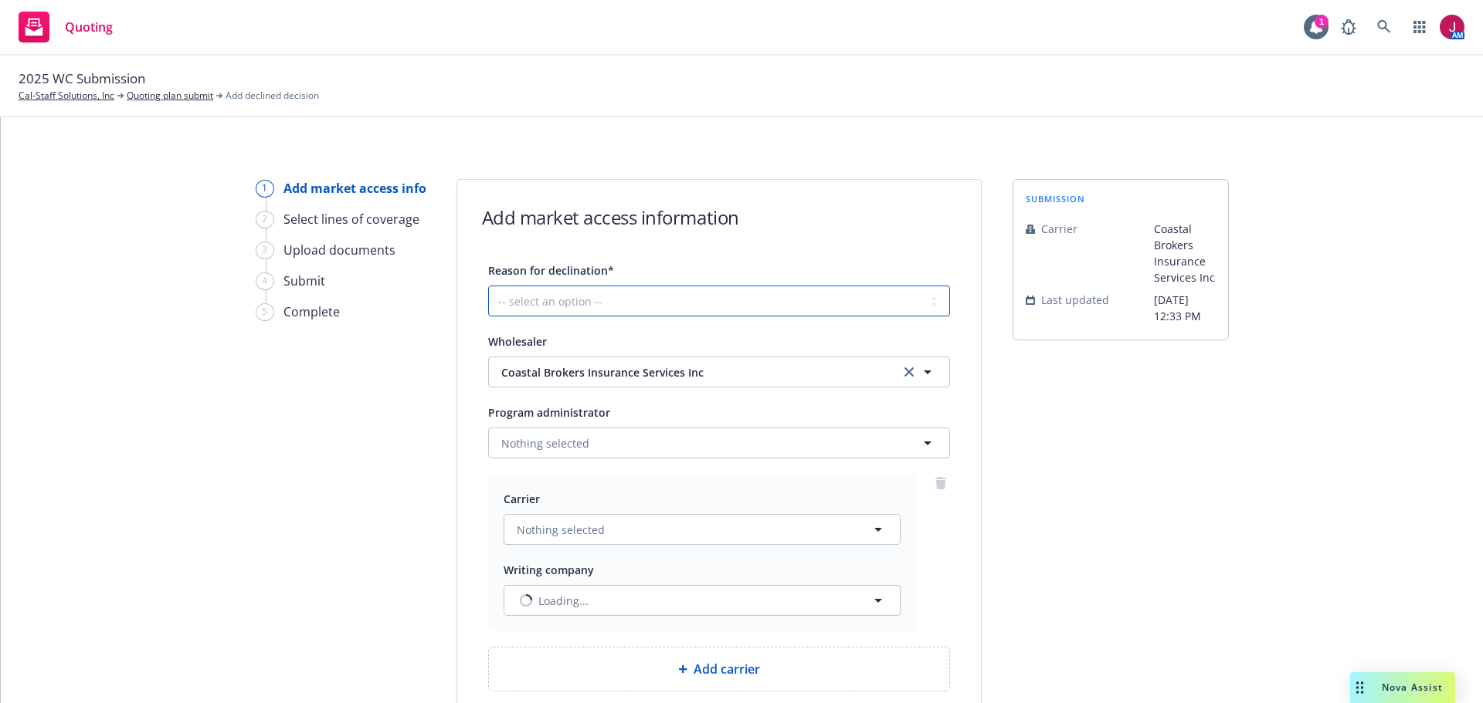
click at [566, 299] on select "-- select an option -- Cannot compete with other markets Carrier non-renewed Ca…" at bounding box center [719, 301] width 462 height 31
select select "DOES_NOT_FIT_UNDERWRITER_APPETITE"
click at [488, 286] on select "-- select an option -- Cannot compete with other markets Carrier non-renewed Ca…" at bounding box center [719, 301] width 462 height 31
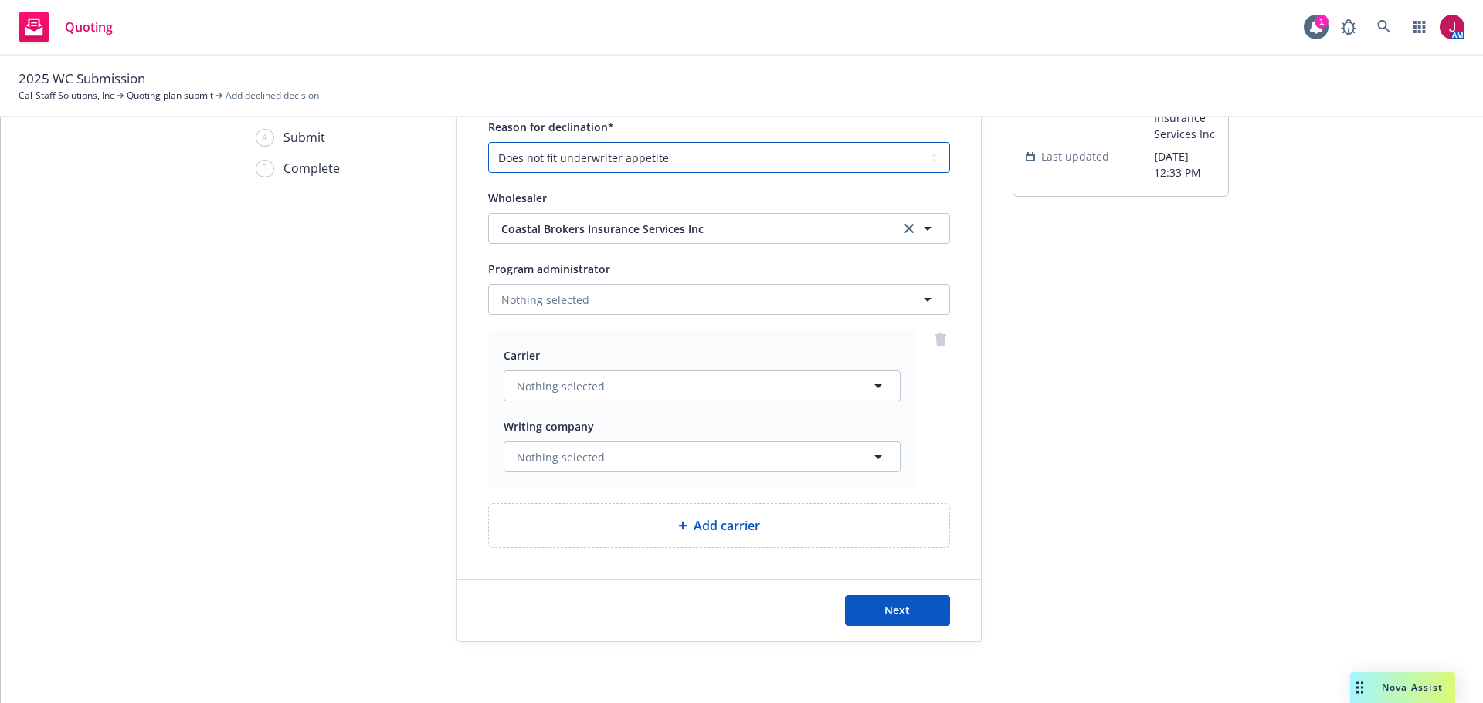
scroll to position [144, 0]
click at [907, 618] on button "Next" at bounding box center [897, 610] width 105 height 31
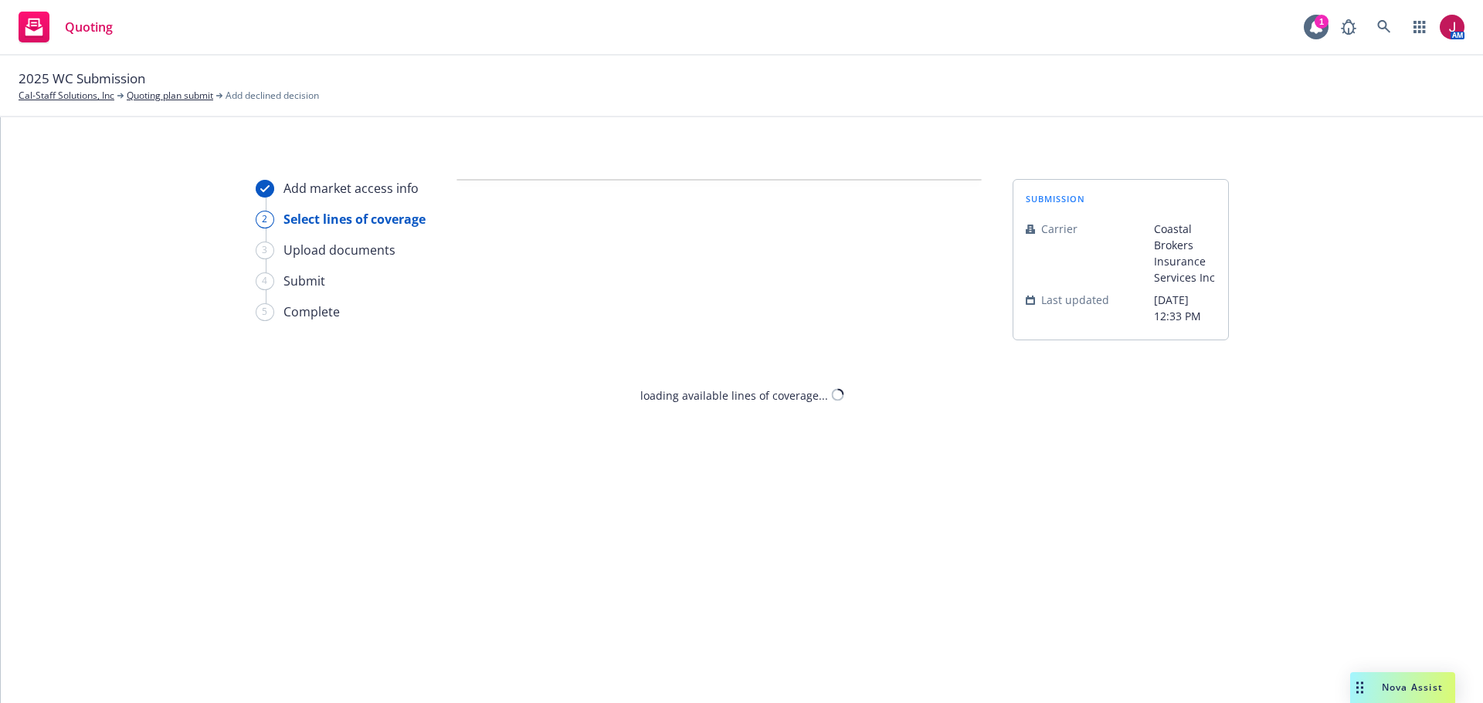
select select "DOES_NOT_FIT_UNDERWRITER_APPETITE"
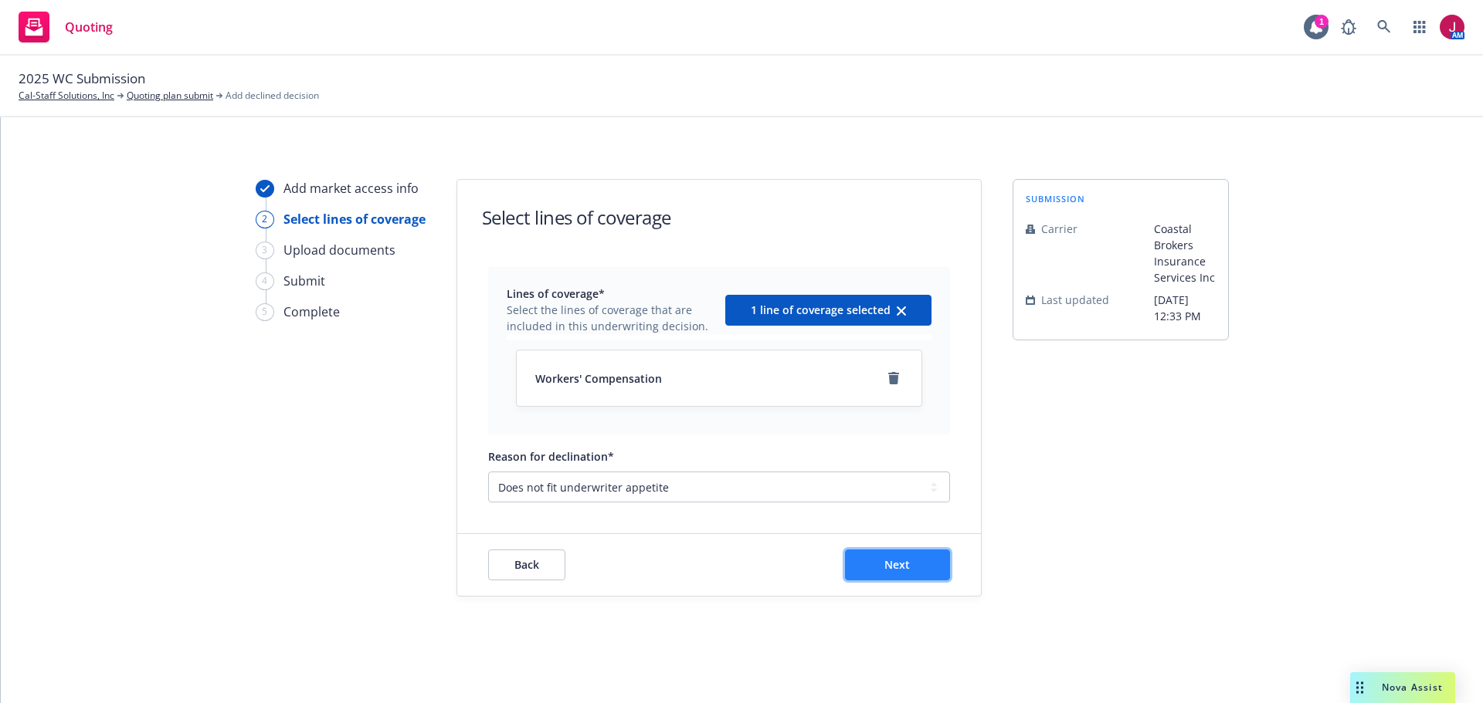
click at [906, 571] on span "Next" at bounding box center [896, 564] width 25 height 15
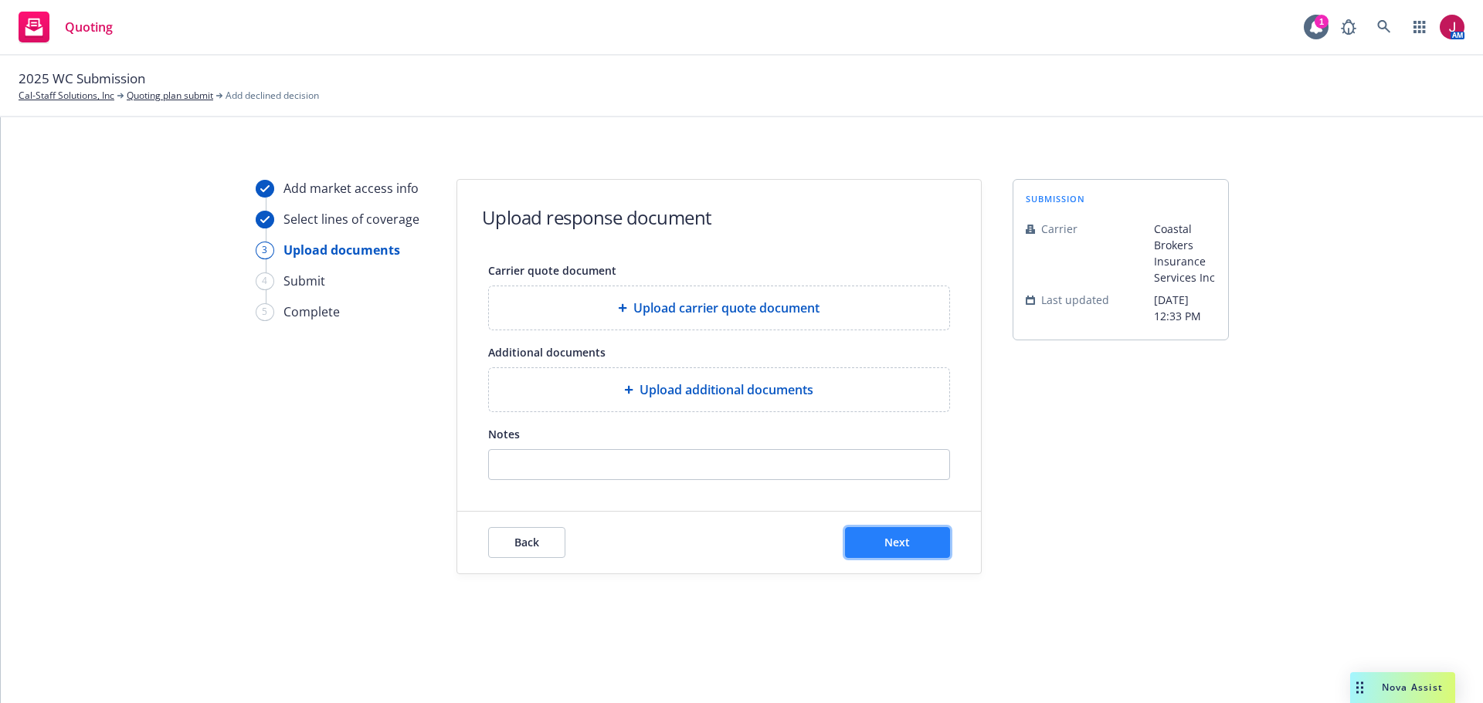
click at [909, 544] on span "Next" at bounding box center [896, 542] width 25 height 15
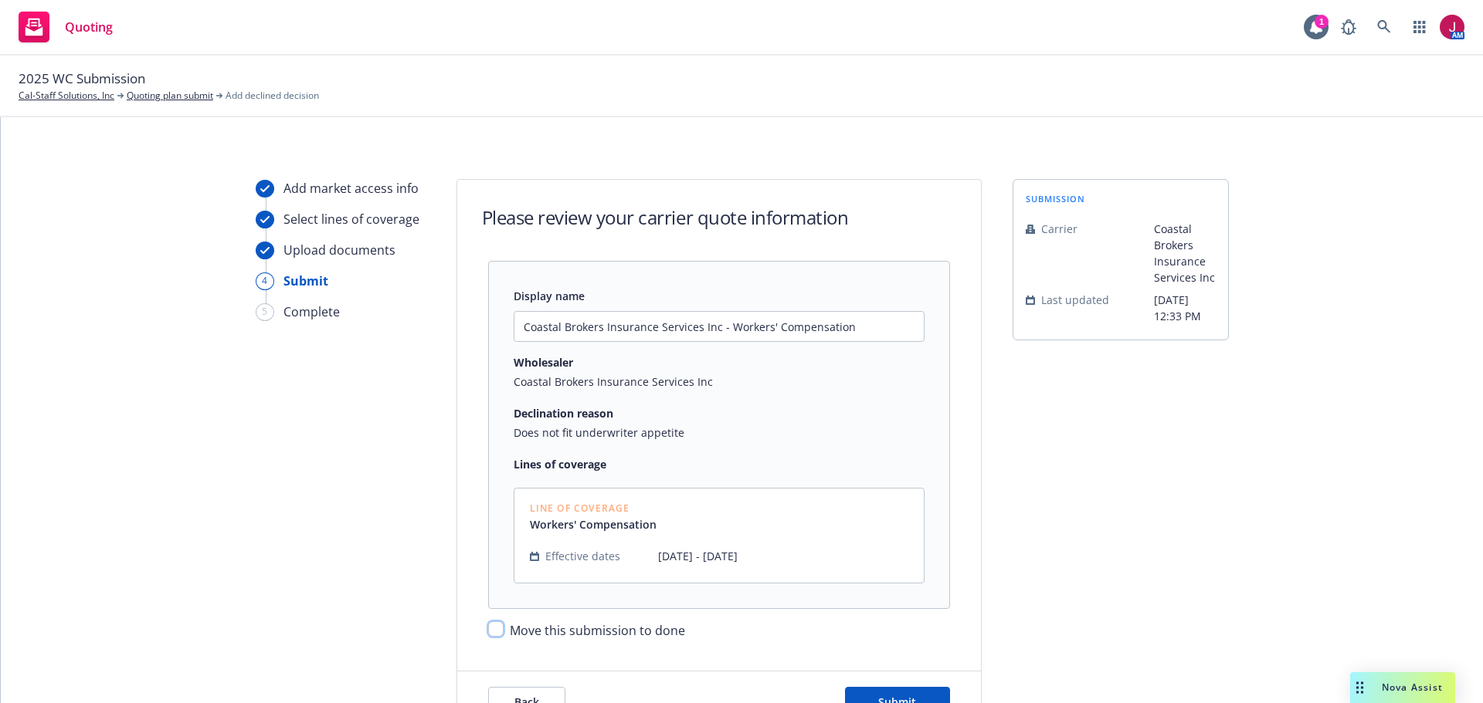
click at [492, 632] on input "Move this submission to done" at bounding box center [495, 629] width 15 height 15
checkbox input "true"
click at [897, 691] on button "Submit" at bounding box center [897, 702] width 105 height 31
